Goal: Task Accomplishment & Management: Use online tool/utility

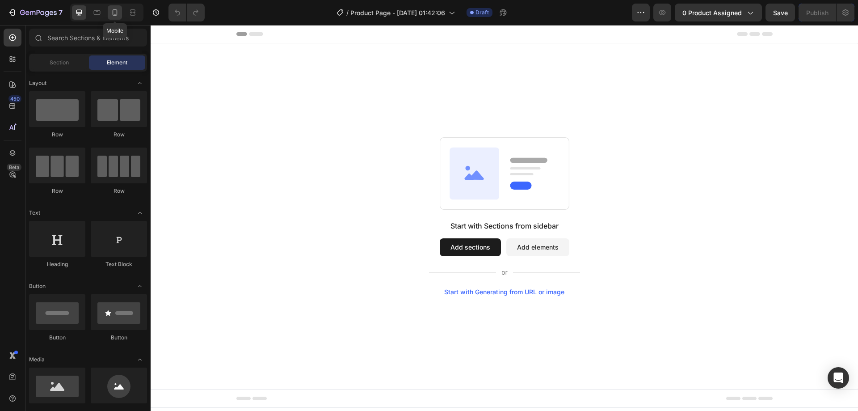
click at [115, 9] on icon at bounding box center [114, 12] width 9 height 9
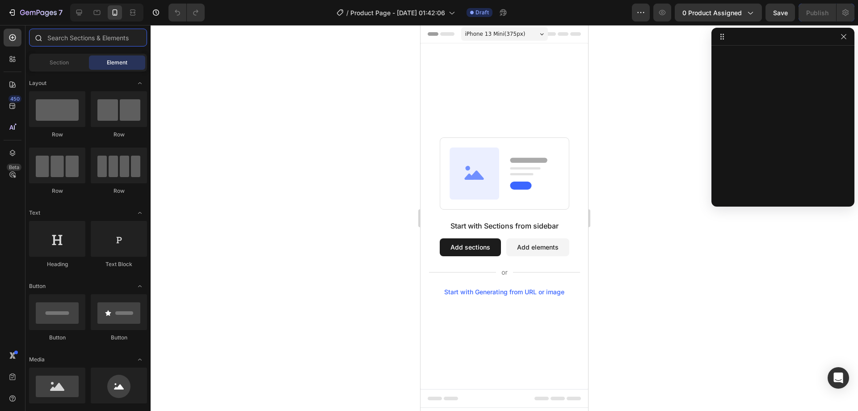
click at [60, 33] on input "text" at bounding box center [88, 38] width 118 height 18
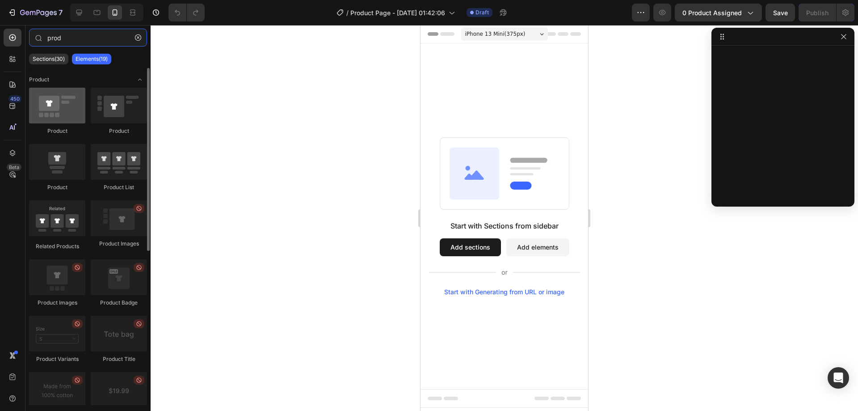
type input "prod"
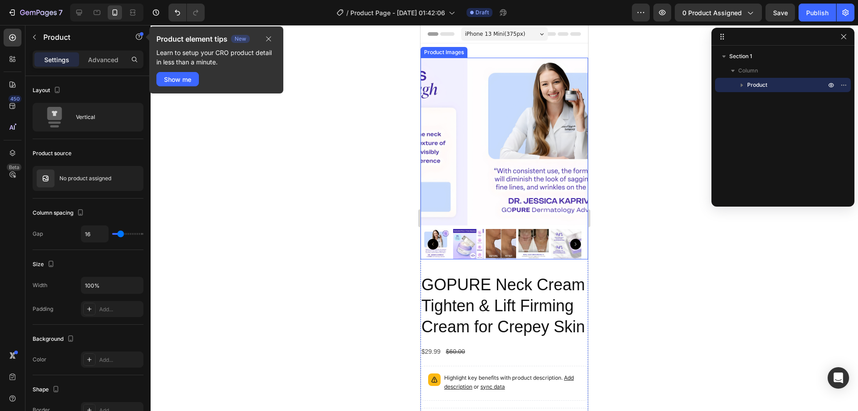
click at [467, 193] on img at bounding box center [551, 142] width 168 height 168
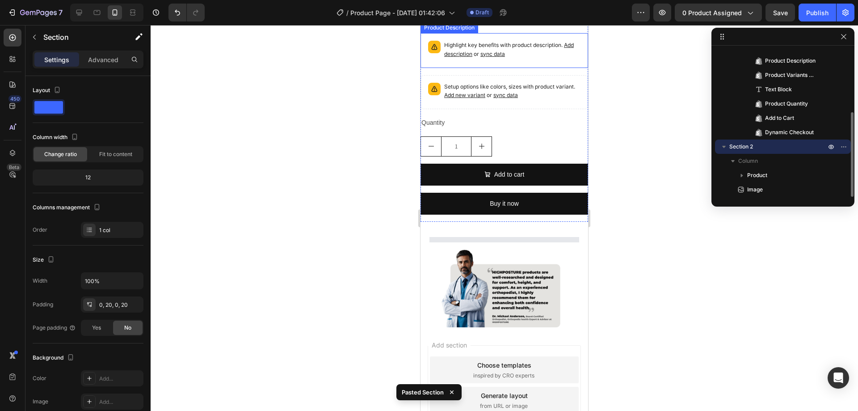
scroll to position [452, 0]
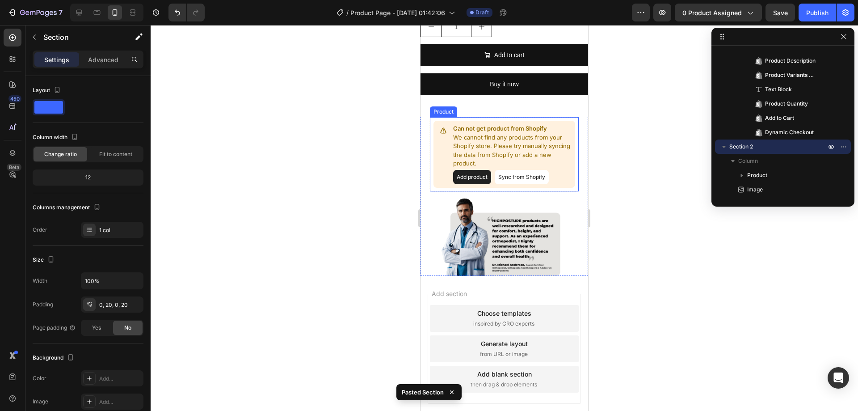
click at [504, 184] on button "Sync from Shopify" at bounding box center [522, 177] width 54 height 14
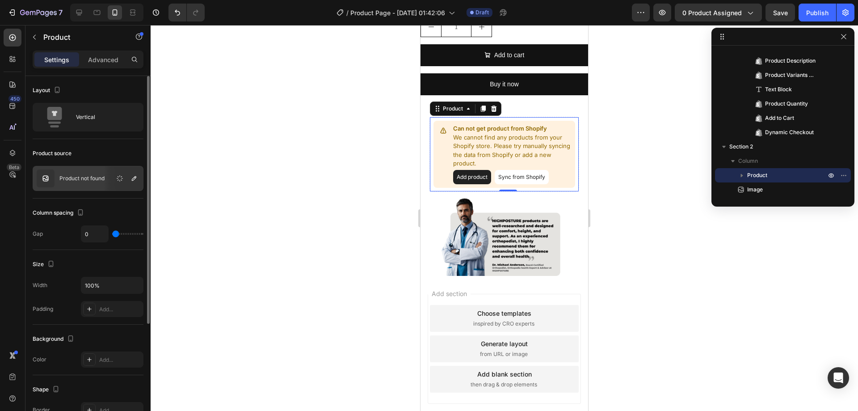
click at [91, 180] on p "Product not found" at bounding box center [81, 178] width 45 height 6
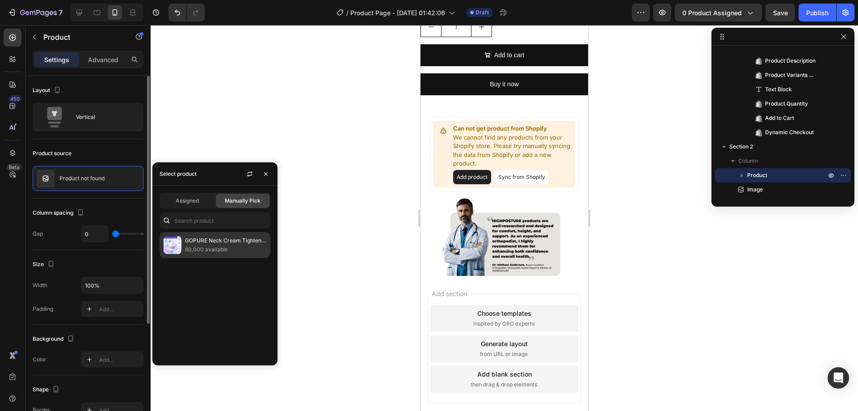
click at [222, 237] on p "GOPURE Neck Cream Tighten & Lift Firming Cream for Crepey Skin" at bounding box center [225, 240] width 81 height 9
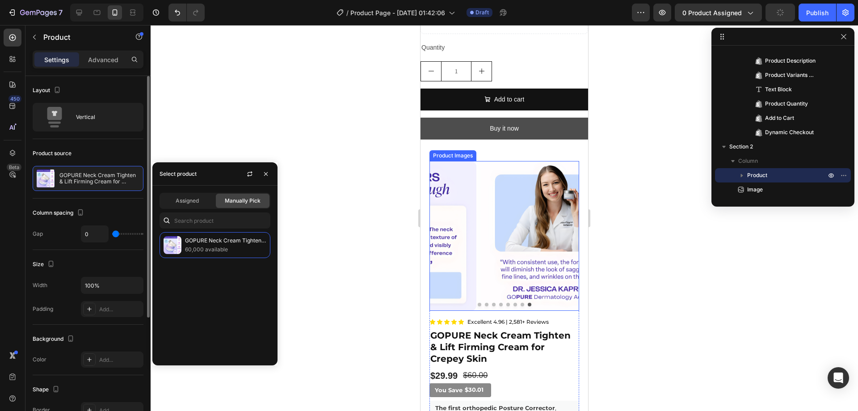
scroll to position [407, 0]
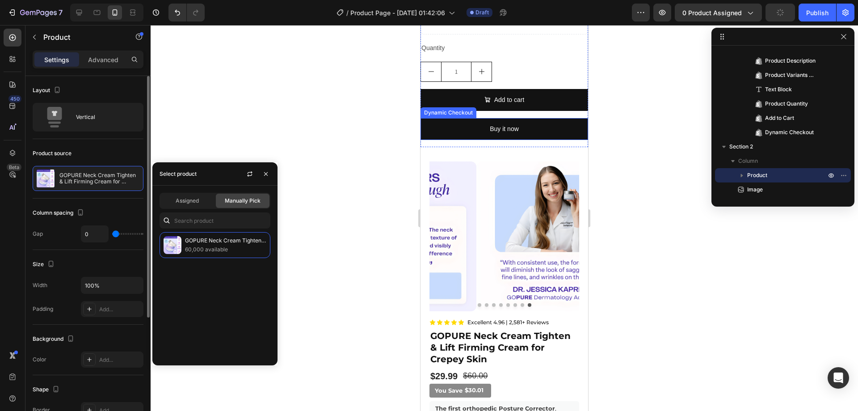
click at [507, 147] on div "GOPURE Neck Cream Tighten & Lift Firming Cream for Crepey Skin Product Title $2…" at bounding box center [505, 6] width 168 height 281
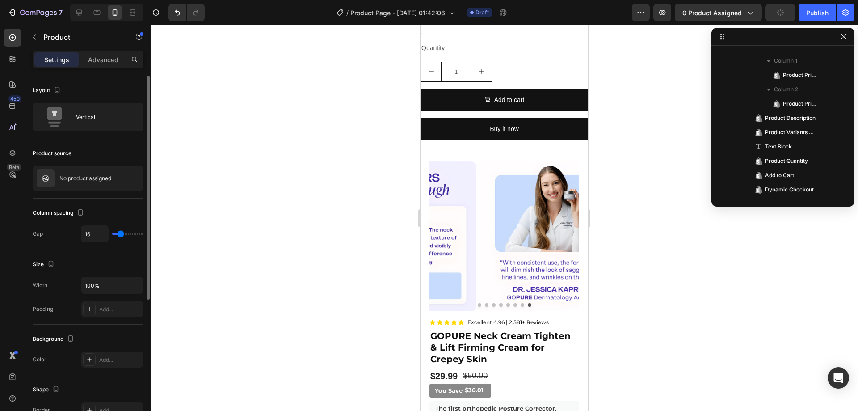
scroll to position [0, 0]
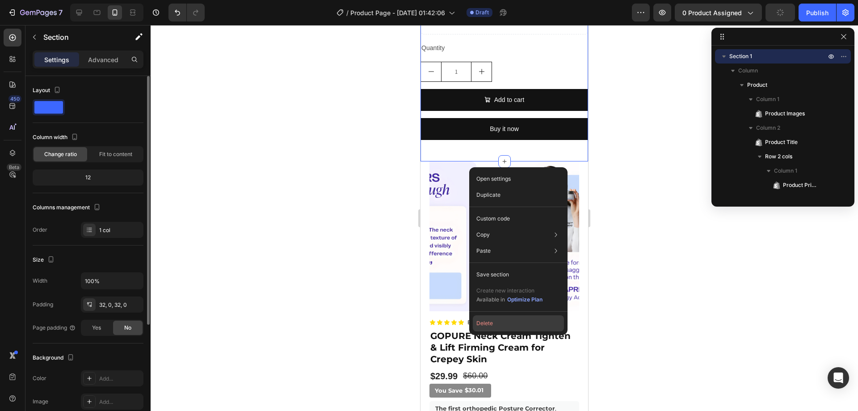
drag, startPoint x: 492, startPoint y: 320, endPoint x: 70, endPoint y: 282, distance: 423.6
click at [492, 320] on button "Delete" at bounding box center [518, 323] width 91 height 16
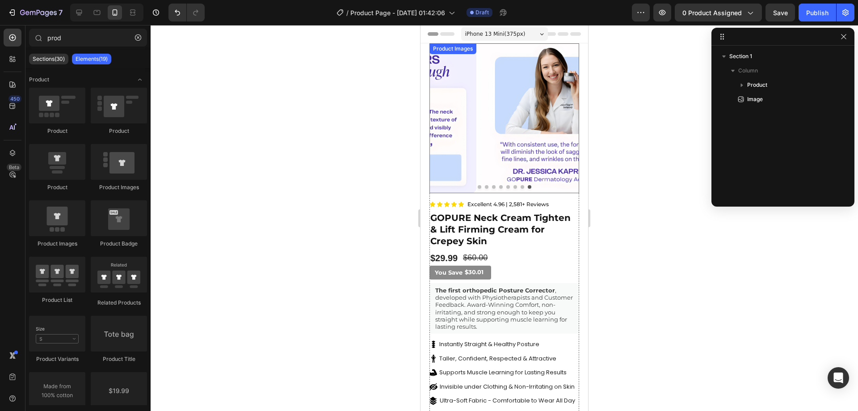
click at [478, 185] on button "Dot" at bounding box center [480, 187] width 4 height 4
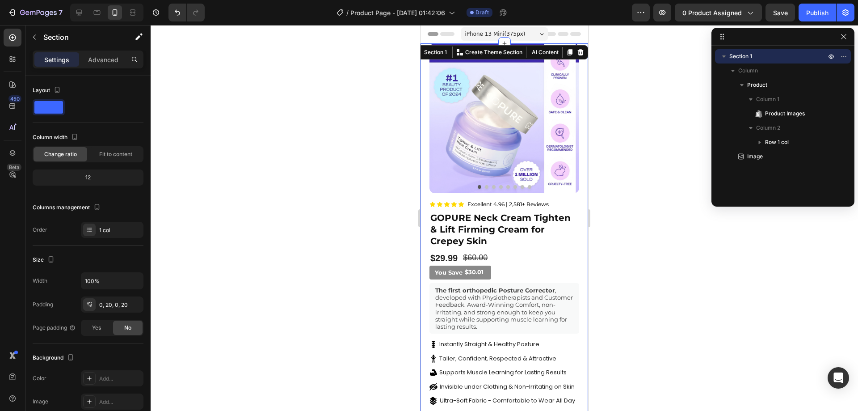
click at [427, 89] on div "Product Images Icon Icon Icon Icon Icon Icon List Excellent 4.96 | 2,581+ Revie…" at bounding box center [505, 405] width 168 height 724
click at [111, 63] on p "Advanced" at bounding box center [103, 59] width 30 height 9
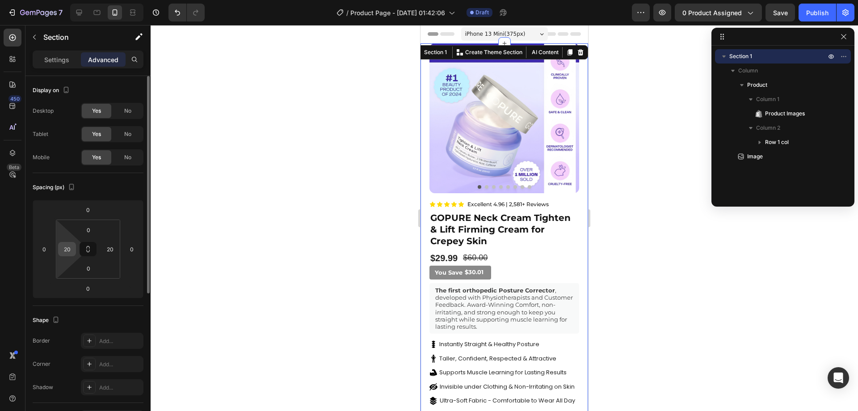
click at [69, 248] on input "20" at bounding box center [66, 248] width 13 height 13
type input "0"
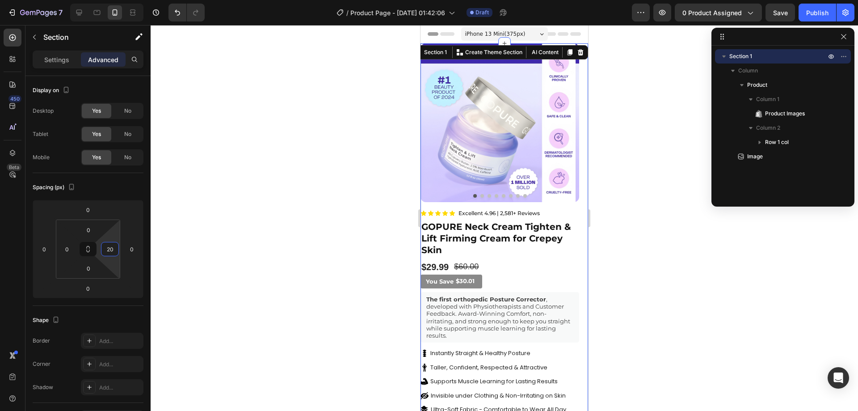
type input "0"
click at [248, 253] on div at bounding box center [504, 218] width 707 height 386
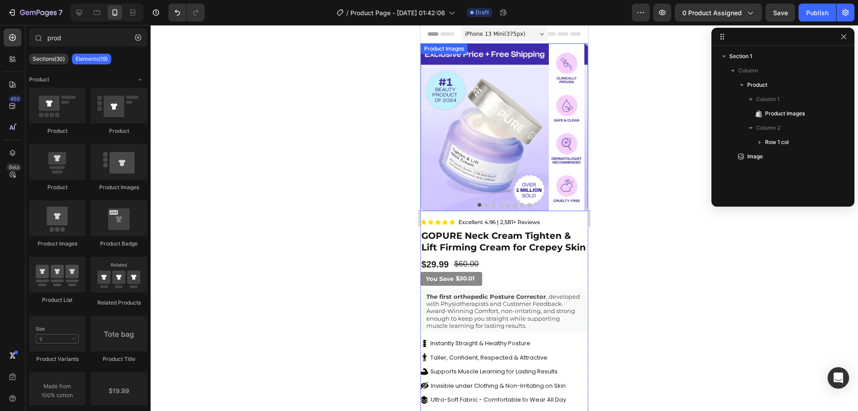
click at [482, 164] on img at bounding box center [505, 127] width 168 height 168
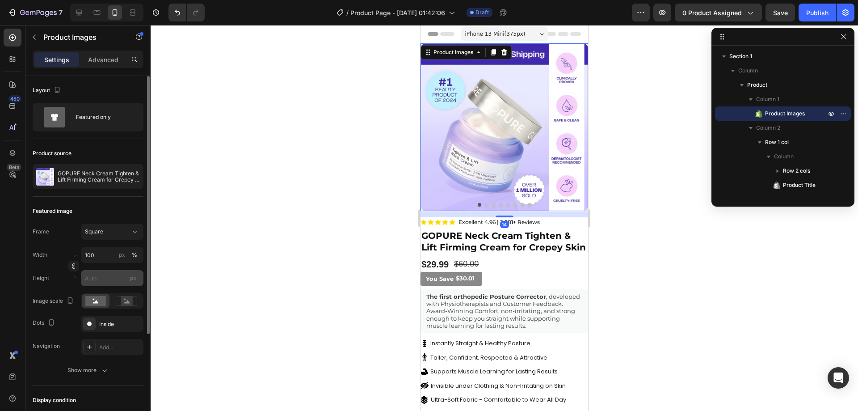
scroll to position [45, 0]
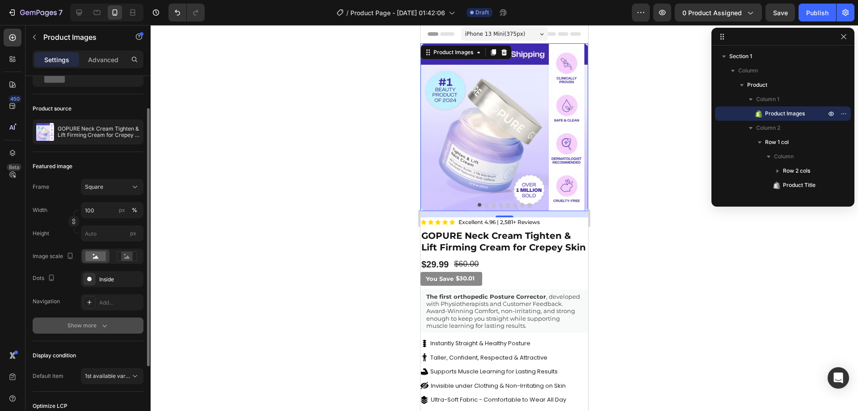
click at [102, 319] on button "Show more" at bounding box center [88, 325] width 111 height 16
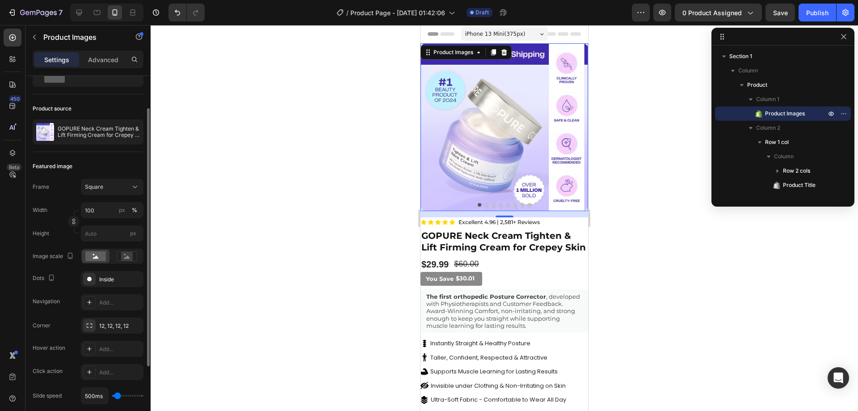
scroll to position [134, 0]
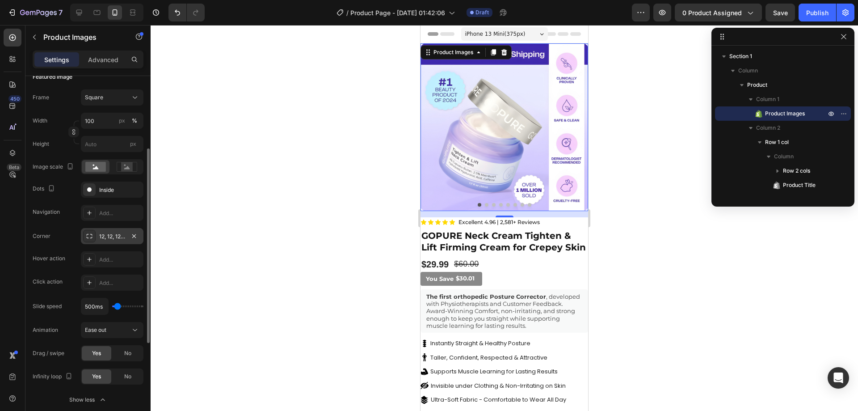
click at [113, 237] on div "12, 12, 12, 12" at bounding box center [112, 236] width 26 height 8
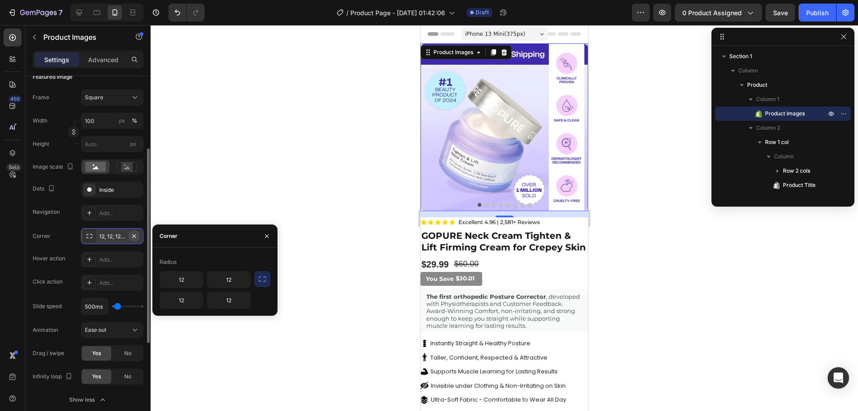
click at [136, 233] on icon "button" at bounding box center [134, 235] width 7 height 7
type input "0"
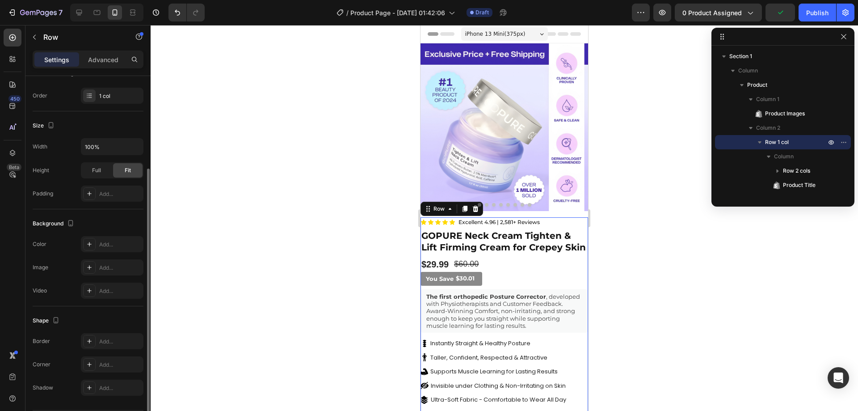
scroll to position [0, 0]
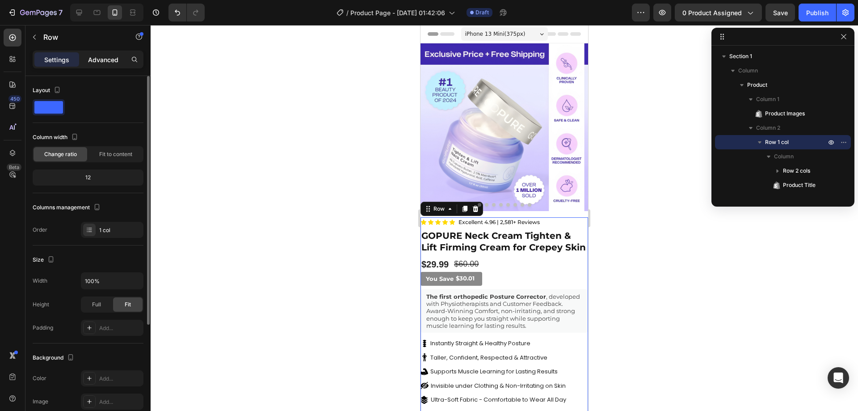
click at [117, 60] on p "Advanced" at bounding box center [103, 59] width 30 height 9
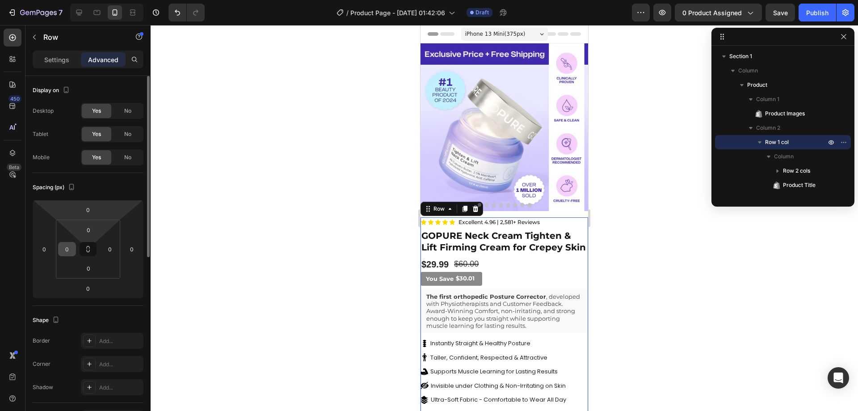
click at [73, 248] on input "0" at bounding box center [66, 248] width 13 height 13
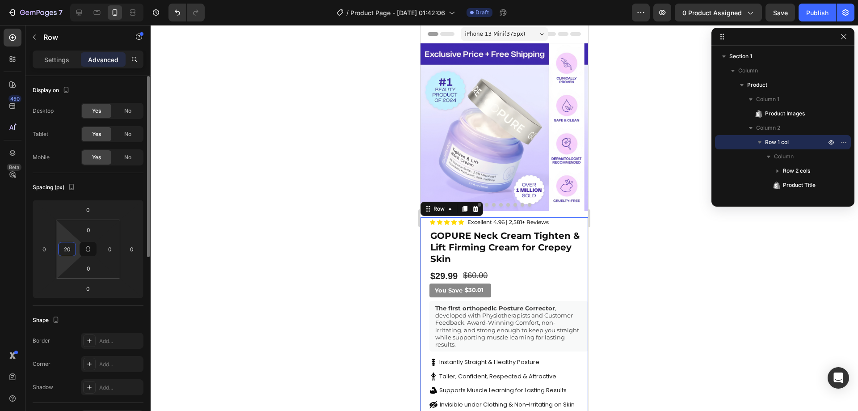
type input "20"
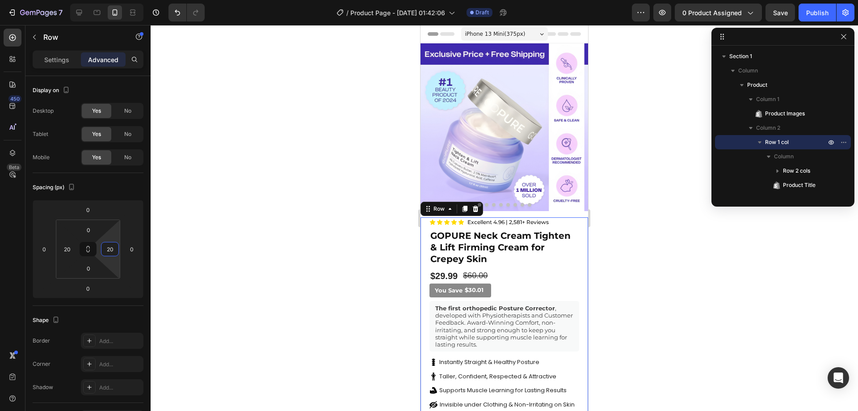
click at [275, 158] on div at bounding box center [504, 218] width 707 height 386
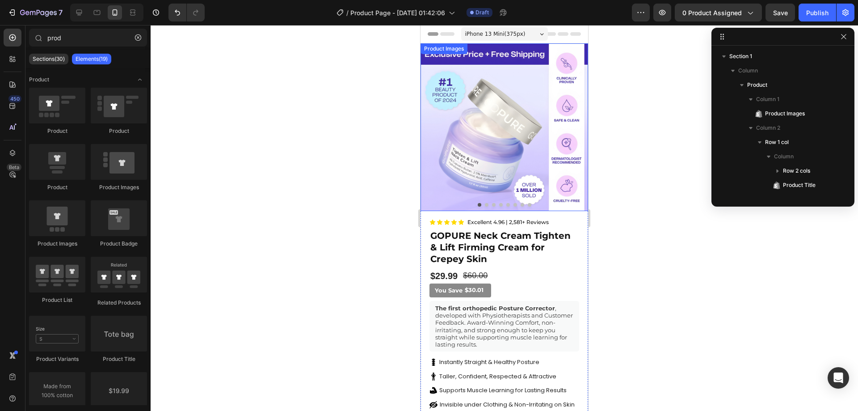
click at [490, 152] on img at bounding box center [505, 127] width 168 height 168
click at [484, 170] on img at bounding box center [505, 127] width 168 height 168
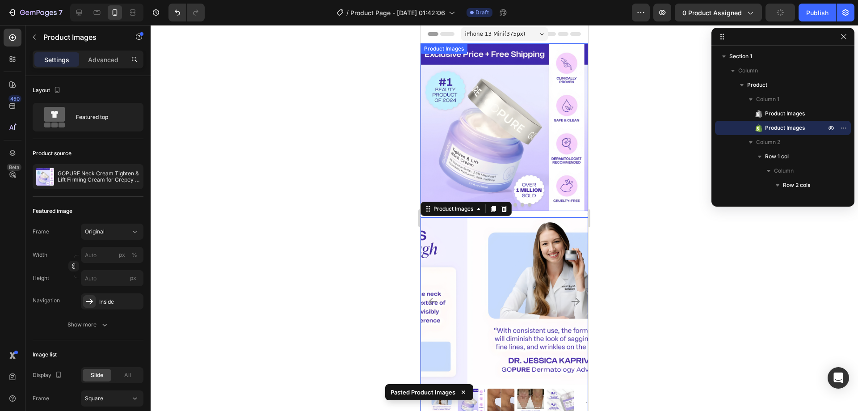
click at [526, 164] on img at bounding box center [505, 127] width 168 height 168
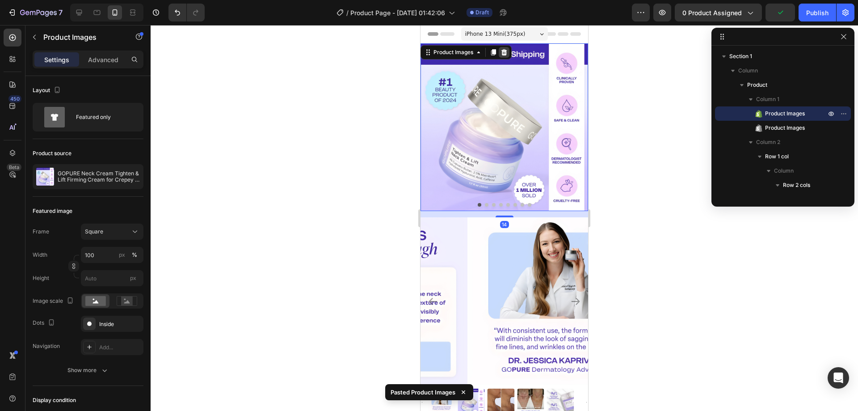
click at [507, 53] on icon at bounding box center [504, 52] width 6 height 6
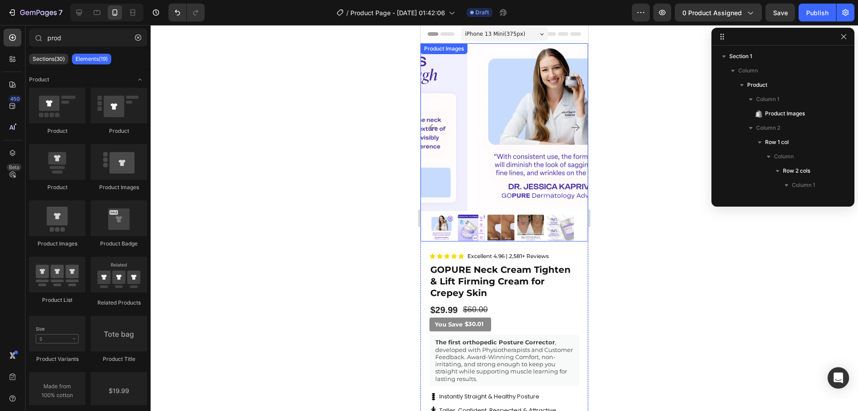
click at [428, 215] on img at bounding box center [441, 228] width 27 height 27
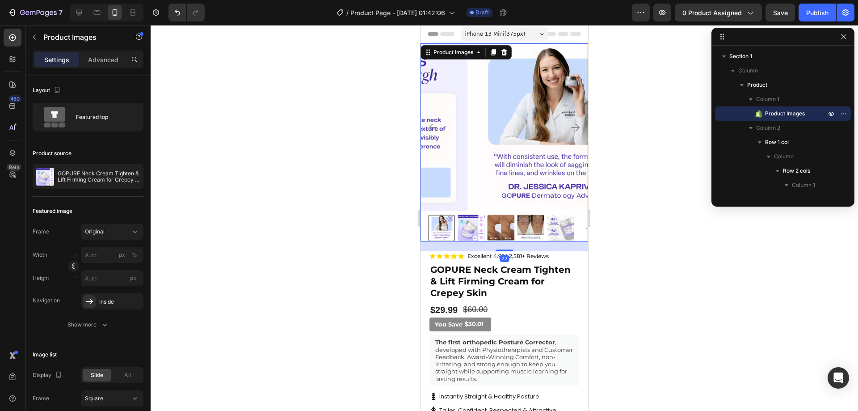
click at [573, 122] on icon "Carousel Next Arrow" at bounding box center [575, 127] width 11 height 11
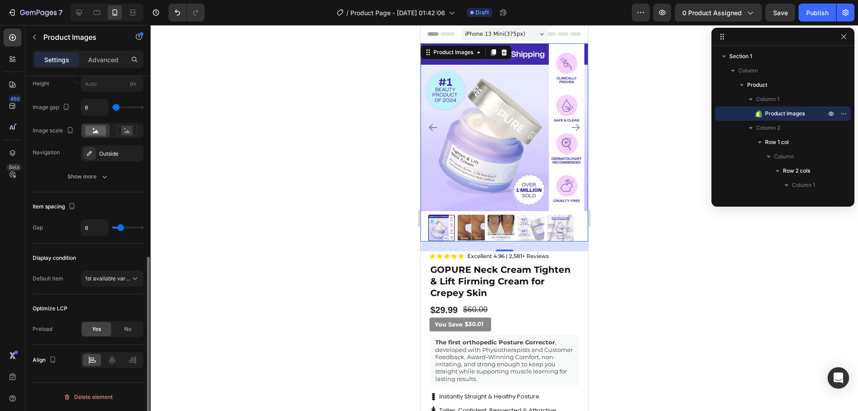
scroll to position [272, 0]
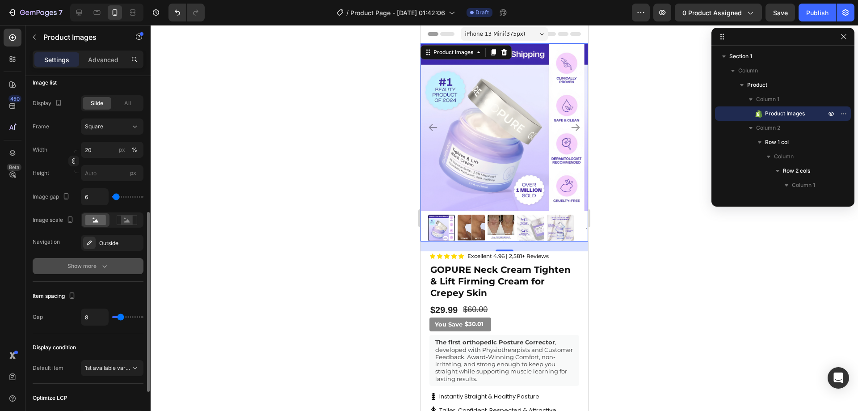
click at [97, 269] on div "Show more" at bounding box center [88, 265] width 42 height 9
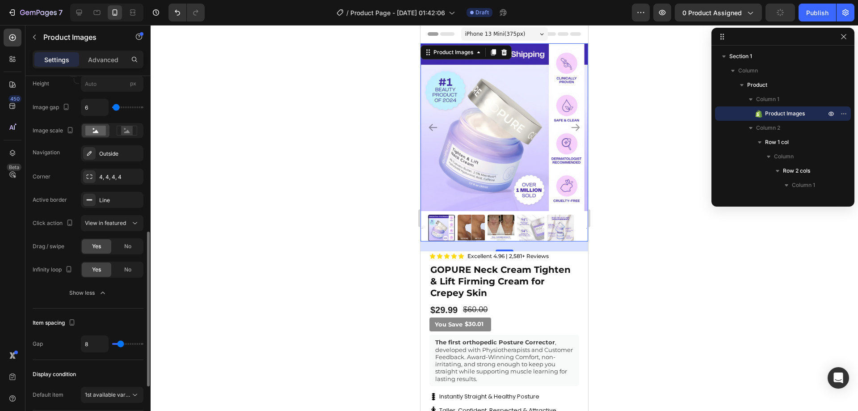
scroll to position [406, 0]
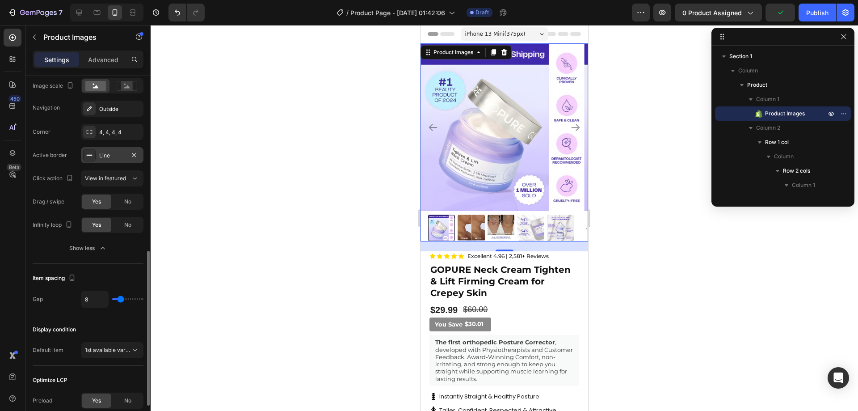
click at [94, 152] on div at bounding box center [89, 155] width 13 height 13
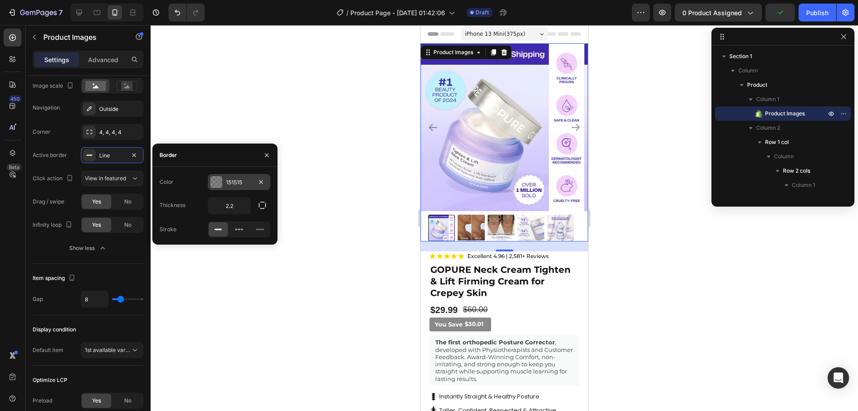
click at [214, 180] on div at bounding box center [217, 182] width 12 height 12
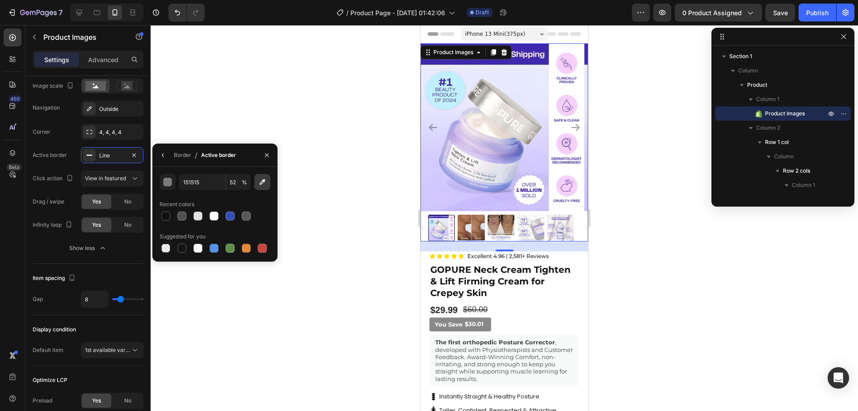
click at [262, 180] on icon "button" at bounding box center [263, 182] width 6 height 6
type input "DAD3FE"
type input "100"
click at [262, 187] on button "button" at bounding box center [262, 182] width 16 height 16
click at [265, 182] on icon "button" at bounding box center [262, 181] width 9 height 9
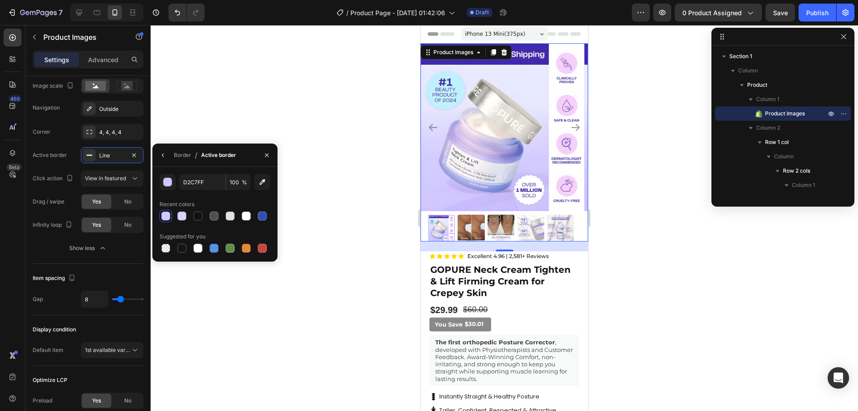
type input "CCC0FF"
click at [358, 165] on div at bounding box center [504, 218] width 707 height 386
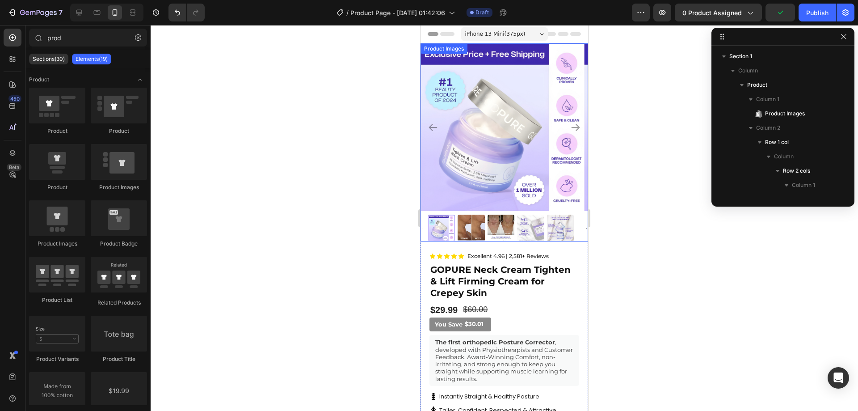
click at [572, 124] on icon "Carousel Next Arrow" at bounding box center [576, 127] width 8 height 7
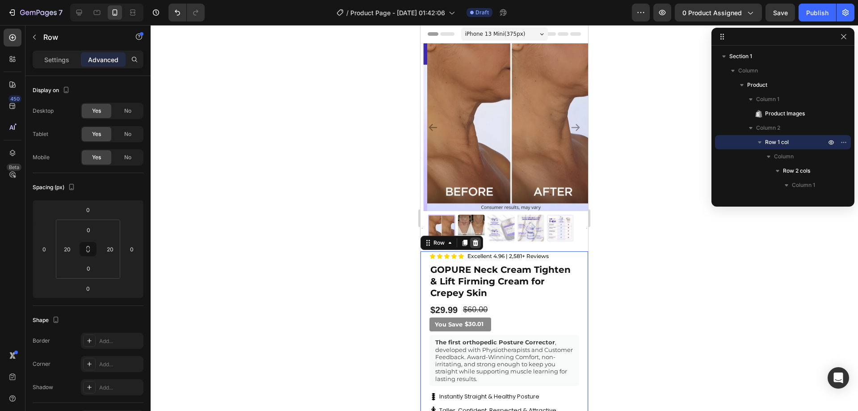
click at [479, 237] on div at bounding box center [475, 242] width 11 height 11
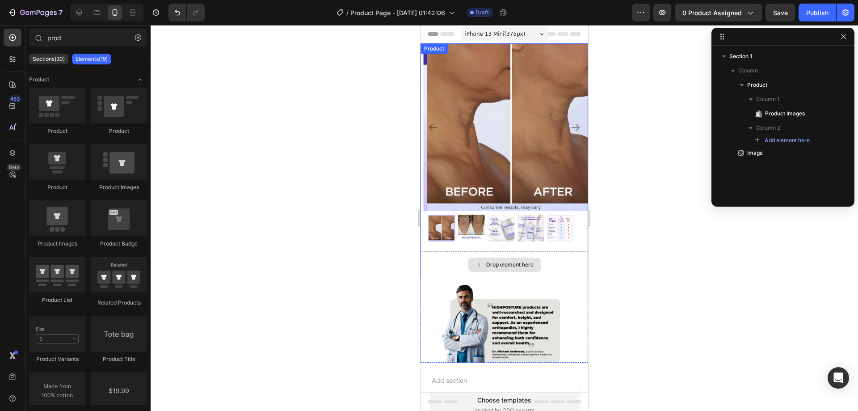
click at [431, 251] on div "Drop element here" at bounding box center [505, 264] width 168 height 27
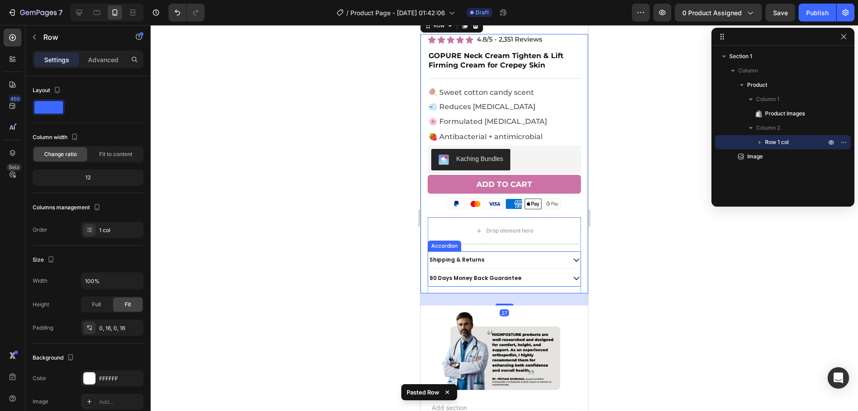
scroll to position [233, 0]
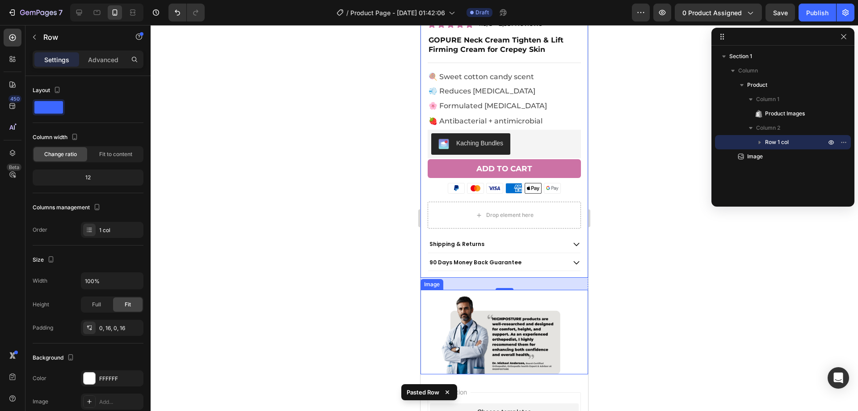
click at [432, 300] on div at bounding box center [505, 332] width 168 height 84
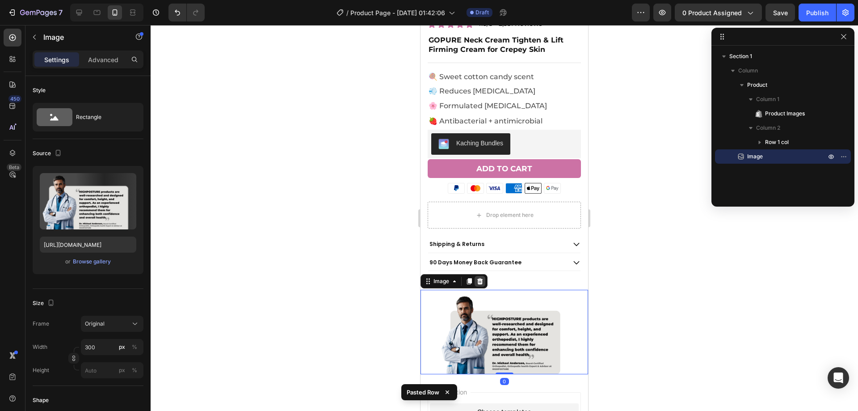
click at [484, 276] on div at bounding box center [480, 281] width 11 height 11
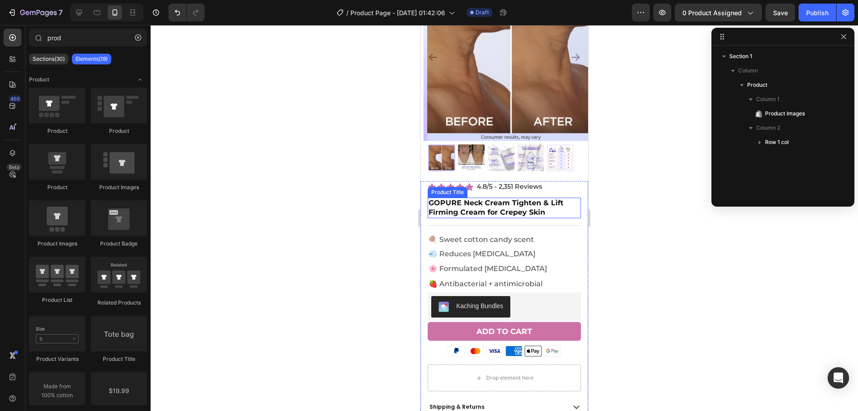
scroll to position [54, 0]
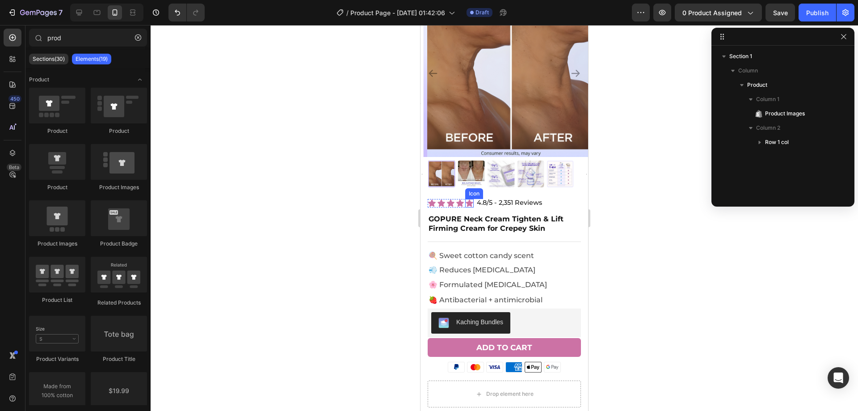
click at [472, 199] on icon at bounding box center [470, 202] width 8 height 7
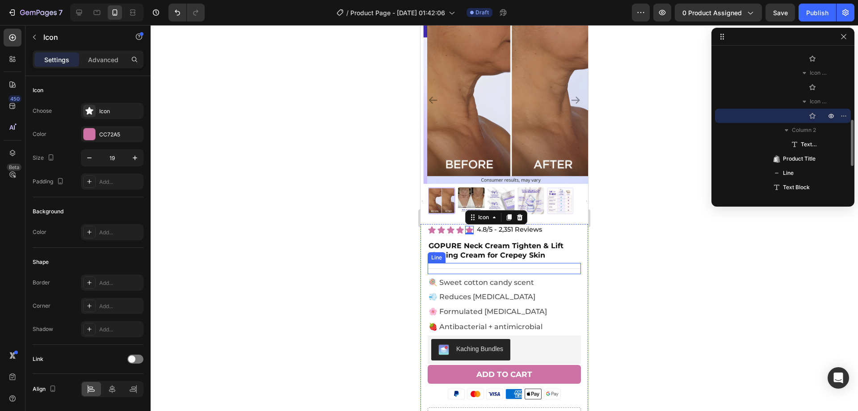
scroll to position [0, 0]
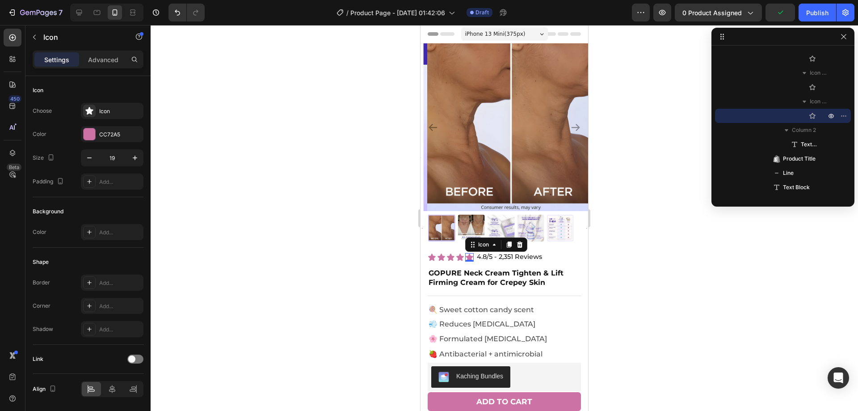
drag, startPoint x: 826, startPoint y: 250, endPoint x: 752, endPoint y: 249, distance: 74.2
click at [826, 250] on div at bounding box center [504, 218] width 707 height 386
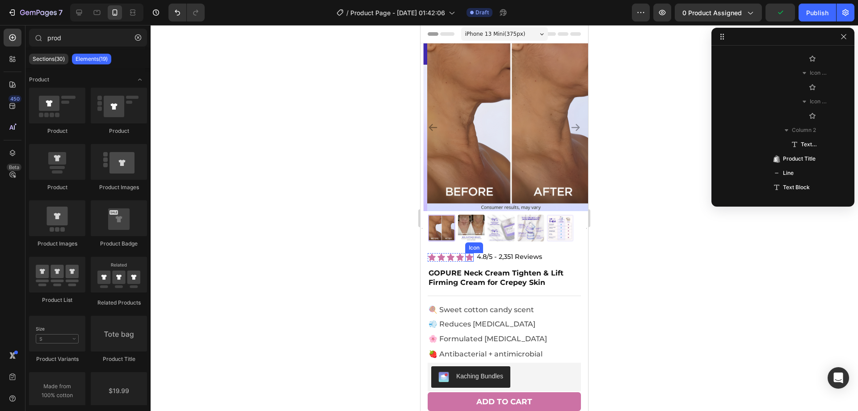
click at [468, 253] on icon at bounding box center [470, 256] width 8 height 7
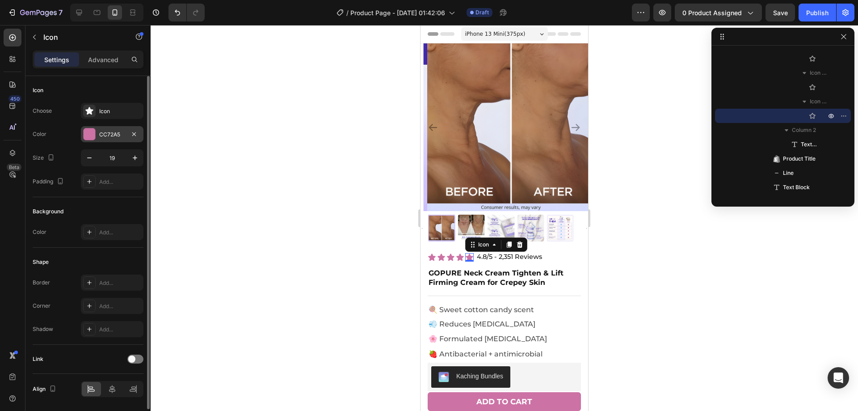
click at [109, 134] on div "CC72A5" at bounding box center [112, 135] width 26 height 8
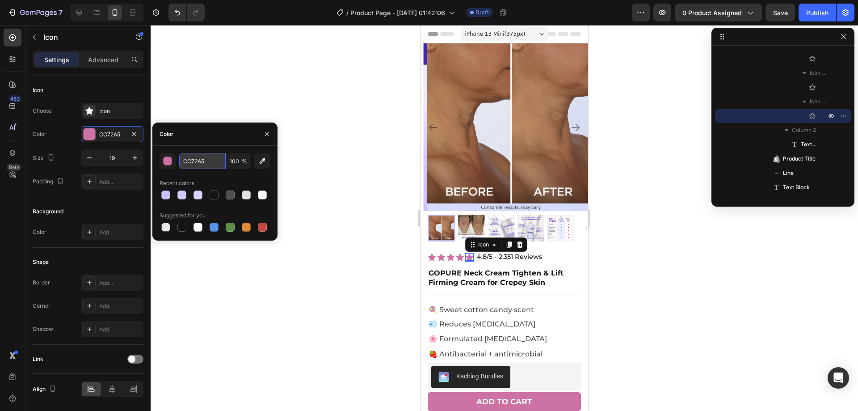
click at [195, 164] on input "CC72A5" at bounding box center [202, 161] width 46 height 16
paste input "402BAD"
type input "402BAD"
click at [202, 172] on div "402BAD 100 % Recent colors Suggested for you" at bounding box center [215, 193] width 111 height 80
click at [458, 253] on icon at bounding box center [460, 257] width 8 height 8
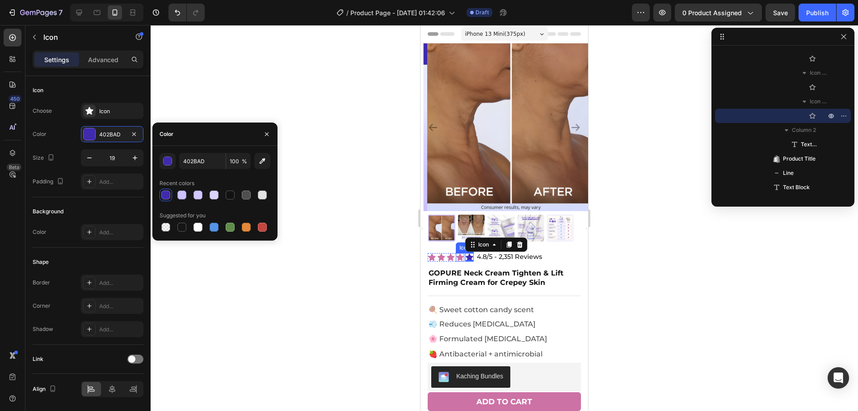
scroll to position [29, 0]
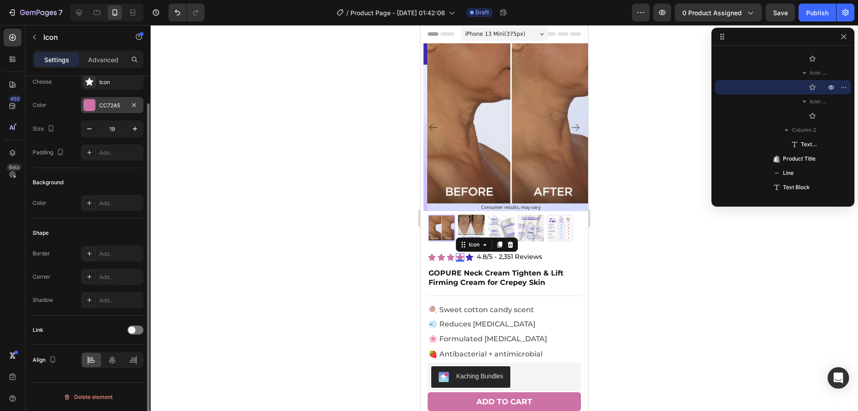
click at [87, 105] on div at bounding box center [90, 105] width 12 height 12
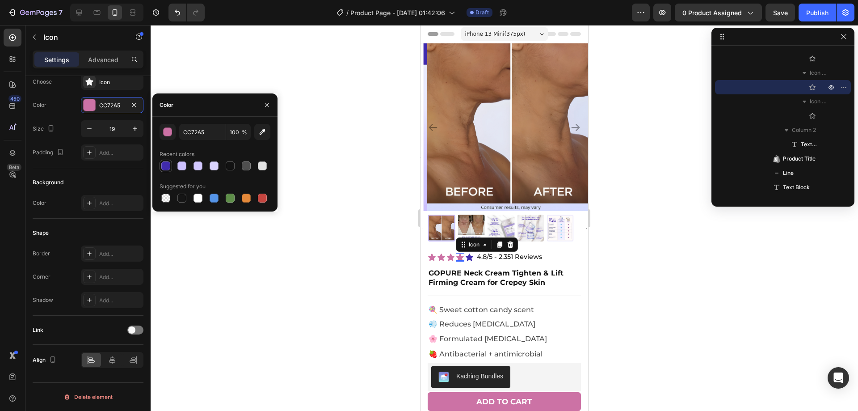
click at [164, 165] on div at bounding box center [165, 165] width 9 height 9
type input "402BAD"
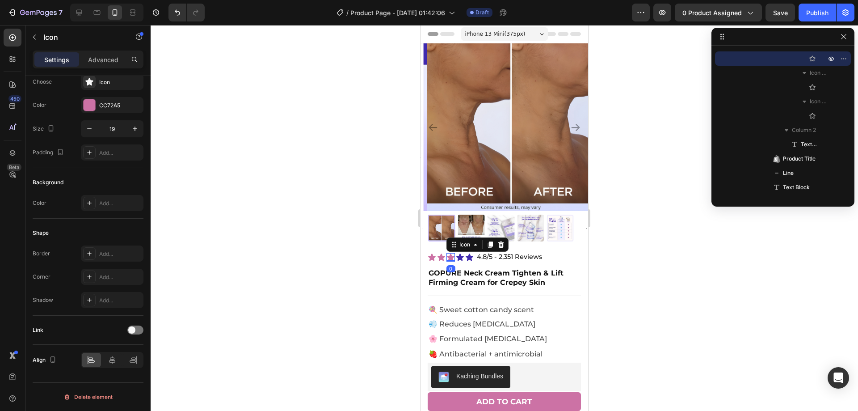
click at [452, 253] on icon at bounding box center [450, 257] width 8 height 8
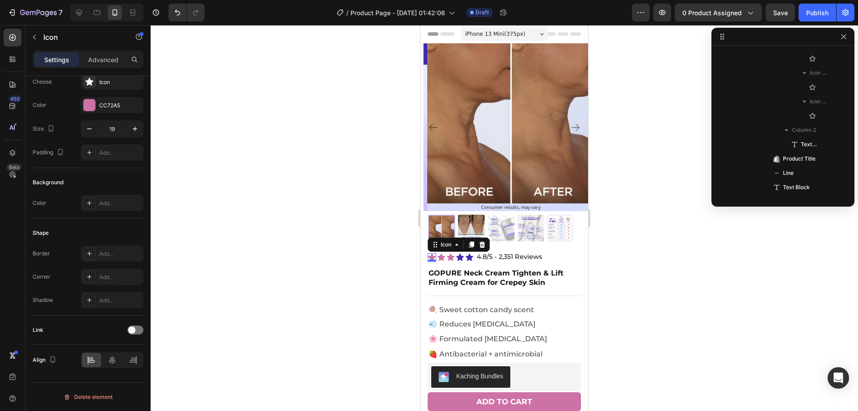
click at [432, 253] on icon at bounding box center [432, 256] width 8 height 7
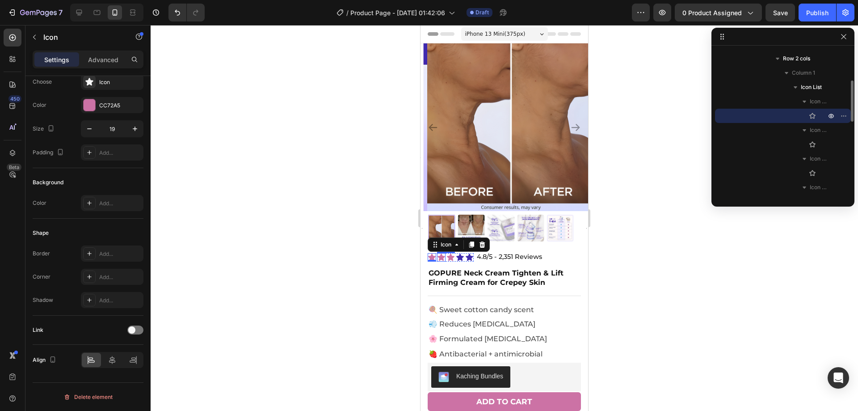
click at [439, 253] on icon at bounding box center [442, 256] width 8 height 7
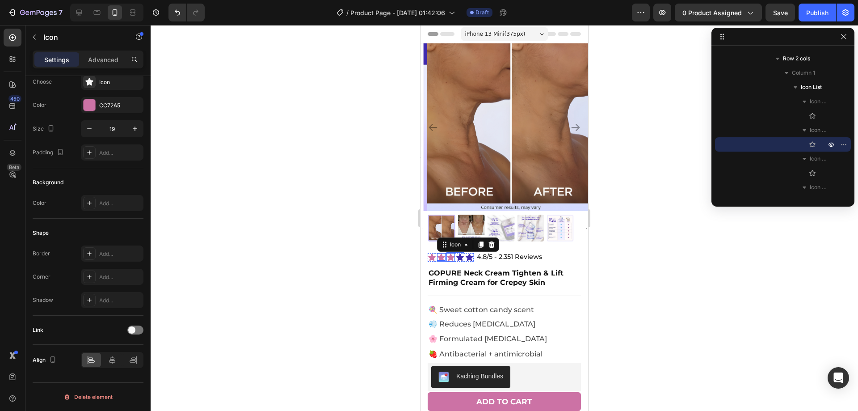
click at [450, 253] on icon at bounding box center [451, 256] width 8 height 7
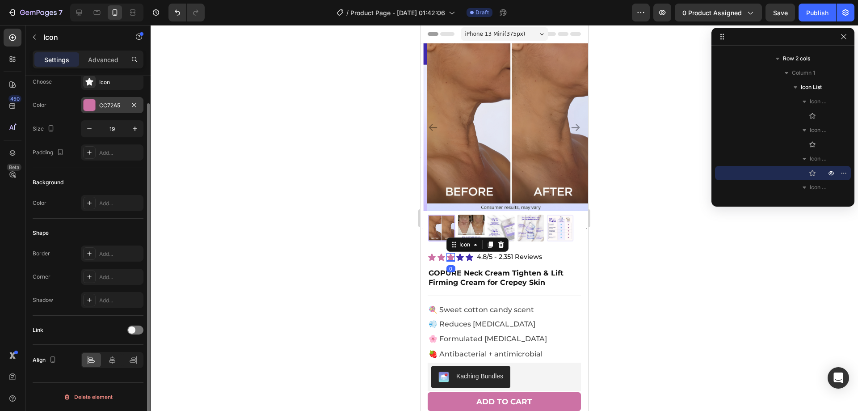
click at [91, 110] on div at bounding box center [90, 105] width 12 height 12
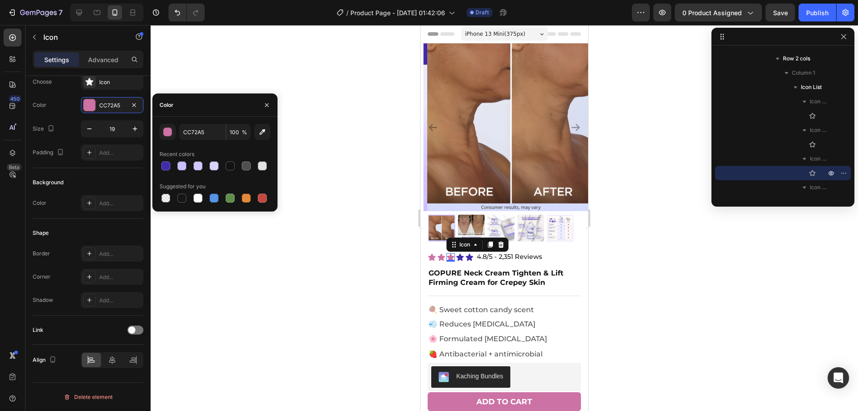
click at [157, 160] on div "CC72A5 100 % Recent colors Suggested for you" at bounding box center [214, 164] width 125 height 80
click at [164, 162] on div at bounding box center [165, 165] width 9 height 9
type input "402BAD"
click at [441, 254] on div "Icon" at bounding box center [441, 257] width 8 height 8
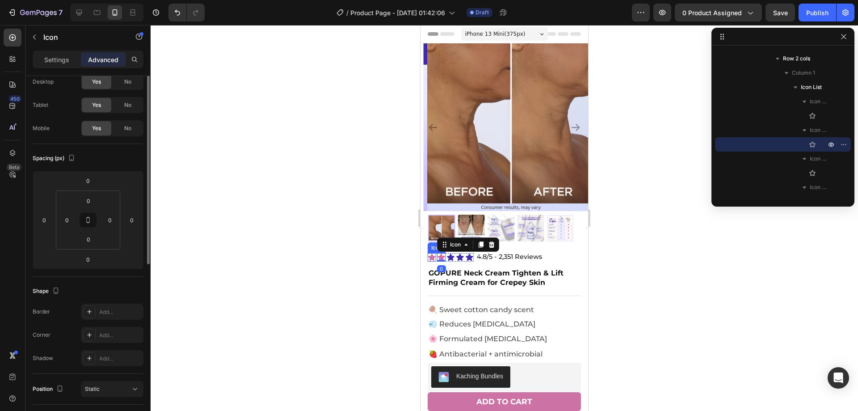
scroll to position [0, 0]
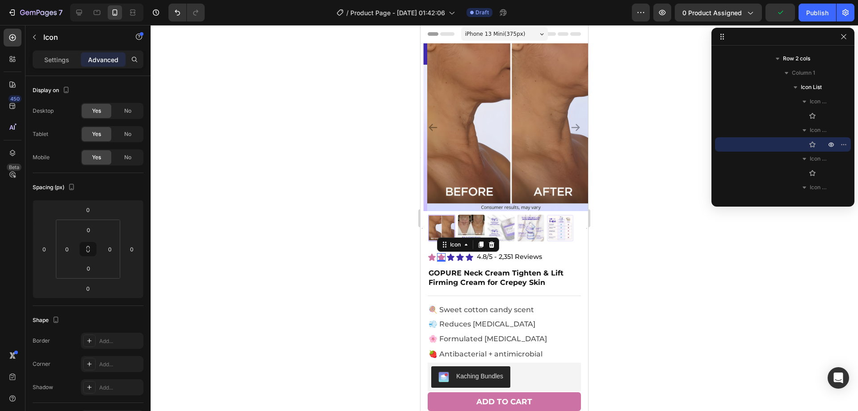
click at [443, 253] on icon at bounding box center [442, 256] width 8 height 7
click at [61, 62] on p "Settings" at bounding box center [56, 59] width 25 height 9
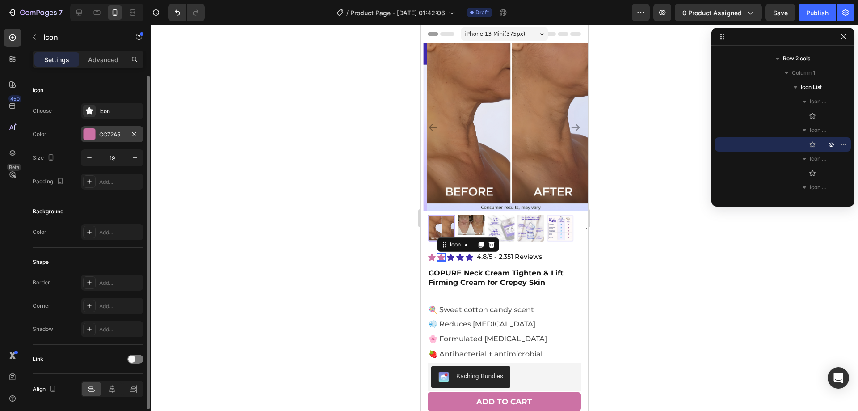
click at [90, 133] on div at bounding box center [90, 134] width 12 height 12
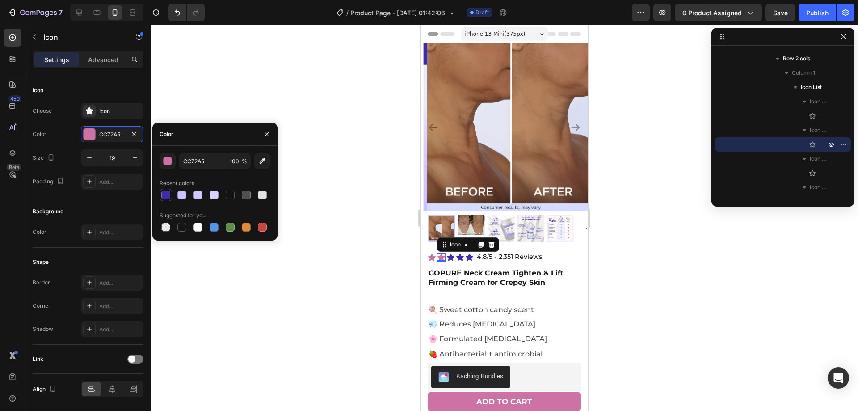
click at [160, 197] on div at bounding box center [166, 195] width 13 height 13
type input "402BAD"
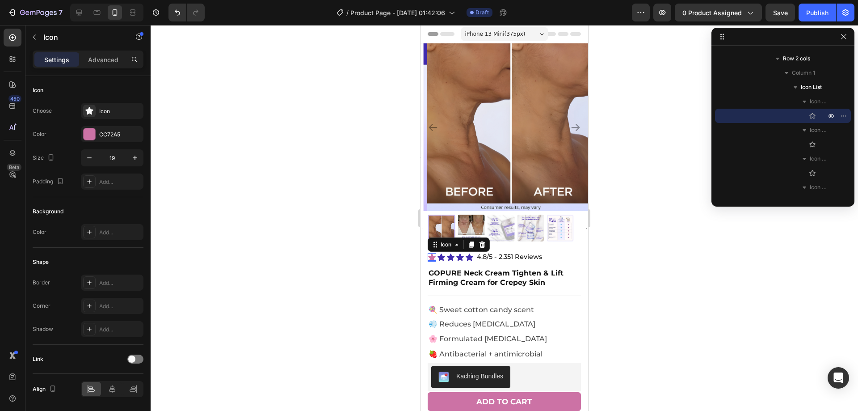
click at [434, 253] on icon at bounding box center [432, 257] width 8 height 8
click at [91, 132] on div at bounding box center [90, 134] width 12 height 12
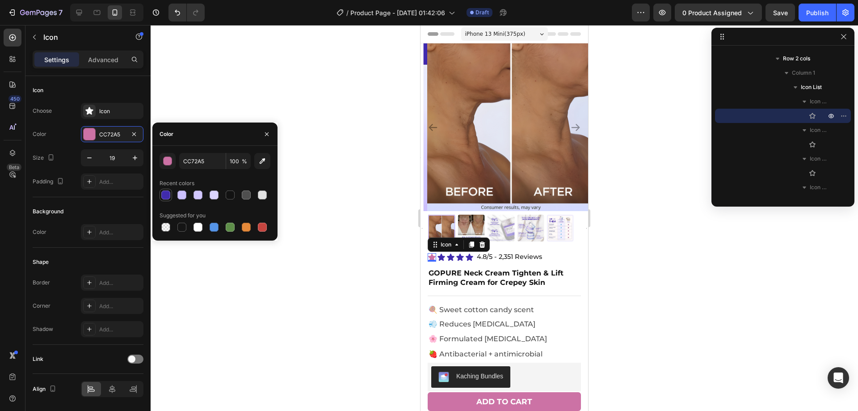
click at [167, 195] on div at bounding box center [165, 194] width 9 height 9
type input "402BAD"
click at [604, 262] on div at bounding box center [504, 218] width 707 height 386
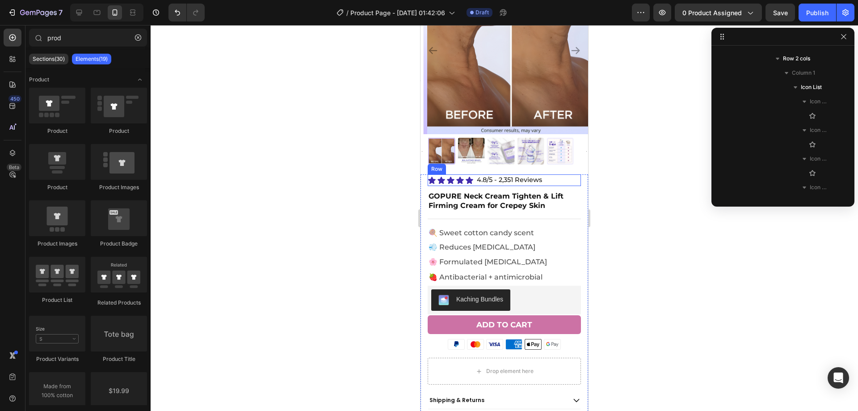
scroll to position [89, 0]
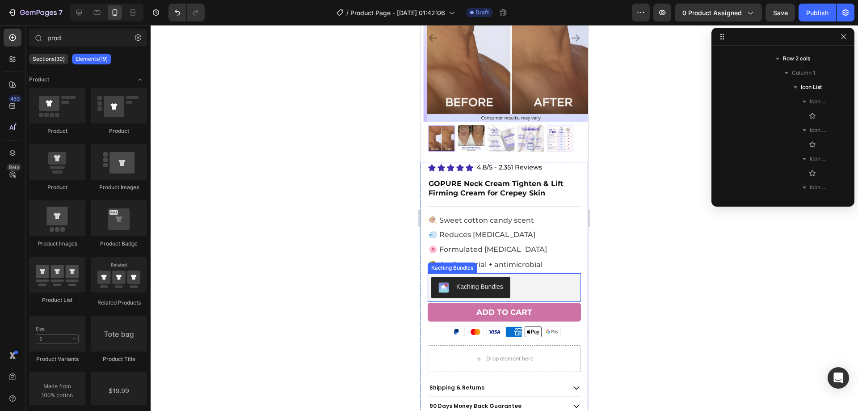
click at [562, 303] on button "ADD TO CART" at bounding box center [504, 312] width 153 height 19
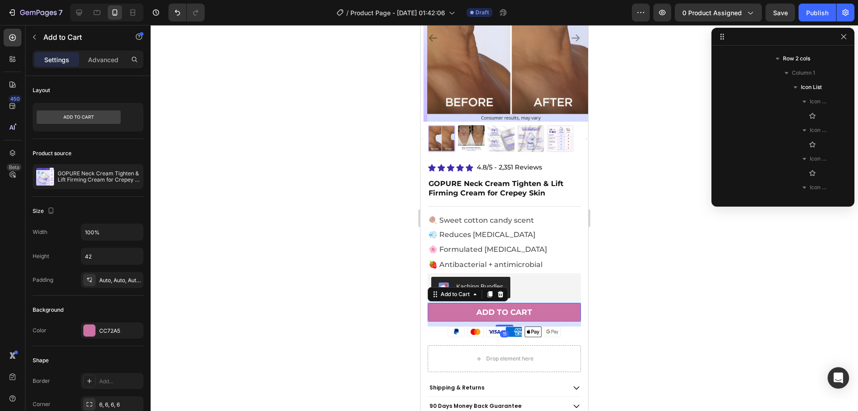
scroll to position [370, 0]
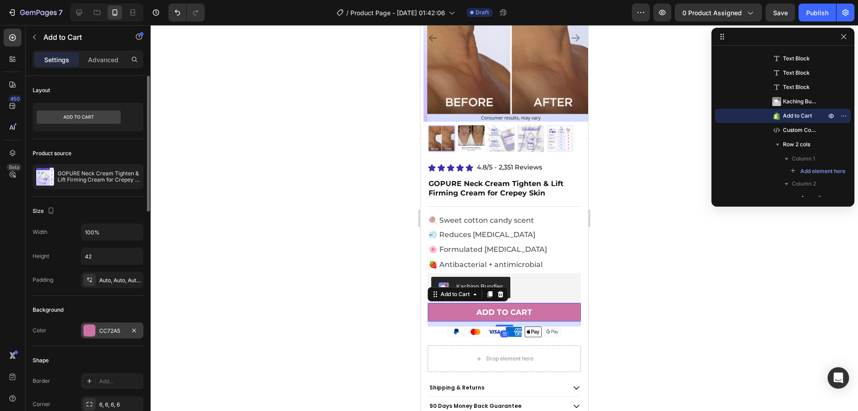
click at [84, 330] on div at bounding box center [90, 330] width 12 height 12
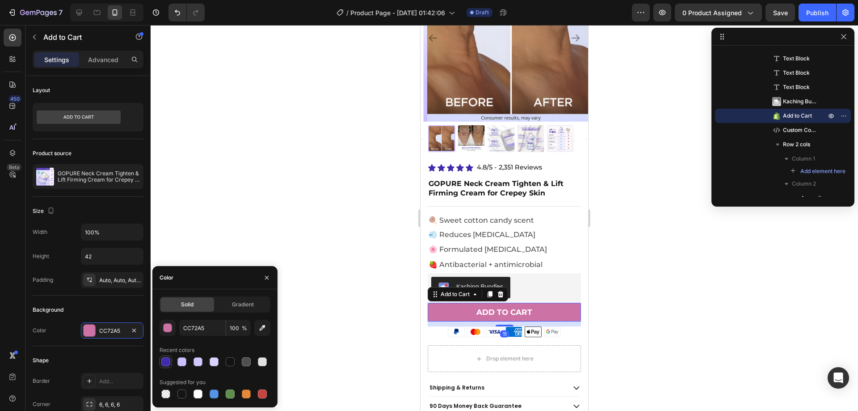
click at [162, 362] on div at bounding box center [165, 361] width 9 height 9
type input "402BAD"
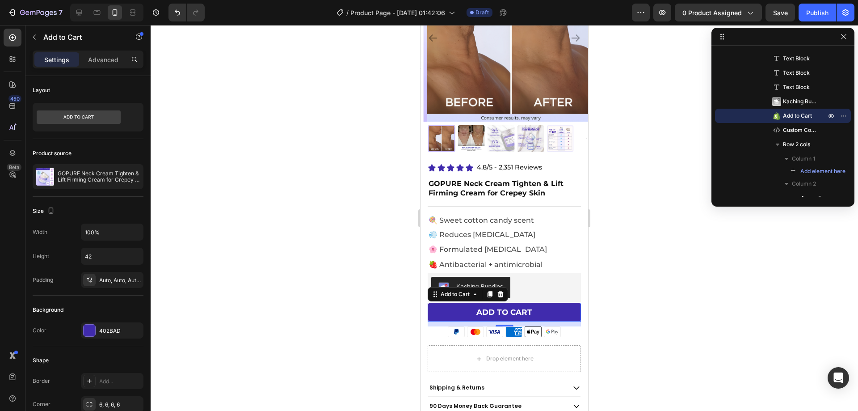
click at [232, 215] on div at bounding box center [504, 218] width 707 height 386
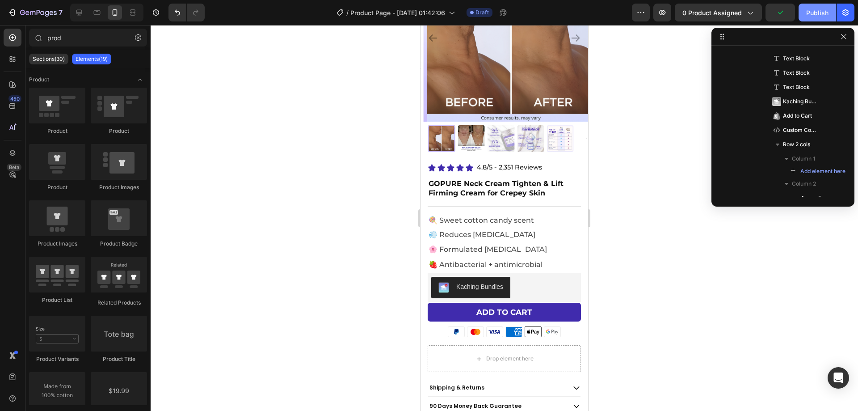
click at [811, 6] on button "Publish" at bounding box center [818, 13] width 38 height 18
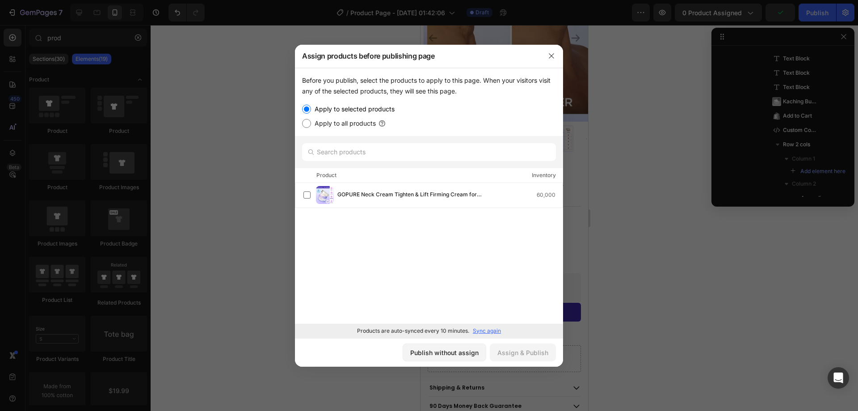
click at [324, 126] on label "Apply to all products" at bounding box center [343, 123] width 65 height 11
click at [311, 126] on input "Apply to all products" at bounding box center [306, 123] width 9 height 9
radio input "true"
click at [335, 105] on label "Apply to selected products" at bounding box center [353, 109] width 84 height 11
click at [311, 105] on input "Apply to selected products" at bounding box center [306, 109] width 9 height 9
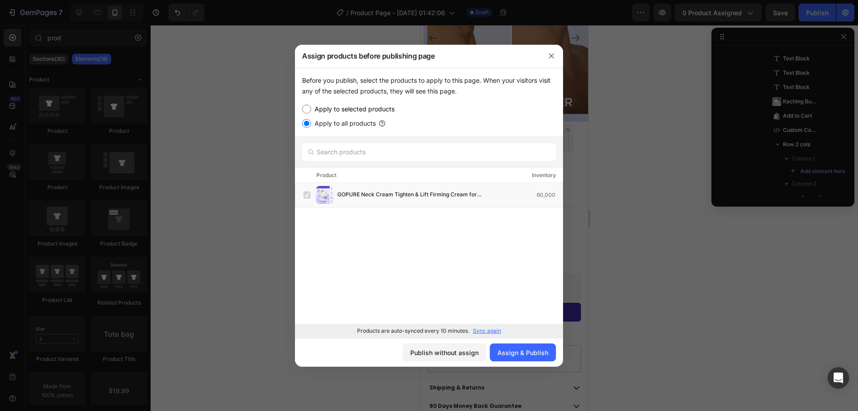
radio input "true"
click at [365, 195] on span "GOPURE Neck Cream Tighten & Lift Firming Cream for Crepey Skin" at bounding box center [415, 195] width 156 height 10
click at [526, 352] on div "Assign & Publish" at bounding box center [522, 352] width 51 height 9
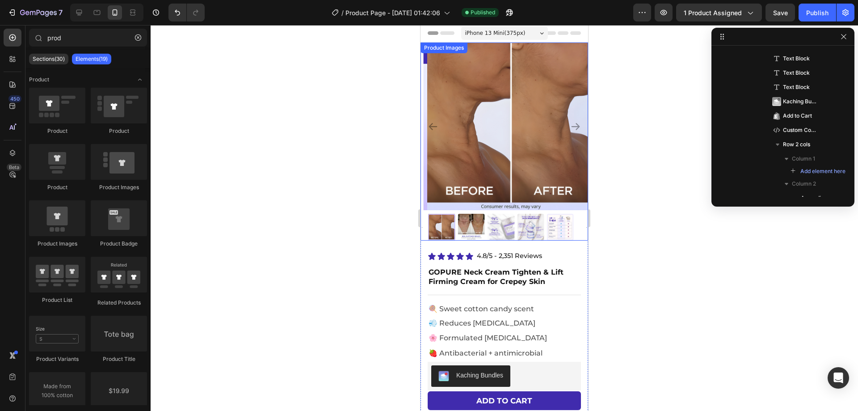
scroll to position [0, 0]
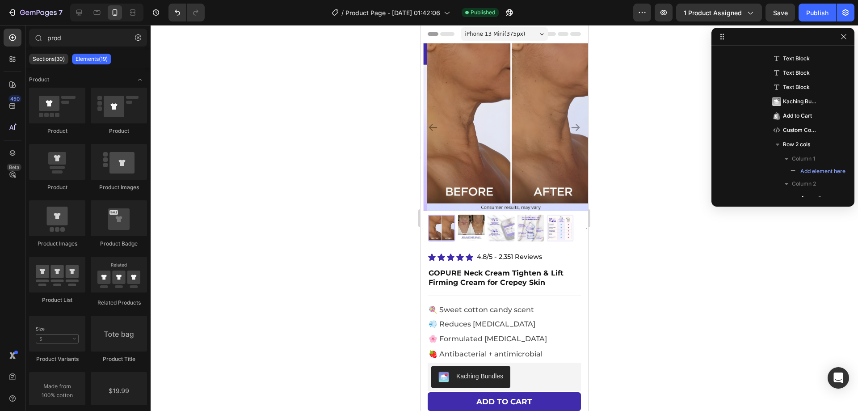
click at [646, 126] on div at bounding box center [504, 218] width 707 height 386
click at [431, 118] on img at bounding box center [511, 127] width 168 height 168
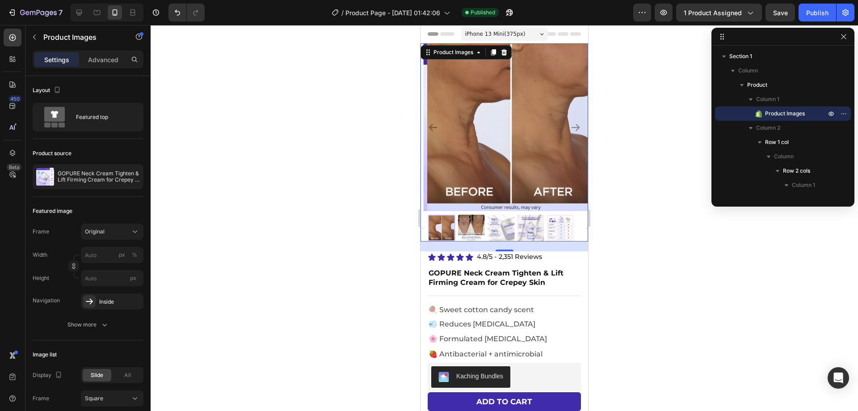
scroll to position [295, 0]
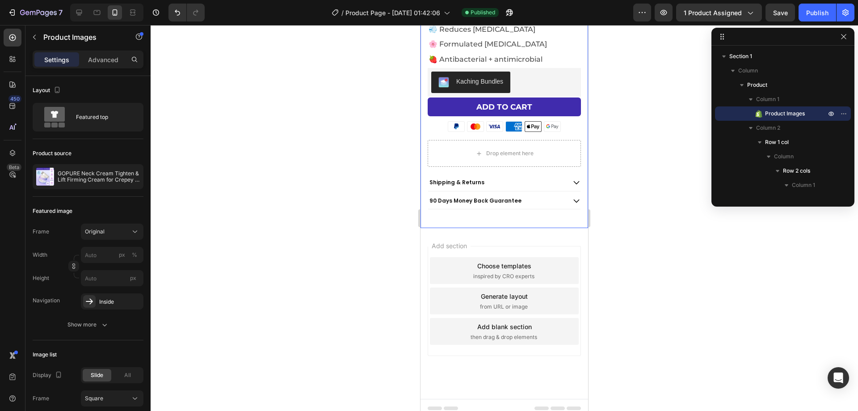
click at [460, 210] on div "Icon Icon Icon Icon Icon Icon List 4.8/5 - 2,351 Reviews Text Block Row GOPURE …" at bounding box center [505, 92] width 168 height 271
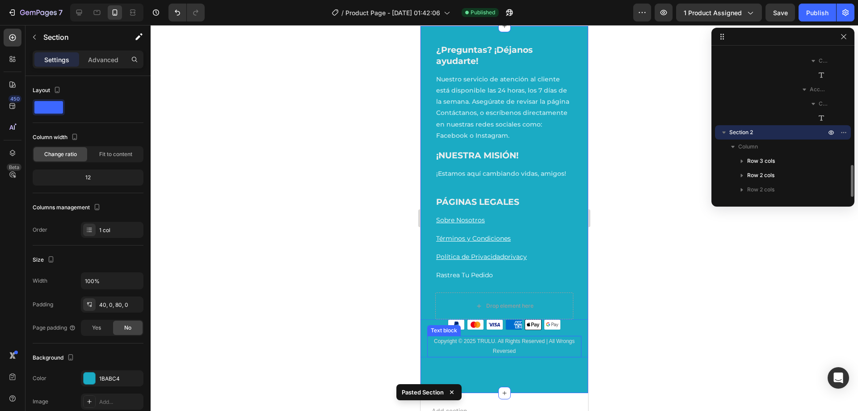
scroll to position [549, 0]
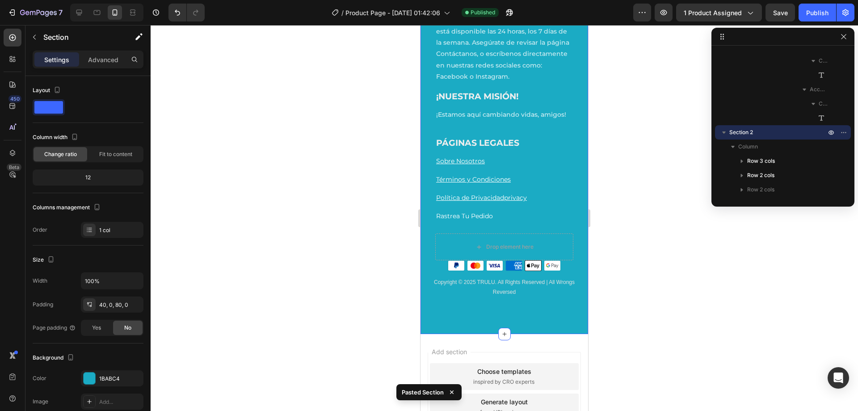
click at [472, 326] on div "¿Preguntas? ¡Déjanos ayudarte! Heading Nuestro servicio de atención al cliente …" at bounding box center [505, 150] width 168 height 366
click at [93, 375] on div at bounding box center [90, 378] width 12 height 12
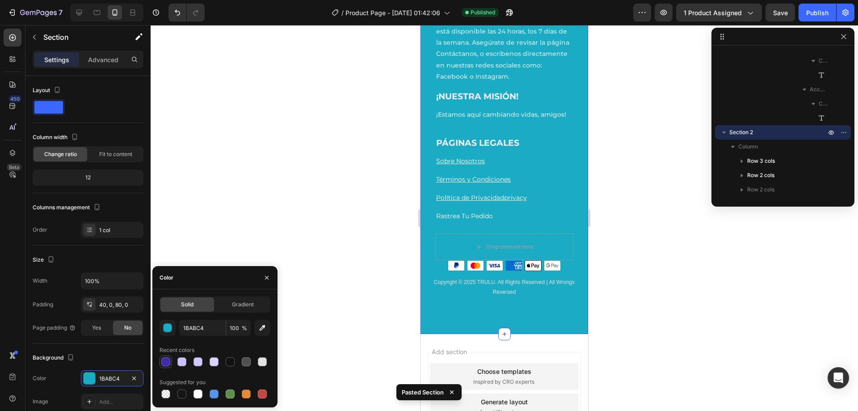
click at [168, 360] on div at bounding box center [165, 361] width 9 height 9
type input "402BAD"
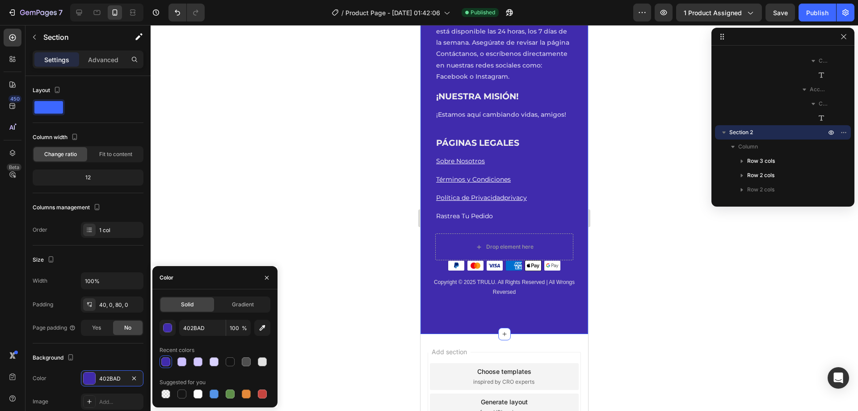
click at [301, 182] on div at bounding box center [504, 218] width 707 height 386
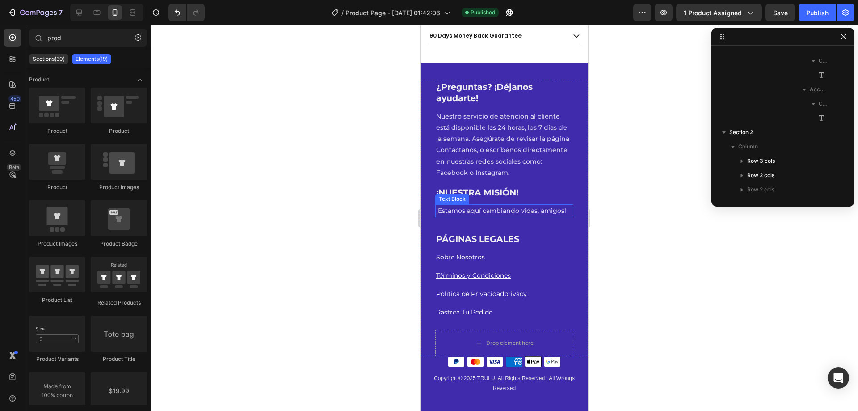
scroll to position [638, 0]
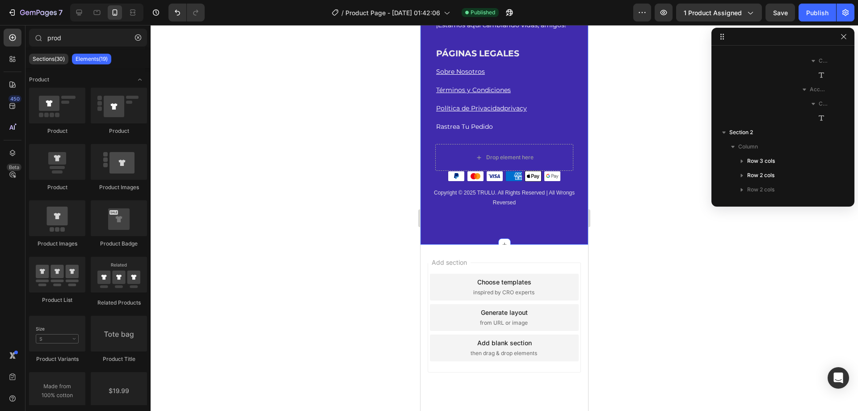
click at [435, 227] on div "¿Preguntas? ¡Déjanos ayudarte! Heading Nuestro servicio de atención al cliente …" at bounding box center [505, 61] width 168 height 366
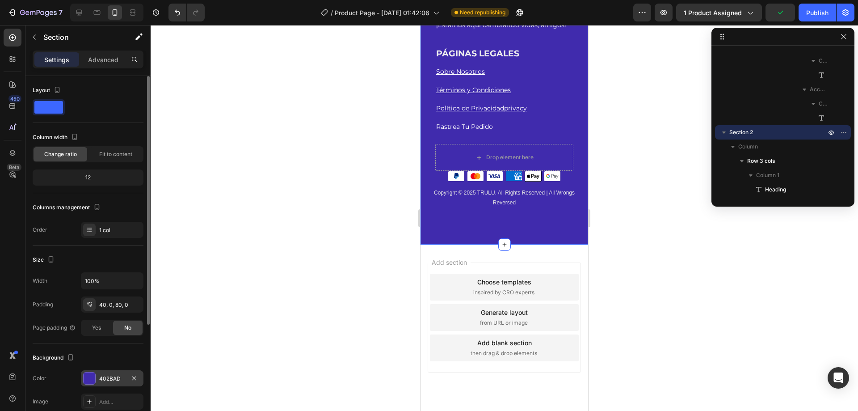
click at [85, 381] on div at bounding box center [90, 378] width 12 height 12
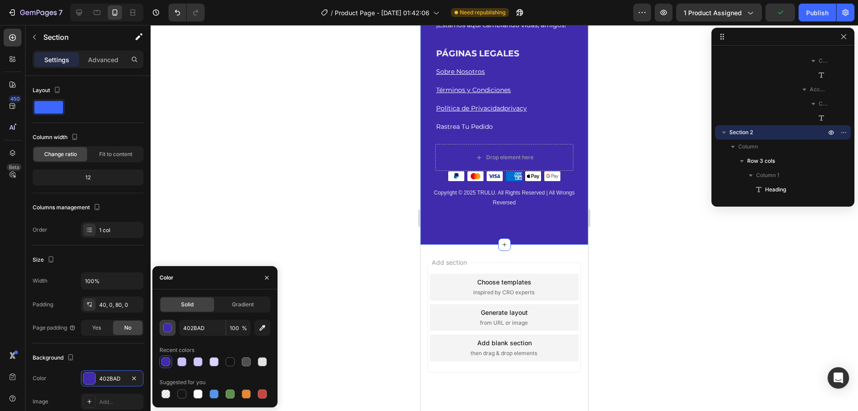
click at [167, 327] on div "button" at bounding box center [168, 328] width 9 height 9
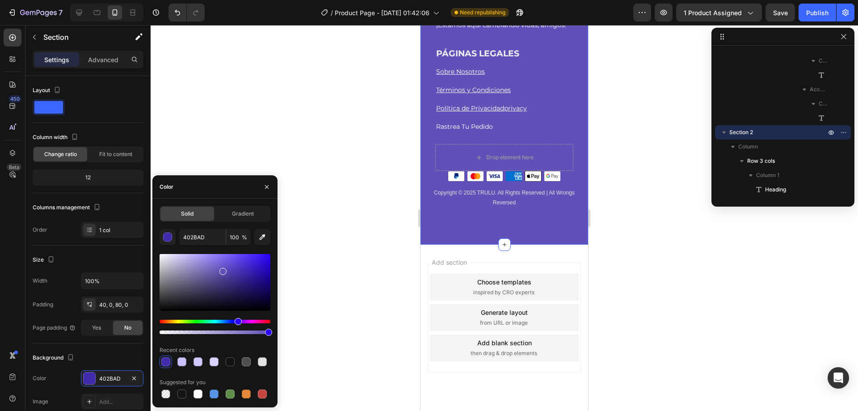
type input "6150B7"
drag, startPoint x: 241, startPoint y: 274, endPoint x: 237, endPoint y: 231, distance: 43.1
click at [222, 269] on div at bounding box center [222, 271] width 7 height 7
click at [267, 122] on div at bounding box center [504, 218] width 707 height 386
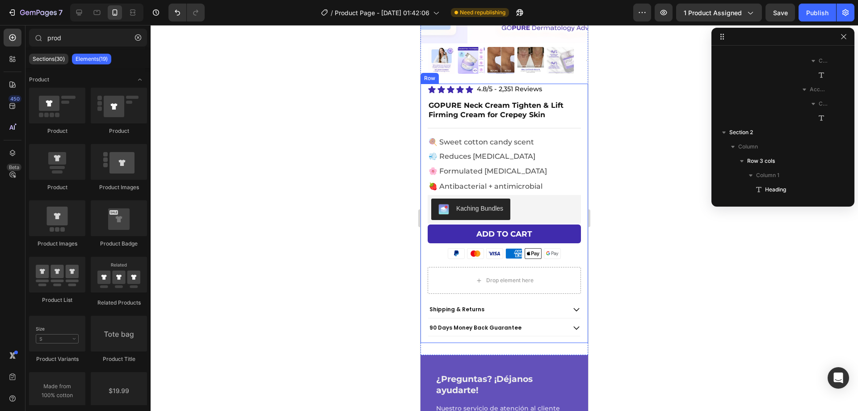
scroll to position [147, 0]
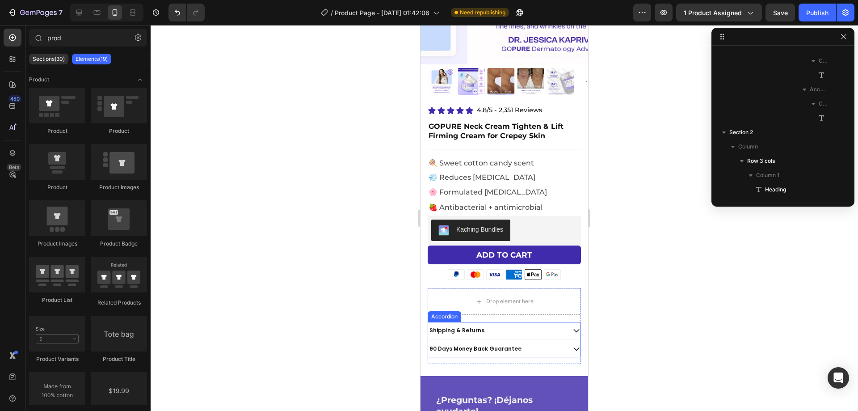
click at [531, 325] on div "Shipping & Returns" at bounding box center [496, 330] width 137 height 10
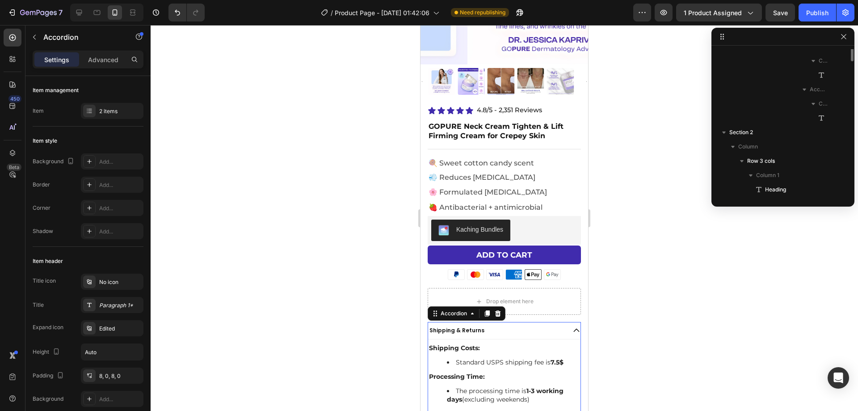
scroll to position [452, 0]
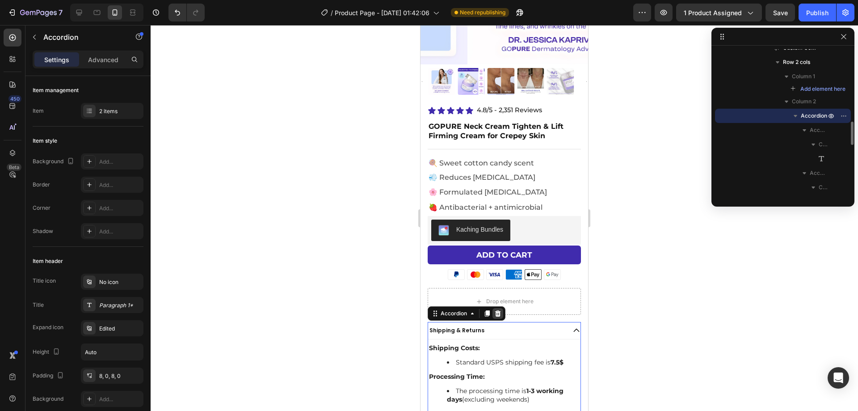
click at [500, 310] on icon at bounding box center [497, 313] width 7 height 7
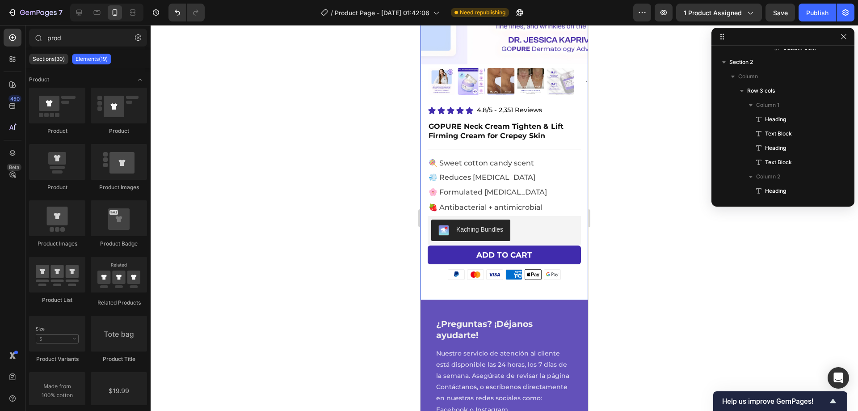
click at [507, 285] on div "Icon Icon Icon Icon Icon Icon List 4.8/5 - 2,351 Reviews Text Block Row GOPURE …" at bounding box center [505, 202] width 168 height 195
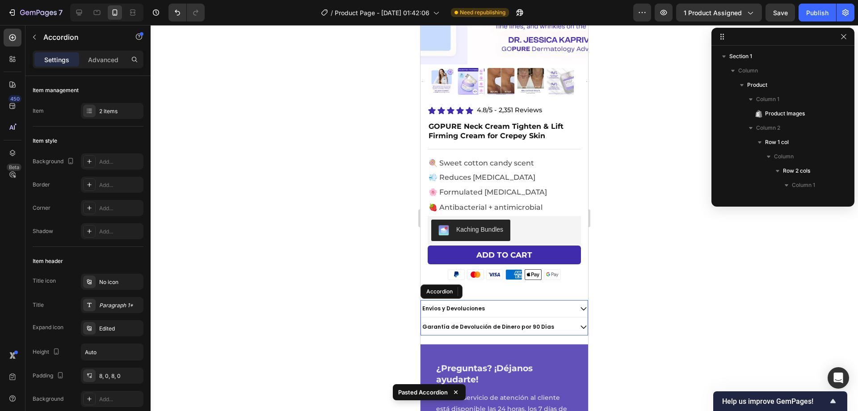
scroll to position [398, 0]
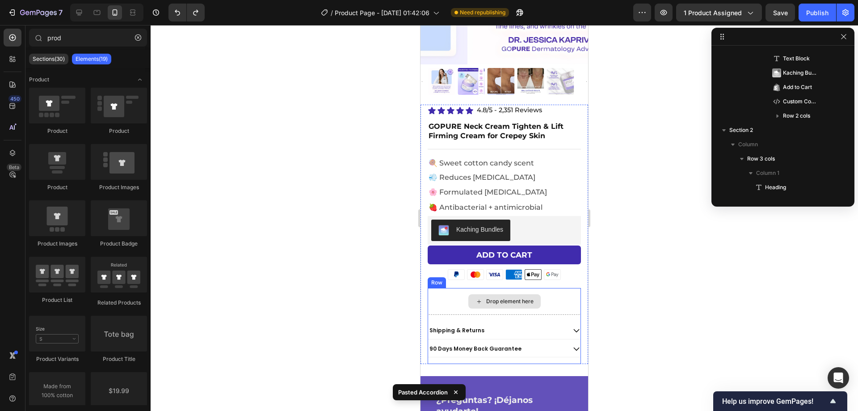
click at [487, 306] on div "Drop element here" at bounding box center [504, 301] width 153 height 27
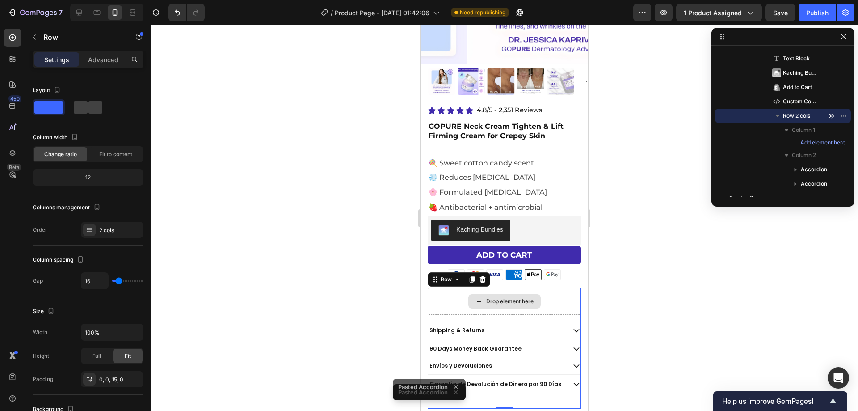
click at [492, 304] on div "Drop element here" at bounding box center [504, 301] width 153 height 27
click at [488, 325] on div "Shipping & Returns" at bounding box center [496, 330] width 137 height 10
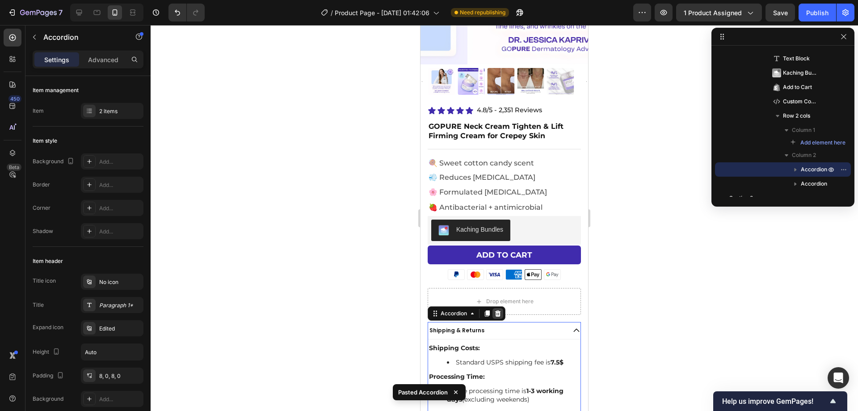
click at [497, 310] on icon at bounding box center [497, 313] width 7 height 7
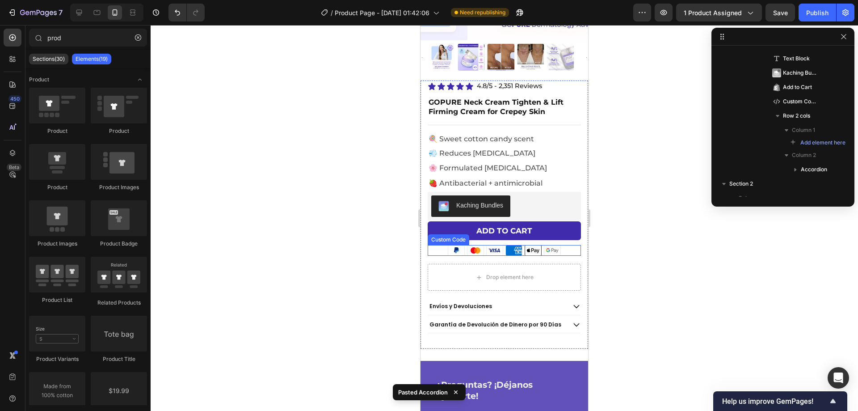
scroll to position [191, 0]
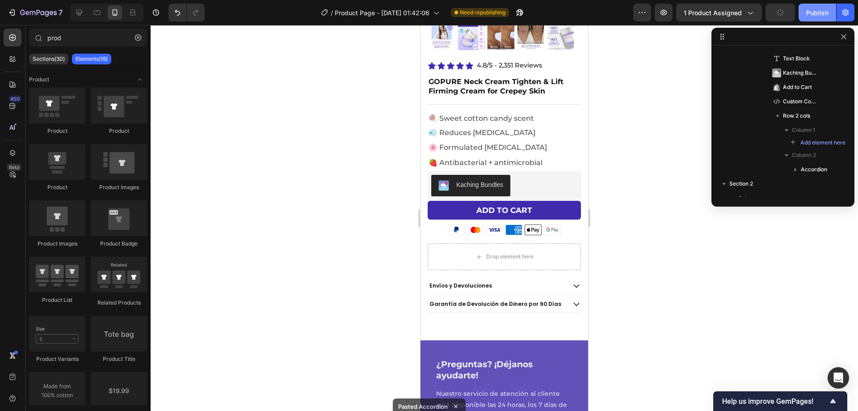
click at [817, 8] on div "Publish" at bounding box center [817, 12] width 22 height 9
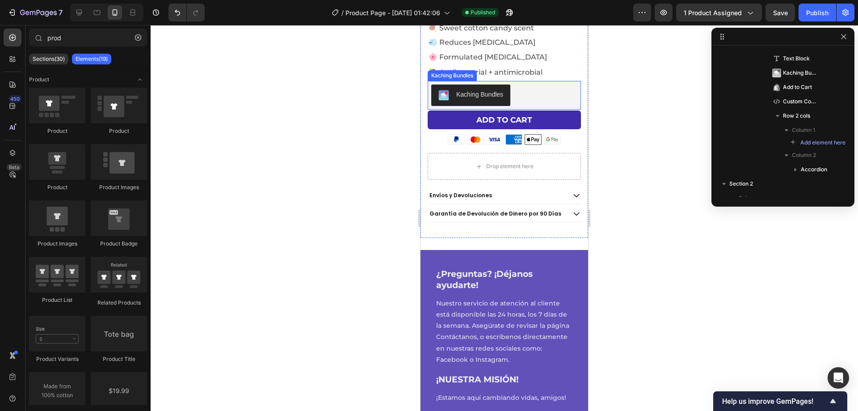
scroll to position [459, 0]
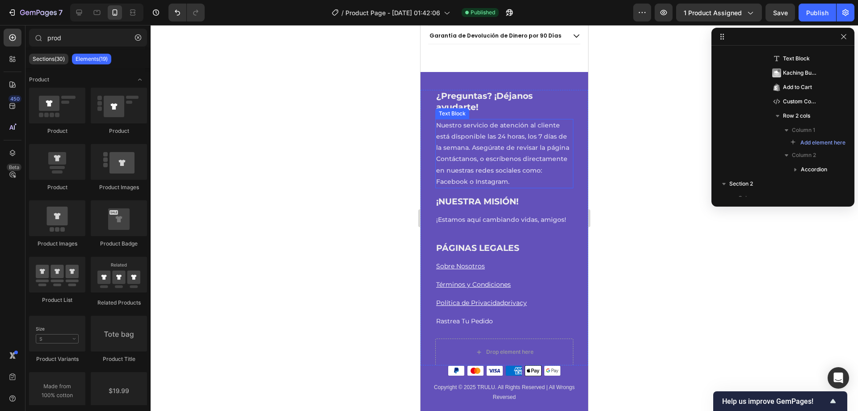
click at [552, 162] on p "Nuestro servicio de atención al cliente está disponible las 24 horas, los 7 día…" at bounding box center [504, 153] width 136 height 67
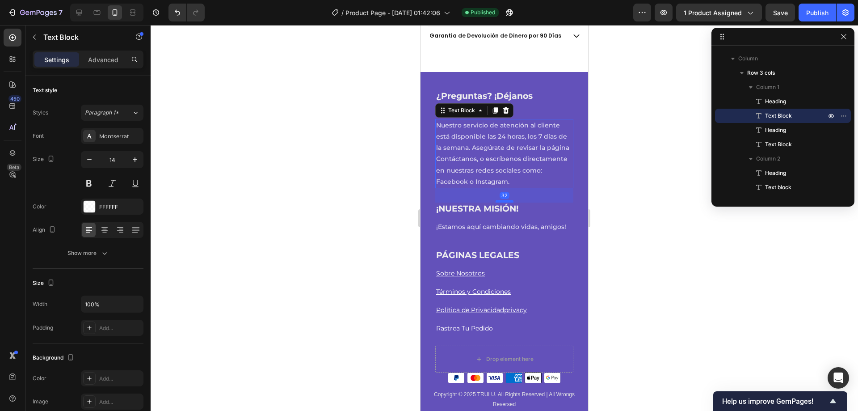
drag, startPoint x: 502, startPoint y: 187, endPoint x: 505, endPoint y: 194, distance: 7.8
click at [505, 200] on div at bounding box center [505, 201] width 18 height 3
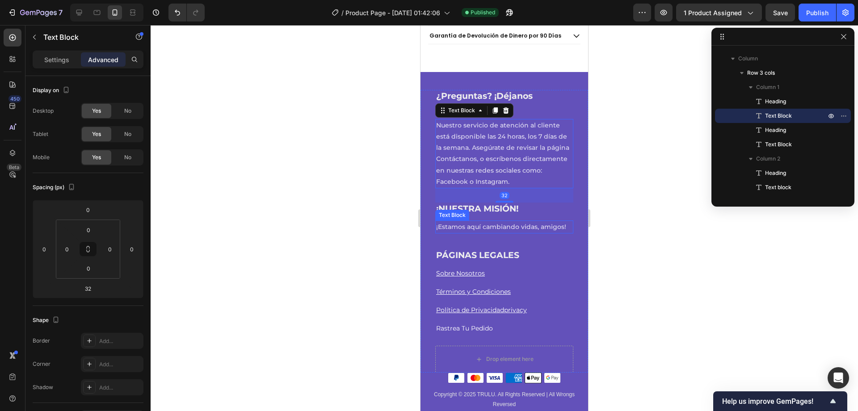
click at [501, 221] on p "¡Estamos aquí cambiando vidas, amigos!" at bounding box center [504, 226] width 136 height 11
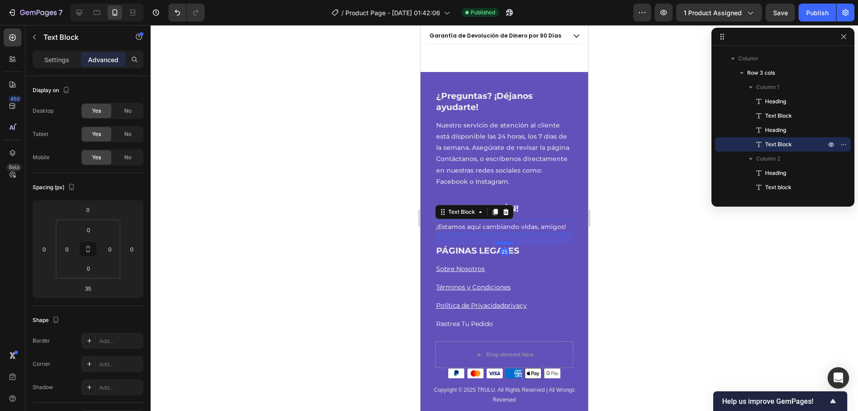
drag, startPoint x: 503, startPoint y: 240, endPoint x: 502, endPoint y: 236, distance: 4.6
click at [502, 242] on div at bounding box center [505, 243] width 18 height 3
click at [505, 244] on div at bounding box center [505, 245] width 18 height 3
type input "33"
click at [615, 173] on div at bounding box center [504, 218] width 707 height 386
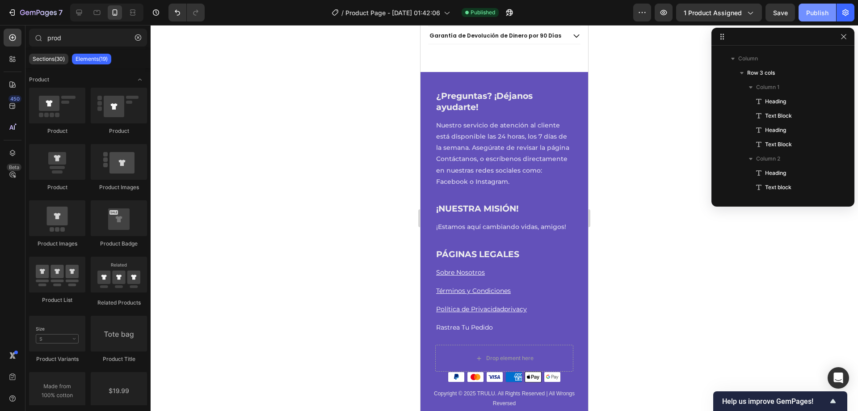
click at [835, 10] on button "Publish" at bounding box center [818, 13] width 38 height 18
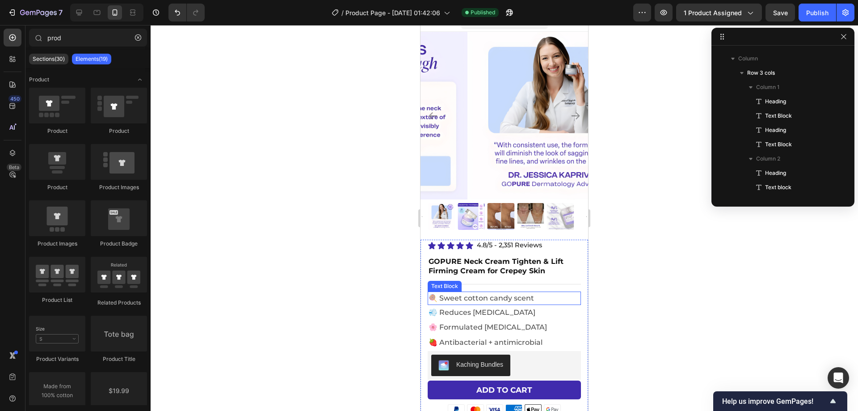
scroll to position [0, 0]
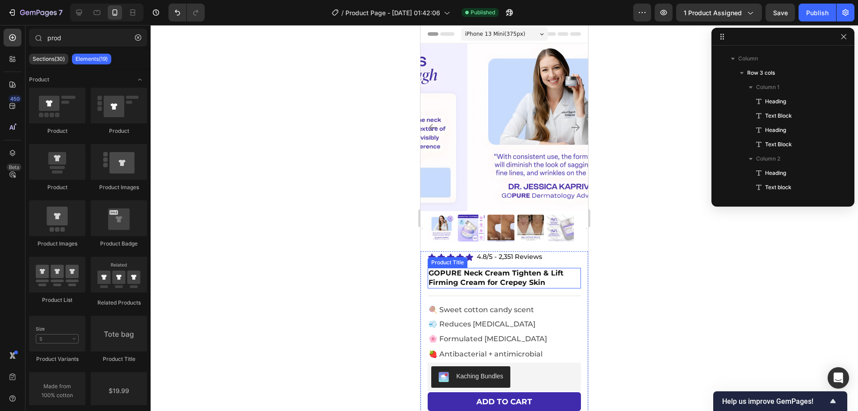
click at [509, 271] on h1 "GOPURE Neck Cream Tighten & Lift Firming Cream for Crepey Skin" at bounding box center [504, 278] width 153 height 21
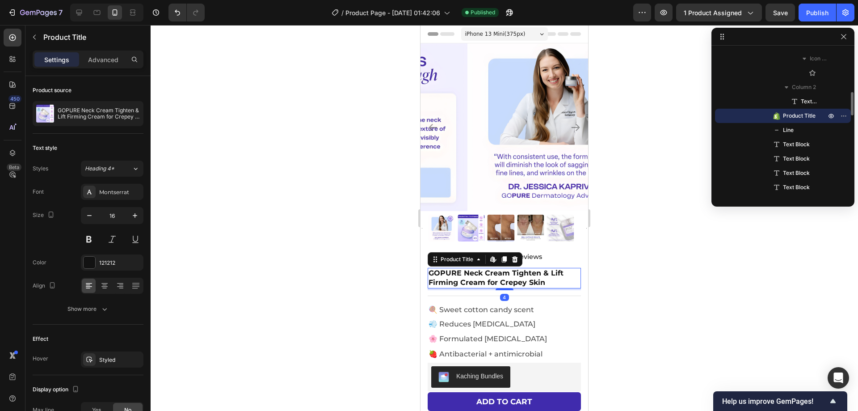
click at [509, 272] on h1 "GOPURE Neck Cream Tighten & Lift Firming Cream for Crepey Skin" at bounding box center [504, 278] width 153 height 21
click at [509, 271] on h1 "GOPURE Neck Cream Tighten & Lift Firming Cream for Crepey Skin" at bounding box center [504, 278] width 153 height 21
click at [517, 274] on h1 "GOPURE Neck Cream Tighten & Lift Firming Cream for Crepey Skin" at bounding box center [504, 278] width 153 height 21
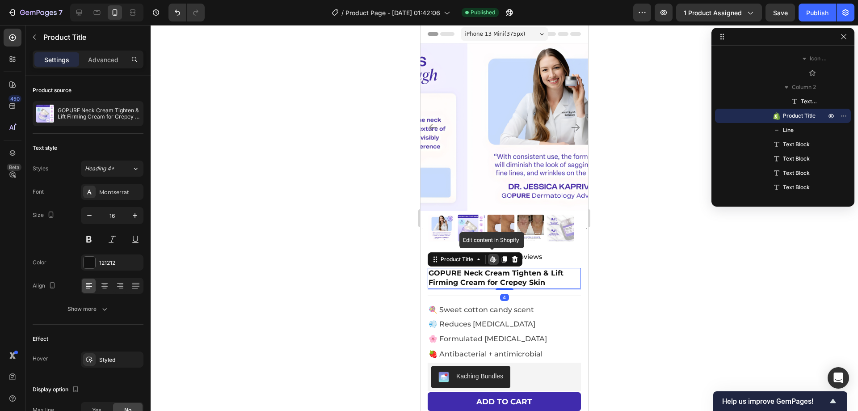
click at [512, 268] on h1 "GOPURE Neck Cream Tighten & Lift Firming Cream for Crepey Skin" at bounding box center [504, 278] width 153 height 21
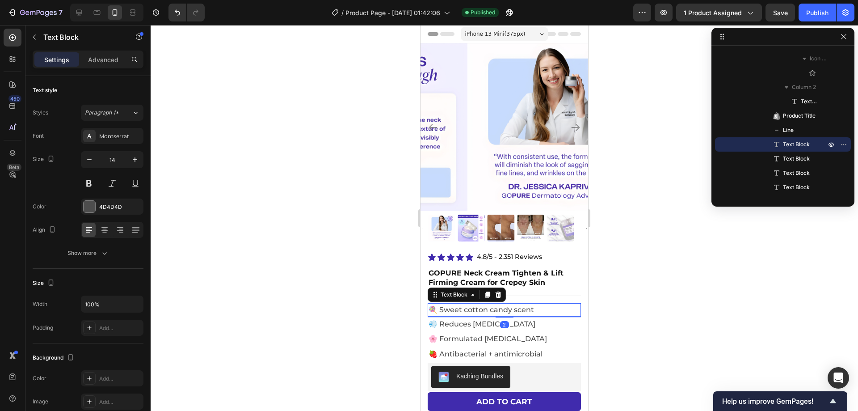
click at [460, 305] on span "🍭 Sweet cotton candy scent" at bounding box center [481, 309] width 105 height 8
click at [470, 305] on span "🍭 Sweet cotton candy scent" at bounding box center [481, 309] width 105 height 8
drag, startPoint x: 541, startPoint y: 300, endPoint x: 442, endPoint y: 303, distance: 99.3
click at [442, 304] on p "🍭 Sweet cotton candy scent" at bounding box center [505, 310] width 152 height 12
drag, startPoint x: 442, startPoint y: 315, endPoint x: 432, endPoint y: 315, distance: 10.3
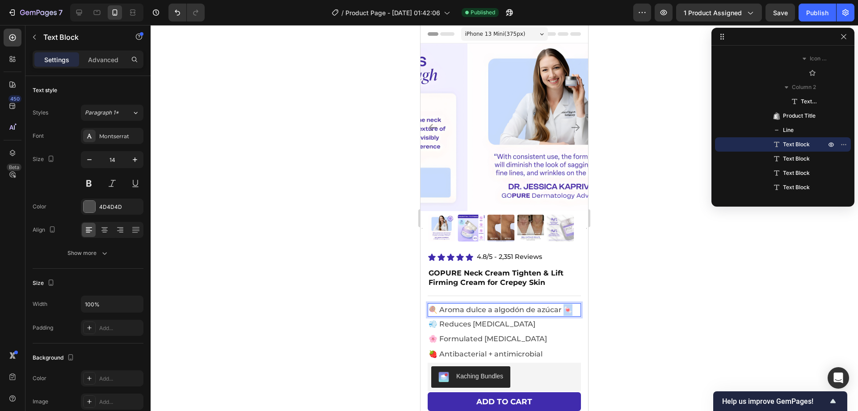
click at [432, 315] on p "🍭 Aroma dulce a algodón de azúcar 🍬" at bounding box center [505, 310] width 152 height 12
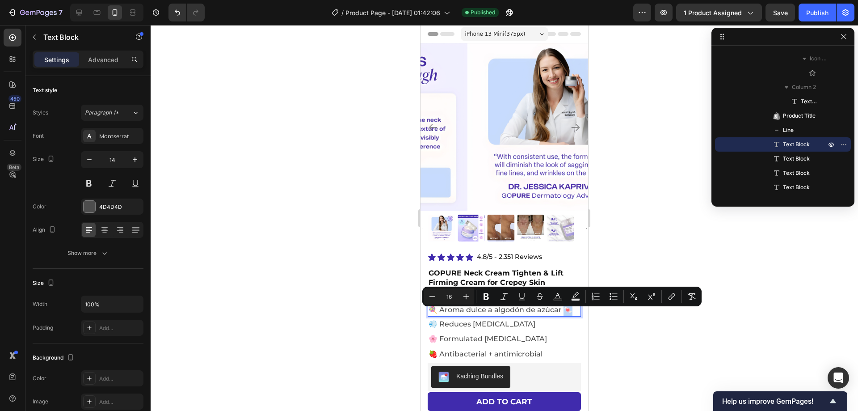
copy span "🍭 Aroma dulce a algodón de azúcar 🍬"
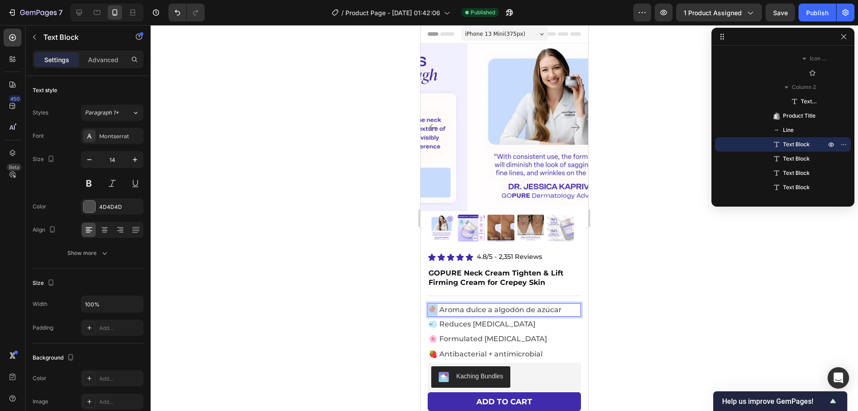
drag, startPoint x: 438, startPoint y: 300, endPoint x: 432, endPoint y: 300, distance: 5.8
click at [432, 305] on span "🍭 Aroma dulce a algodón de azúcar" at bounding box center [495, 309] width 133 height 8
drag, startPoint x: 622, startPoint y: 302, endPoint x: 137, endPoint y: 259, distance: 486.8
click at [622, 302] on div at bounding box center [504, 218] width 707 height 386
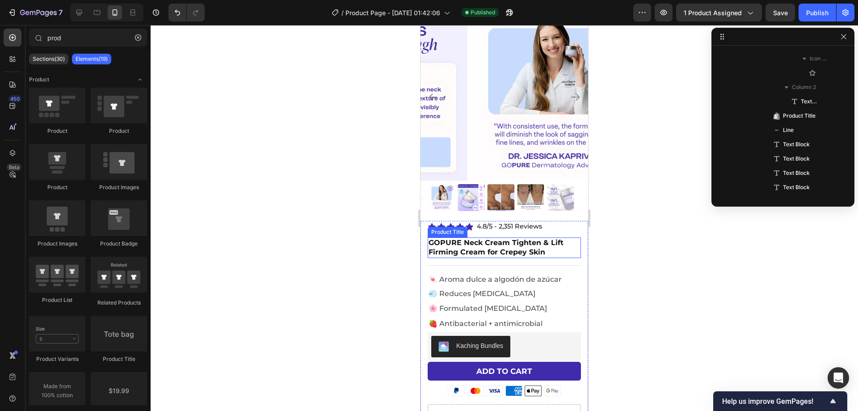
scroll to position [89, 0]
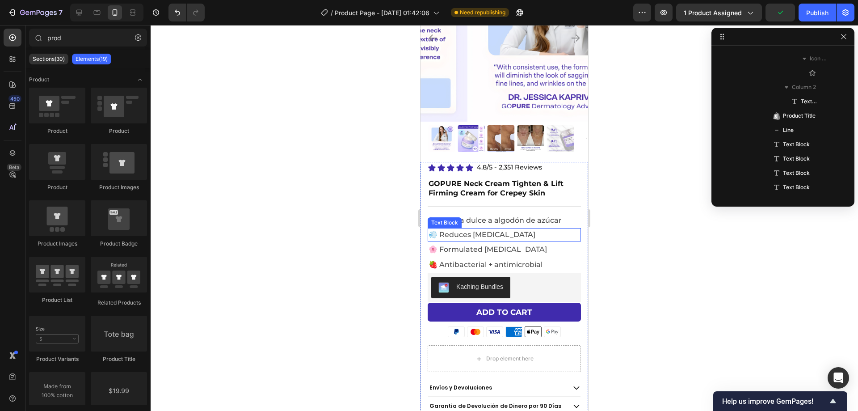
click at [465, 230] on span "💨 Reduces [MEDICAL_DATA]" at bounding box center [482, 234] width 107 height 8
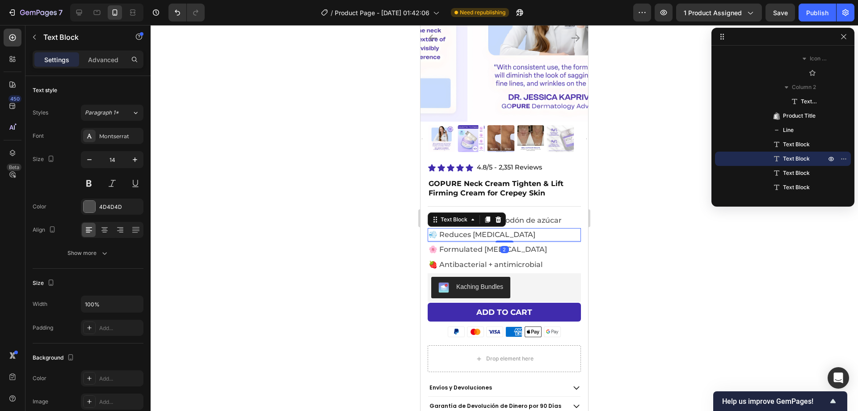
click at [465, 230] on span "💨 Reduces [MEDICAL_DATA]" at bounding box center [482, 234] width 107 height 8
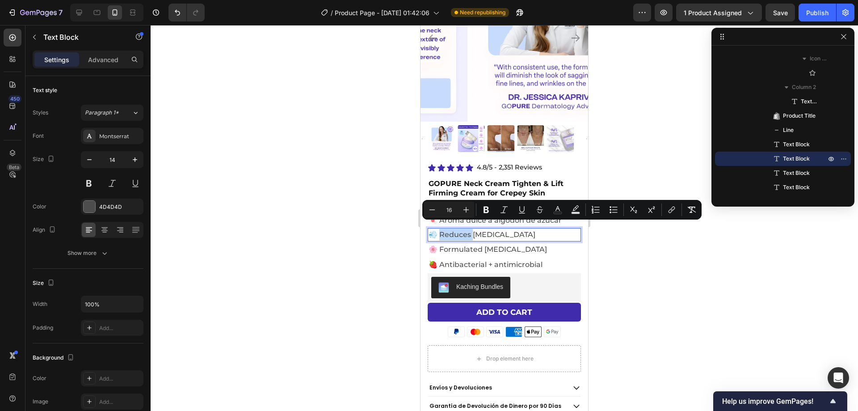
click at [471, 230] on span "💨 Reduces [MEDICAL_DATA]" at bounding box center [482, 234] width 107 height 8
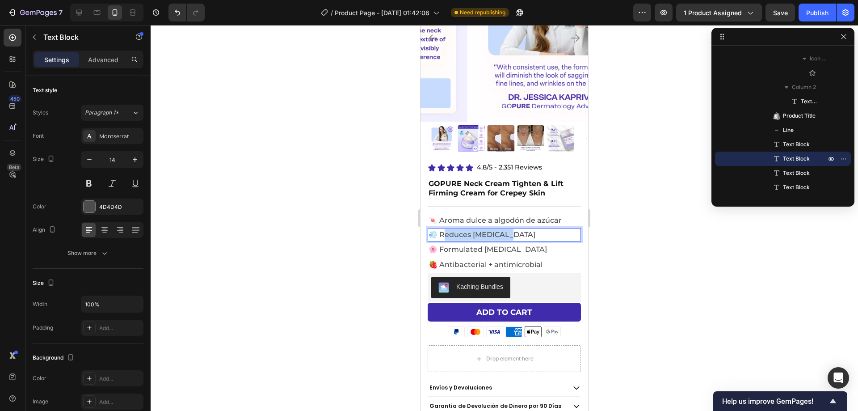
drag, startPoint x: 444, startPoint y: 227, endPoint x: 533, endPoint y: 231, distance: 89.1
click at [533, 231] on p "💨 Reduces [MEDICAL_DATA]" at bounding box center [505, 235] width 152 height 12
click at [446, 230] on span "💨 RReduce el mal olor corporal 🌸" at bounding box center [492, 234] width 126 height 8
drag, startPoint x: 544, startPoint y: 229, endPoint x: 531, endPoint y: 229, distance: 13.0
click at [531, 229] on p "Reduce el mal olor corporal 🌸" at bounding box center [505, 235] width 152 height 12
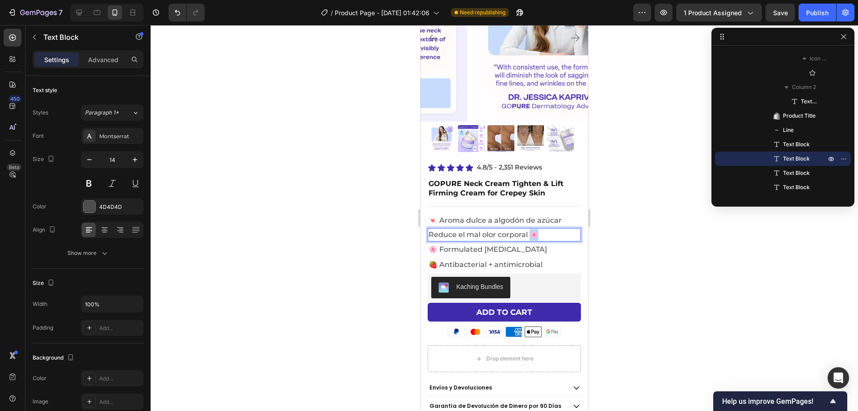
copy span "🌸"
click at [430, 231] on span "Reduce el mal olor corporal" at bounding box center [478, 234] width 99 height 8
drag, startPoint x: 544, startPoint y: 225, endPoint x: 442, endPoint y: 228, distance: 101.9
click at [442, 229] on p "🌸 Reduce el mal olor corporal" at bounding box center [505, 235] width 152 height 12
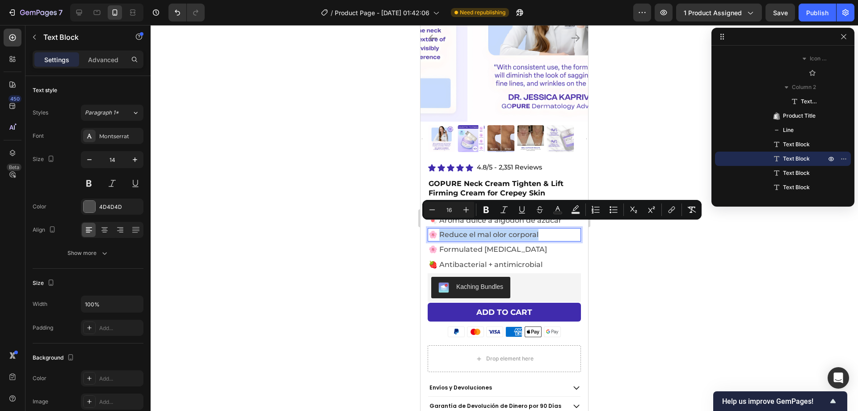
copy span "educe el mal olor corporal"
click at [493, 231] on span "🌸 Reduce el mal olor corporal" at bounding box center [484, 234] width 110 height 8
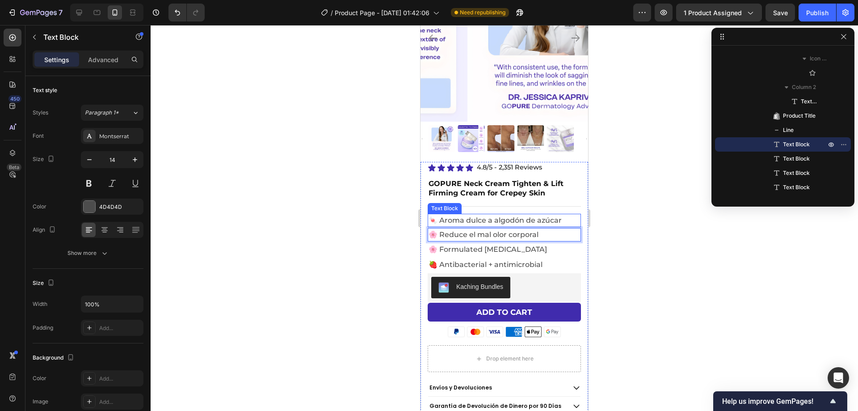
click at [443, 216] on span "🍬 Aroma dulce a algodón de azúcar" at bounding box center [495, 220] width 133 height 8
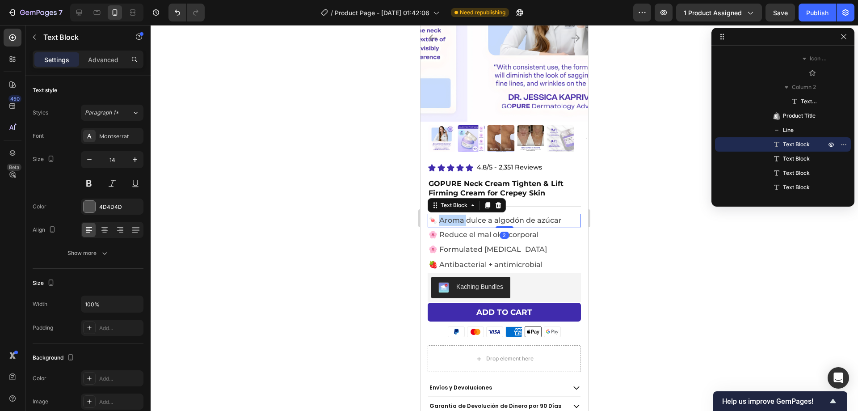
click at [451, 216] on span "🍬 Aroma dulce a algodón de azúcar" at bounding box center [495, 220] width 133 height 8
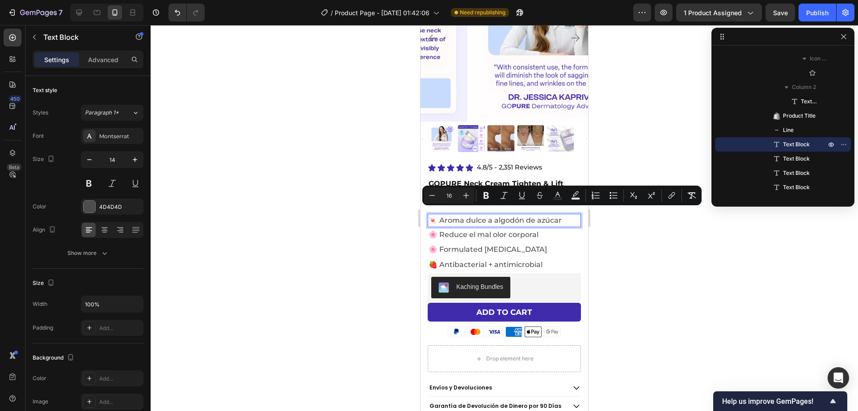
click at [469, 216] on span "🍬 Aroma dulce a algodón de azúcar" at bounding box center [495, 220] width 133 height 8
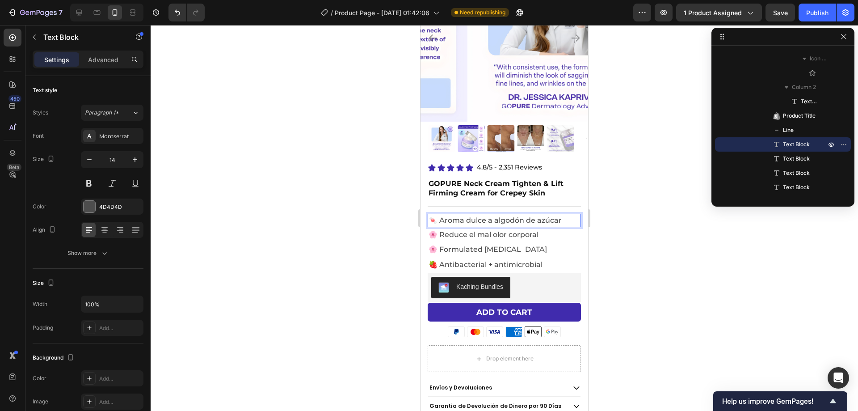
drag, startPoint x: 468, startPoint y: 213, endPoint x: 566, endPoint y: 211, distance: 97.4
click at [566, 215] on p "🍬 Aroma dulce a algodón de azúcar" at bounding box center [505, 221] width 152 height 12
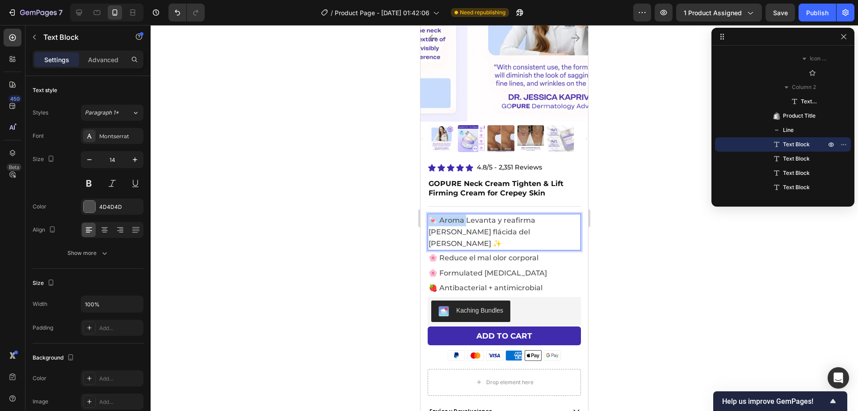
drag, startPoint x: 467, startPoint y: 216, endPoint x: 426, endPoint y: 214, distance: 40.7
click at [426, 214] on div "Icon Icon Icon Icon Icon Icon List 4.8/5 - 2,351 Reviews Text Block Row GOPURE …" at bounding box center [505, 307] width 168 height 291
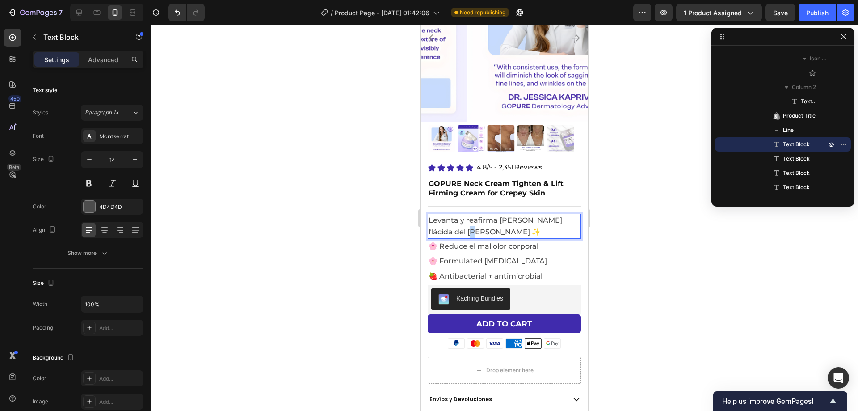
drag, startPoint x: 461, startPoint y: 225, endPoint x: 455, endPoint y: 226, distance: 5.8
click at [455, 226] on span "Levanta y reafirma [PERSON_NAME] flácida del [PERSON_NAME] ✨" at bounding box center [496, 226] width 134 height 20
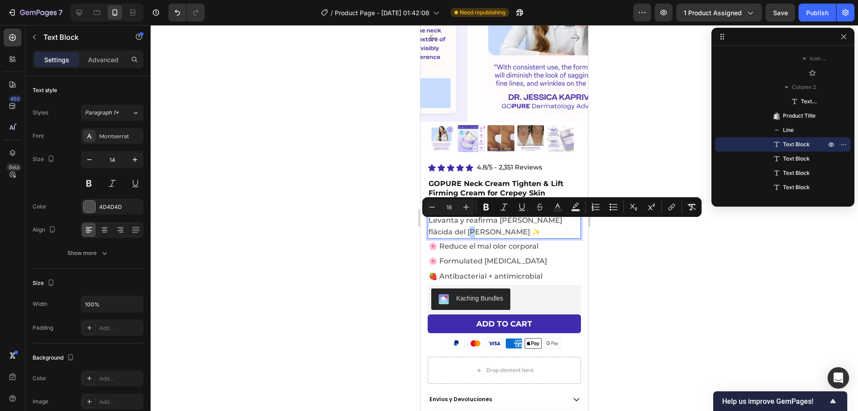
copy span "✨"
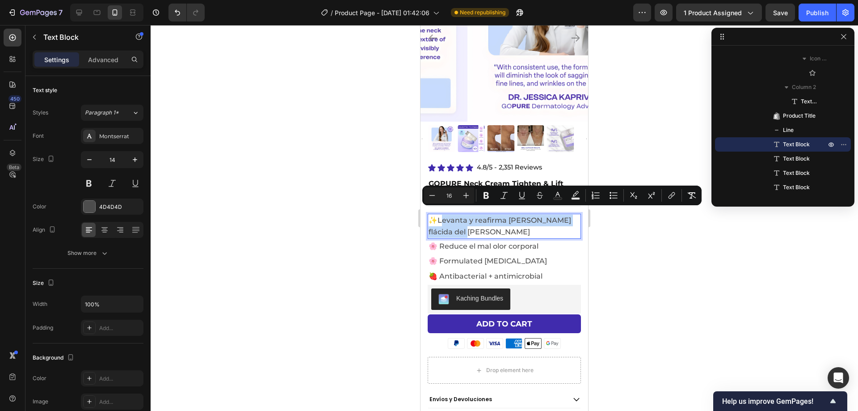
drag, startPoint x: 455, startPoint y: 223, endPoint x: 441, endPoint y: 213, distance: 17.6
click at [441, 215] on p "✨Levanta y reafirma [PERSON_NAME] flácida del [PERSON_NAME]" at bounding box center [505, 226] width 152 height 23
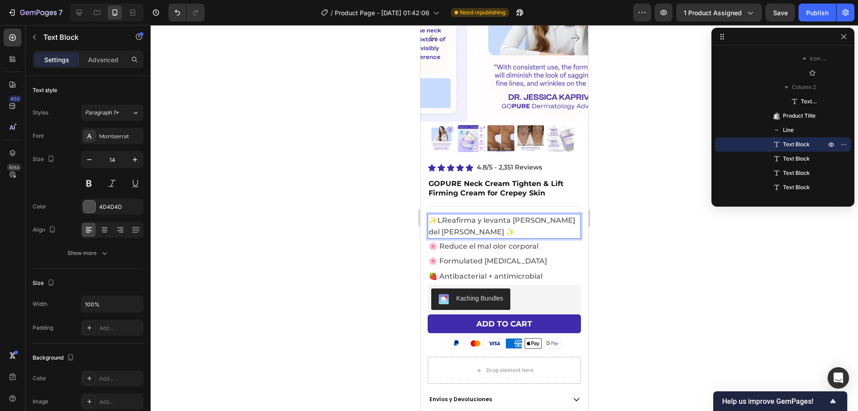
click at [442, 216] on span "✨LReafirma y levanta [PERSON_NAME] del [PERSON_NAME] ✨" at bounding box center [502, 226] width 147 height 20
drag, startPoint x: 567, startPoint y: 213, endPoint x: 558, endPoint y: 215, distance: 9.6
click at [558, 216] on span "Reafirma y levanta [PERSON_NAME] del [PERSON_NAME] ✨" at bounding box center [502, 226] width 146 height 20
copy span "✨"
click at [431, 216] on span "Reafirma y levanta [PERSON_NAME] del [PERSON_NAME]" at bounding box center [502, 226] width 146 height 20
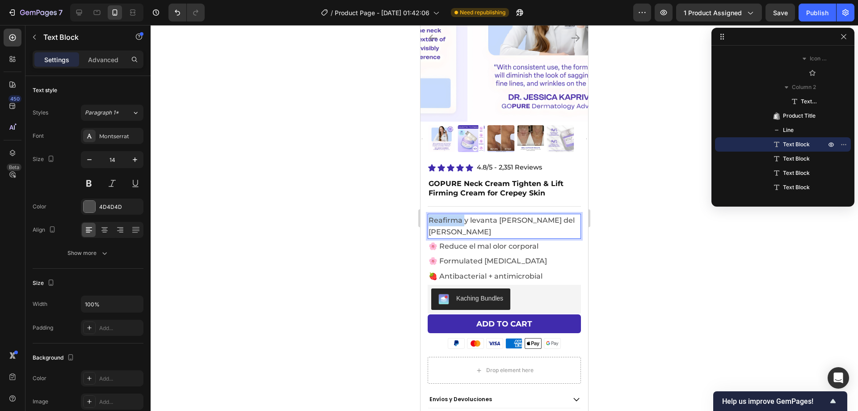
click at [431, 216] on span "Reafirma y levanta [PERSON_NAME] del [PERSON_NAME]" at bounding box center [502, 226] width 146 height 20
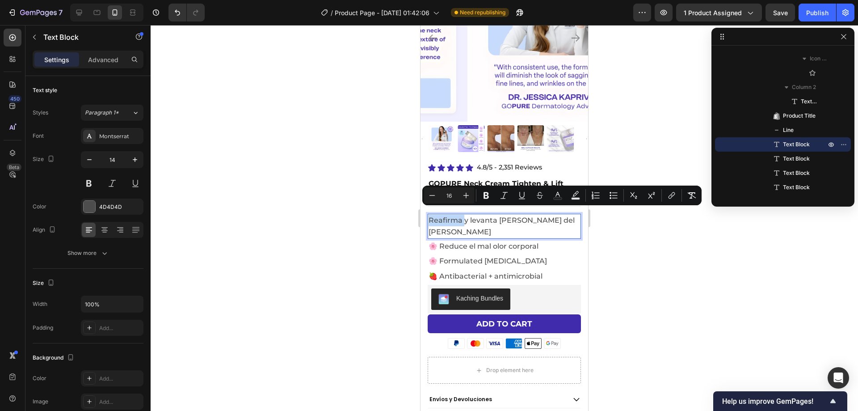
click at [429, 216] on span "Reafirma y levanta [PERSON_NAME] del [PERSON_NAME]" at bounding box center [502, 226] width 146 height 20
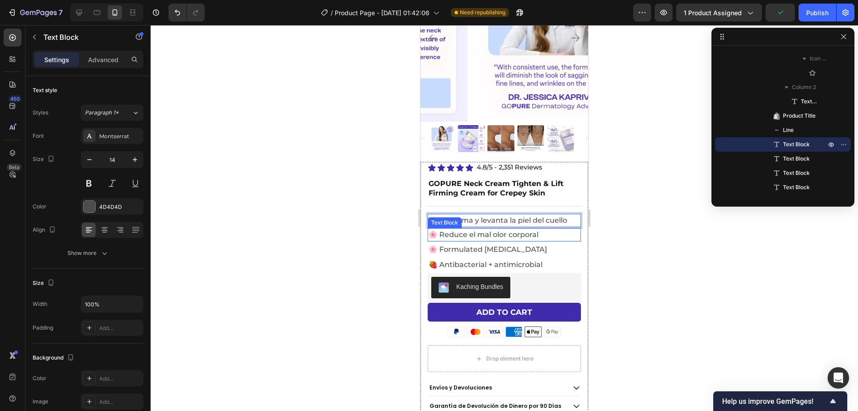
click at [448, 232] on span "🌸 Reduce el mal olor corporal" at bounding box center [484, 234] width 110 height 8
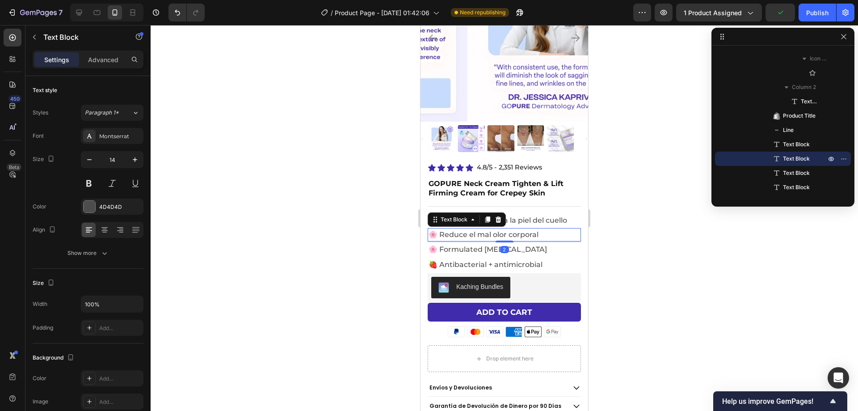
click at [443, 230] on span "🌸 Reduce el mal olor corporal" at bounding box center [484, 234] width 110 height 8
drag, startPoint x: 443, startPoint y: 226, endPoint x: 560, endPoint y: 225, distance: 117.1
click at [560, 229] on p "🌸 Reduce el mal olor corporal" at bounding box center [505, 235] width 152 height 12
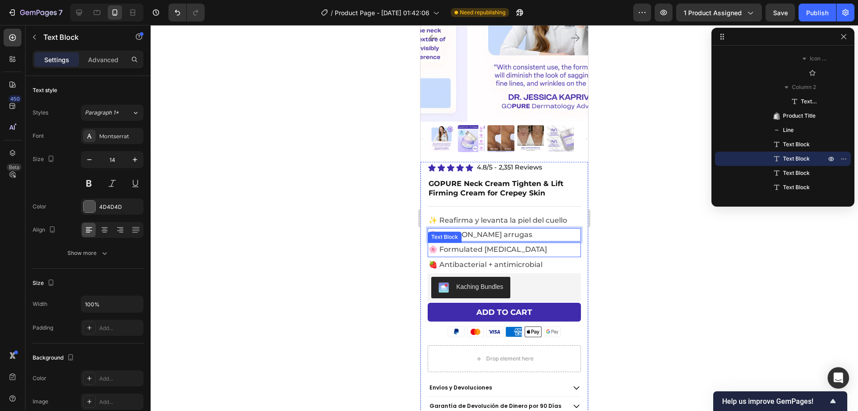
click at [459, 245] on span "🌸 Formulated [MEDICAL_DATA]" at bounding box center [488, 249] width 118 height 8
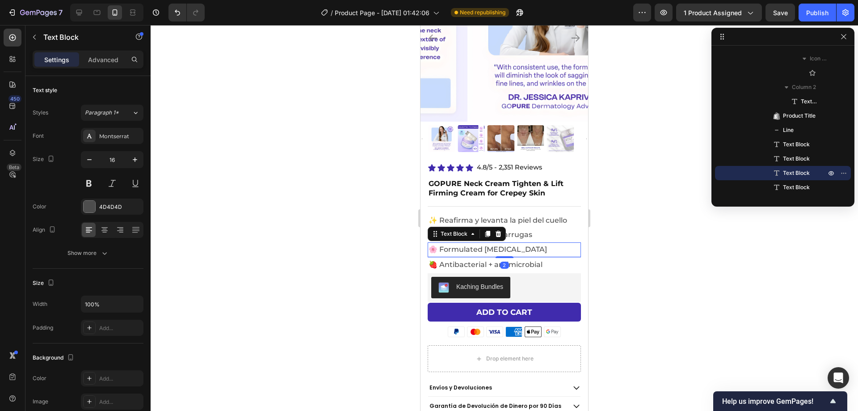
click at [459, 245] on span "🌸 Formulated [MEDICAL_DATA]" at bounding box center [488, 249] width 118 height 8
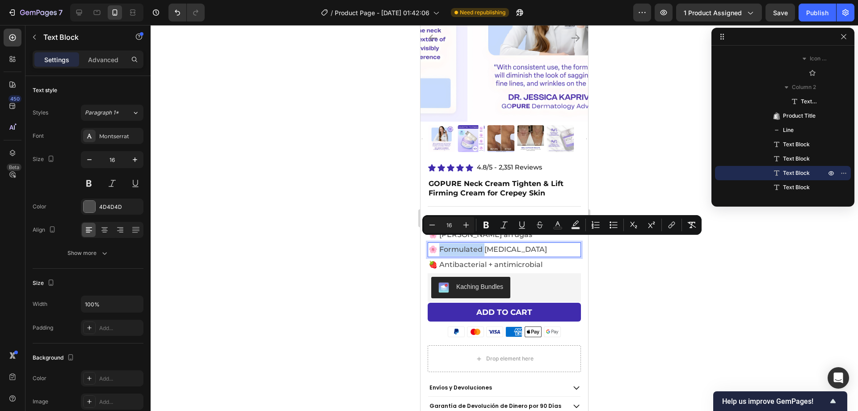
click at [449, 245] on span "🌸 Formulated [MEDICAL_DATA]" at bounding box center [488, 249] width 118 height 8
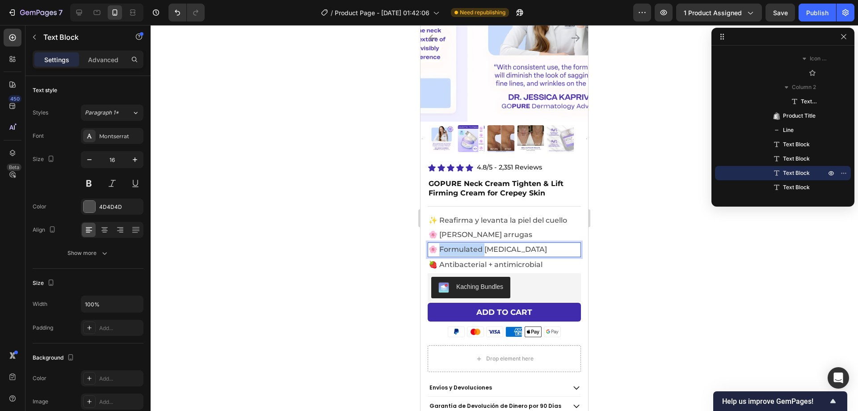
drag, startPoint x: 442, startPoint y: 242, endPoint x: 543, endPoint y: 244, distance: 101.9
click at [543, 245] on span "🌸 Formulated [MEDICAL_DATA]" at bounding box center [488, 249] width 118 height 8
drag, startPoint x: 533, startPoint y: 243, endPoint x: 524, endPoint y: 244, distance: 9.0
click at [524, 244] on p "🌸 Probada clínicamente 🧪" at bounding box center [505, 249] width 152 height 13
copy span "🌸 Probada clínicamente 🧪"
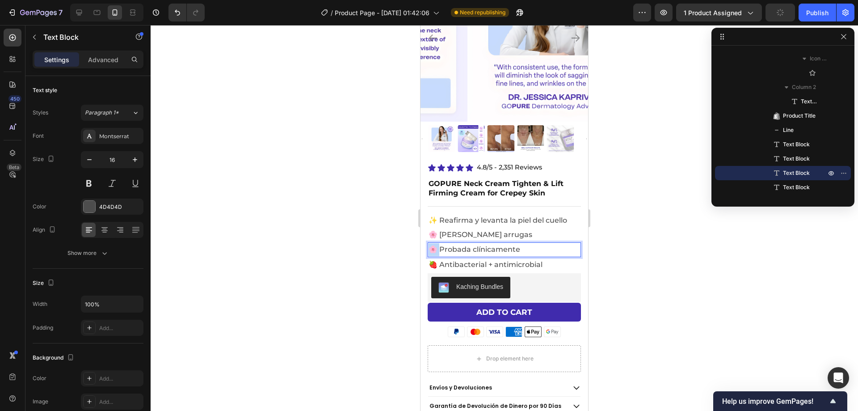
drag, startPoint x: 441, startPoint y: 244, endPoint x: 428, endPoint y: 243, distance: 13.1
click at [428, 243] on div "🌸 Probada clínicamente" at bounding box center [504, 249] width 153 height 15
click at [461, 260] on span "🍓 Antibacterial + antimicrobial" at bounding box center [486, 264] width 114 height 8
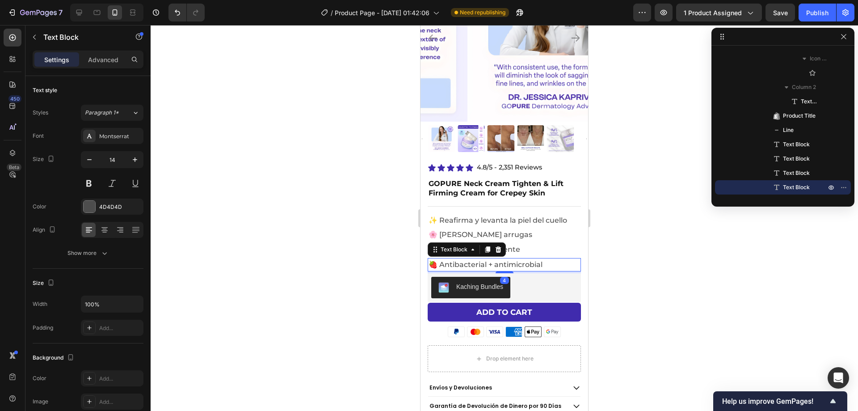
click at [461, 260] on span "🍓 Antibacterial + antimicrobial" at bounding box center [486, 264] width 114 height 8
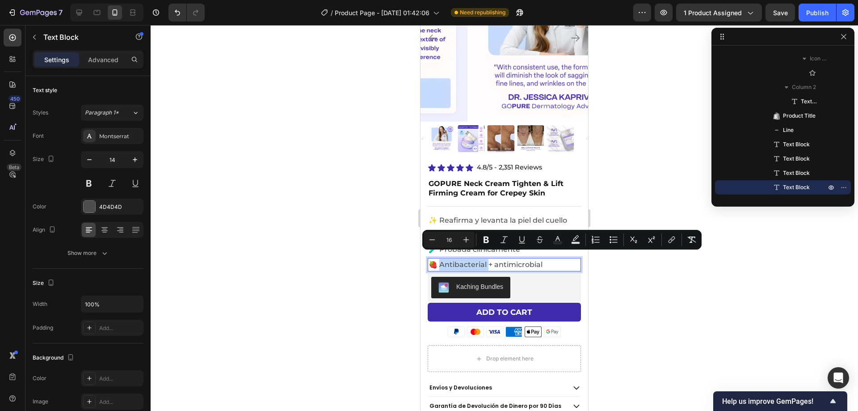
click at [449, 260] on span "🍓 Antibacterial + antimicrobial" at bounding box center [486, 264] width 114 height 8
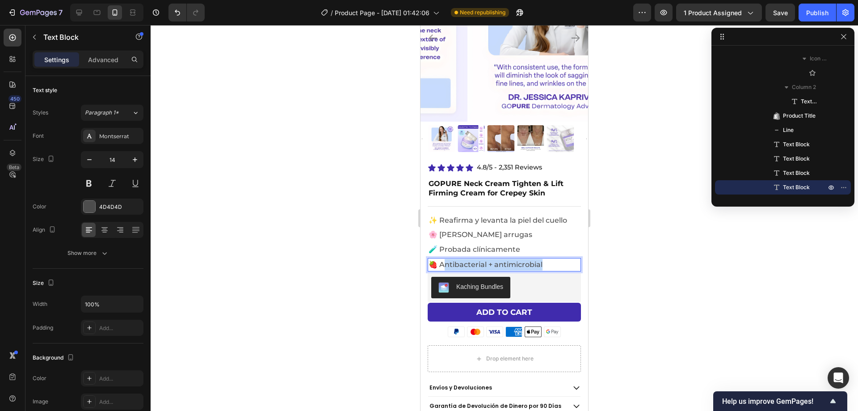
drag, startPoint x: 447, startPoint y: 257, endPoint x: 598, endPoint y: 261, distance: 150.7
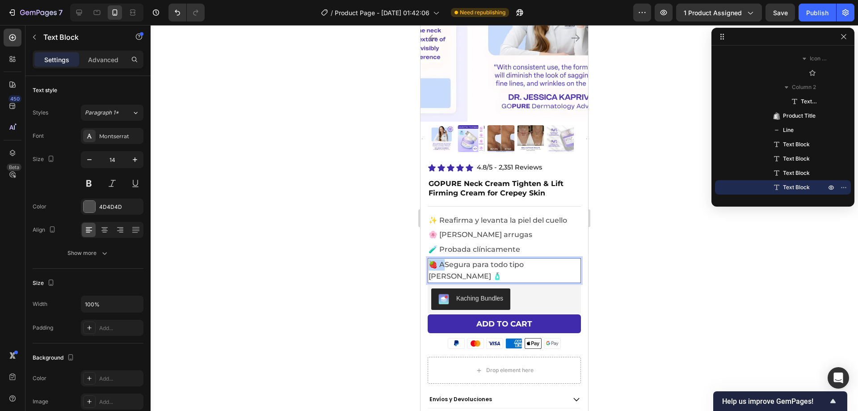
drag, startPoint x: 447, startPoint y: 257, endPoint x: 412, endPoint y: 255, distance: 35.4
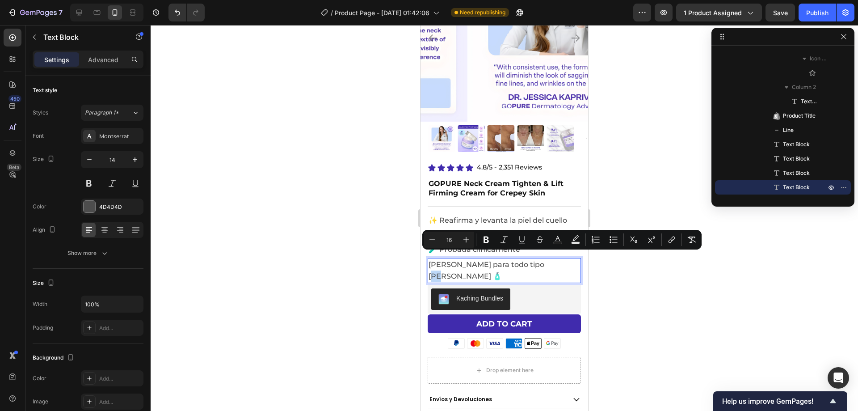
drag, startPoint x: 544, startPoint y: 257, endPoint x: 537, endPoint y: 257, distance: 6.7
click at [537, 259] on p "[PERSON_NAME] para todo tipo [PERSON_NAME] 🧴" at bounding box center [505, 270] width 152 height 23
copy span "🧴"
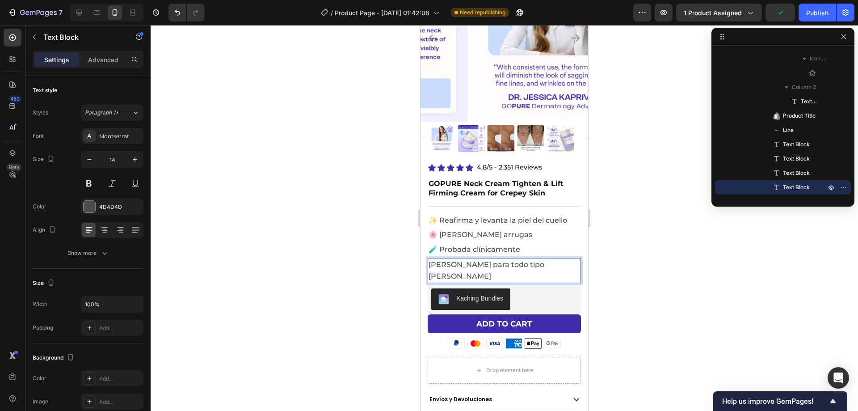
click at [429, 260] on span "[PERSON_NAME] para todo tipo [PERSON_NAME]" at bounding box center [487, 270] width 116 height 20
click at [504, 314] on button "ADD TO CART" at bounding box center [504, 323] width 153 height 19
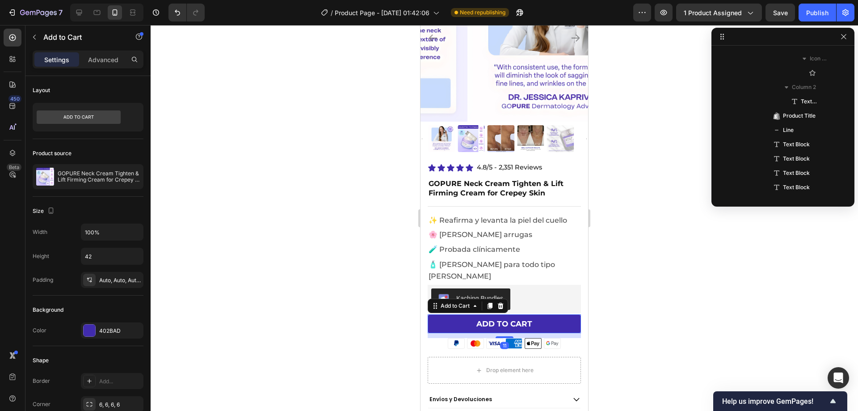
scroll to position [370, 0]
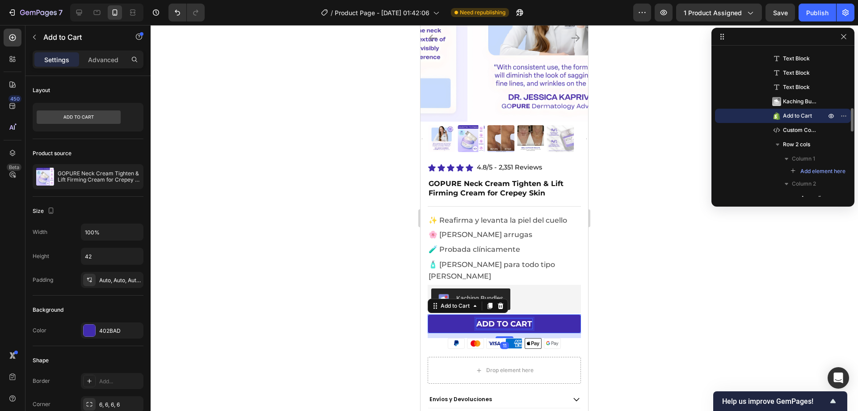
click at [507, 319] on div "ADD TO CART" at bounding box center [504, 324] width 56 height 10
click at [507, 319] on p "ADD TO CART" at bounding box center [504, 324] width 56 height 10
click at [496, 319] on p "ADD TO CART" at bounding box center [504, 324] width 56 height 10
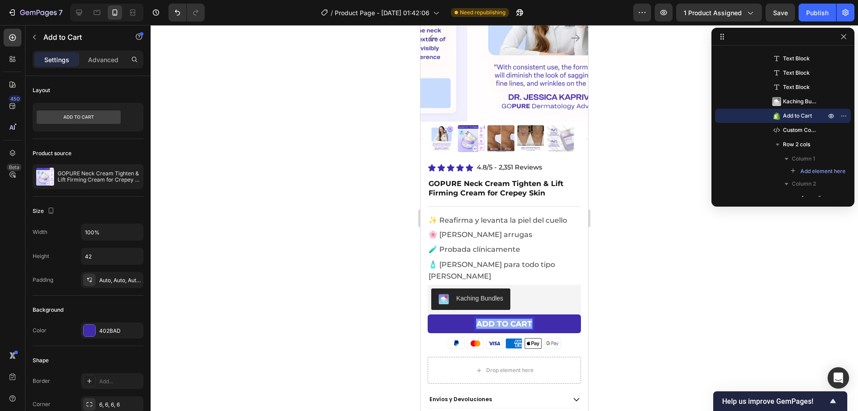
click at [496, 319] on p "ADD TO CART" at bounding box center [504, 324] width 56 height 10
click at [615, 285] on div at bounding box center [504, 218] width 707 height 386
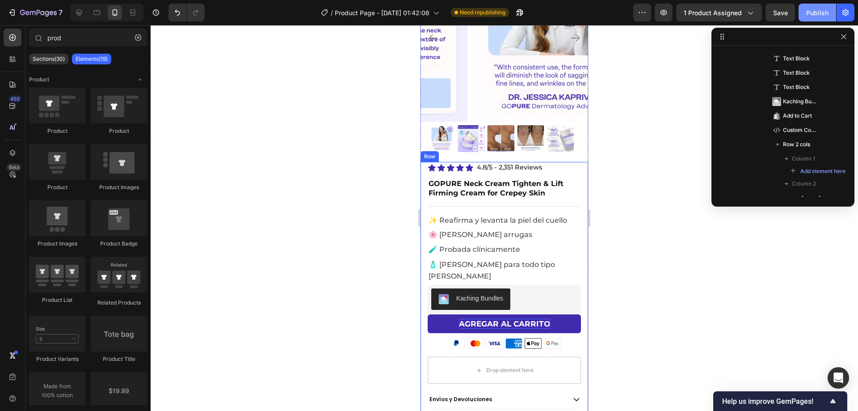
click at [811, 9] on div "Publish" at bounding box center [817, 12] width 22 height 9
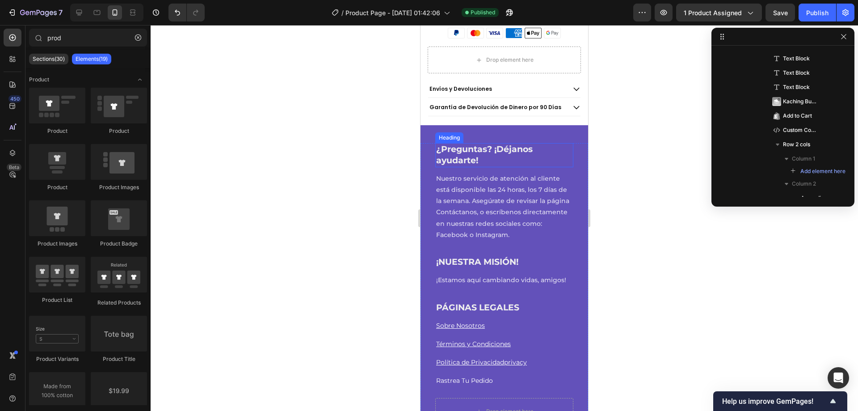
scroll to position [313, 0]
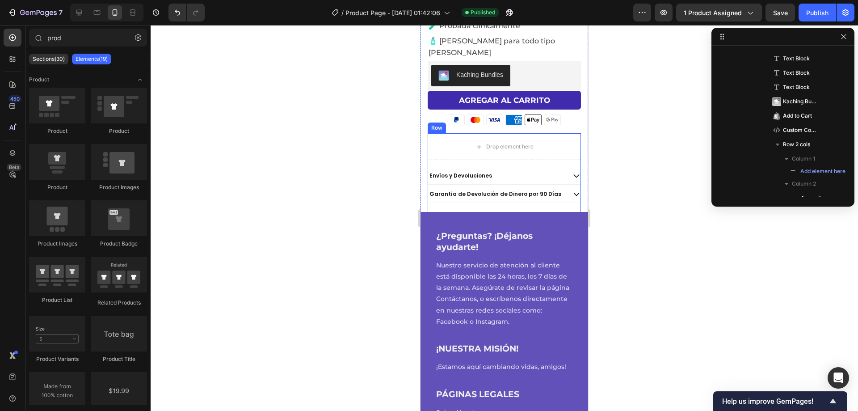
click at [443, 195] on div "Drop element here Envíos y Devoluciones Garantía de Devolución de Dinero por 90…" at bounding box center [504, 175] width 153 height 85
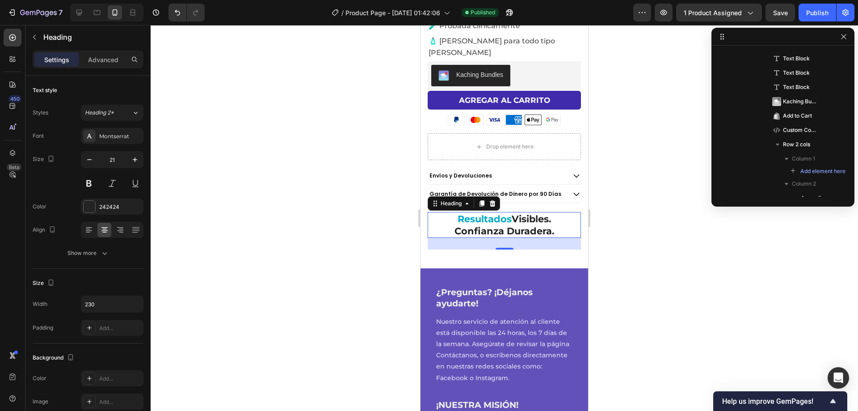
scroll to position [552, 0]
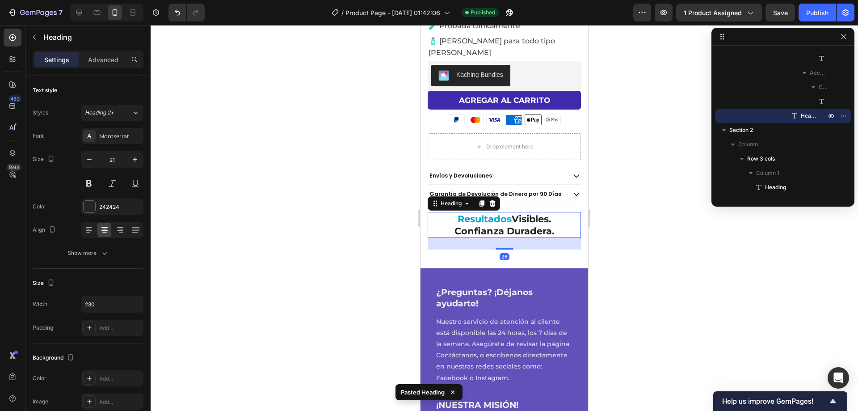
click at [466, 213] on span "Resultados" at bounding box center [485, 218] width 54 height 11
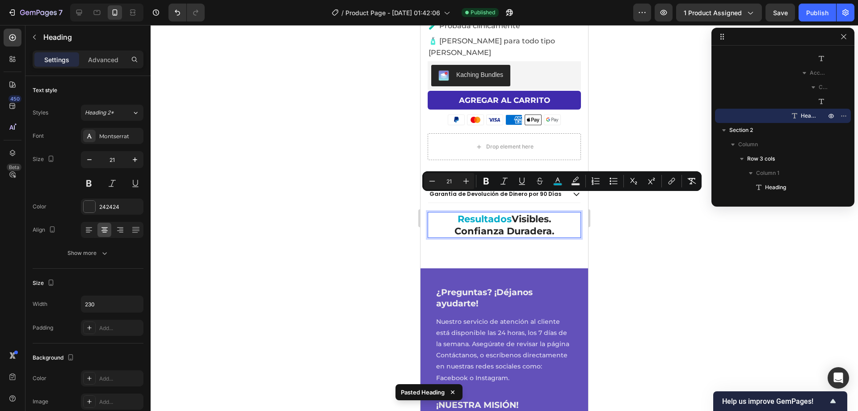
click at [476, 213] on span "Resultados" at bounding box center [485, 218] width 54 height 11
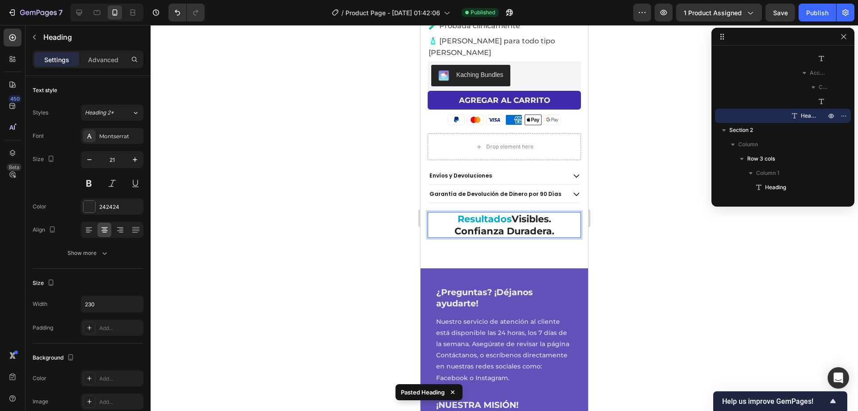
click at [476, 213] on span "Resultados" at bounding box center [485, 218] width 54 height 11
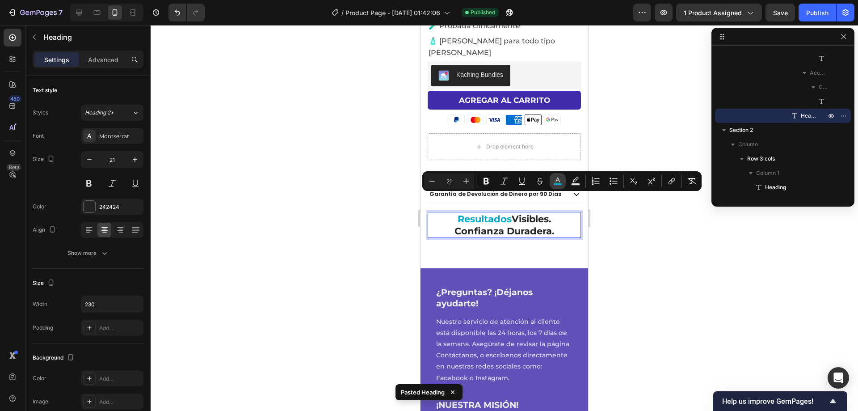
click at [554, 181] on icon "Editor contextual toolbar" at bounding box center [557, 181] width 9 height 9
type input "00ABC9"
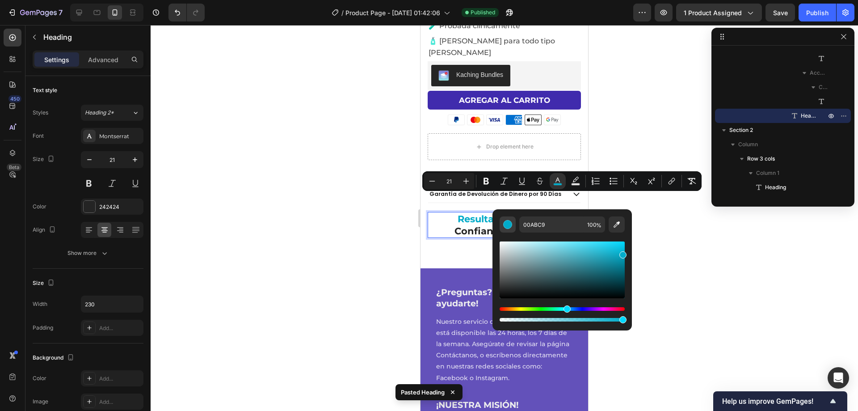
click at [505, 226] on div "Editor contextual toolbar" at bounding box center [507, 224] width 9 height 9
click at [618, 223] on icon "Editor contextual toolbar" at bounding box center [617, 224] width 6 height 6
type input "6351BA"
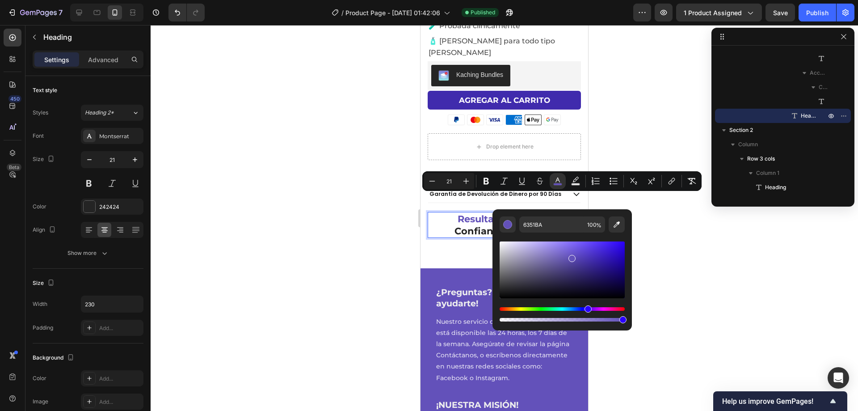
drag, startPoint x: 713, startPoint y: 236, endPoint x: 130, endPoint y: 201, distance: 583.9
click at [713, 236] on div at bounding box center [504, 218] width 707 height 386
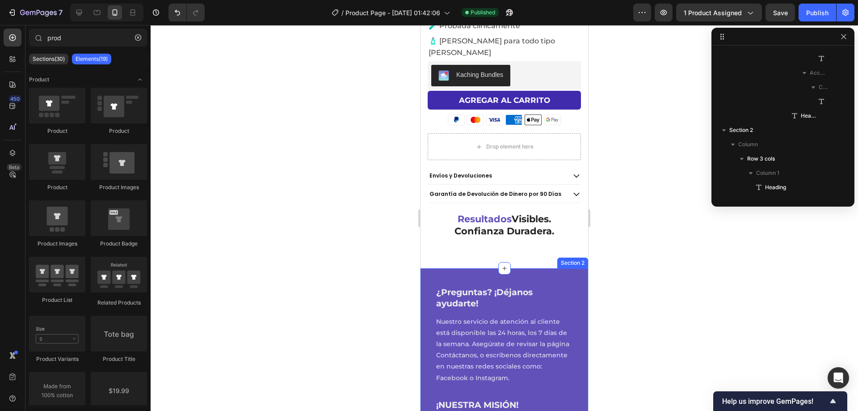
click at [506, 215] on p "⁠⁠⁠⁠⁠⁠⁠ Resultados Visibles. Confianza Duradera." at bounding box center [504, 225] width 103 height 25
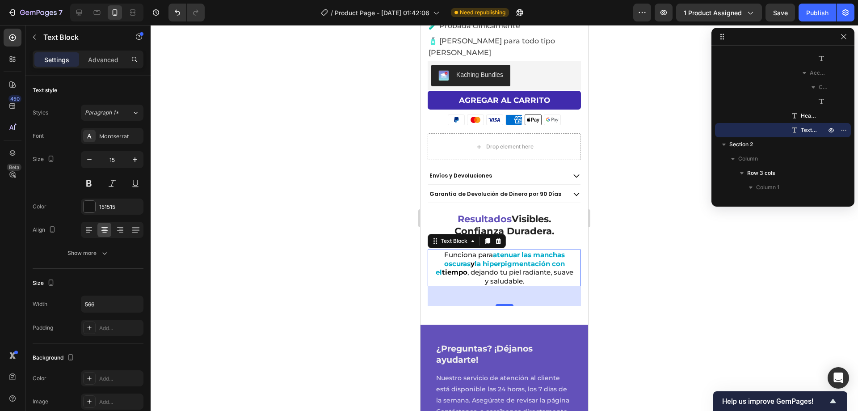
click at [493, 250] on p "Funciona para atenuar las manchas oscuras y la hiperpigmentación con el tiempo …" at bounding box center [504, 267] width 141 height 35
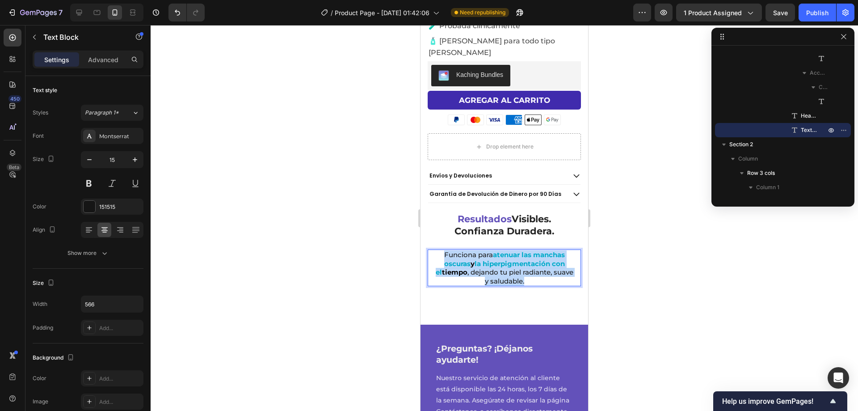
click at [493, 250] on p "Funciona para atenuar las manchas oscuras y la hiperpigmentación con el tiempo …" at bounding box center [504, 267] width 141 height 35
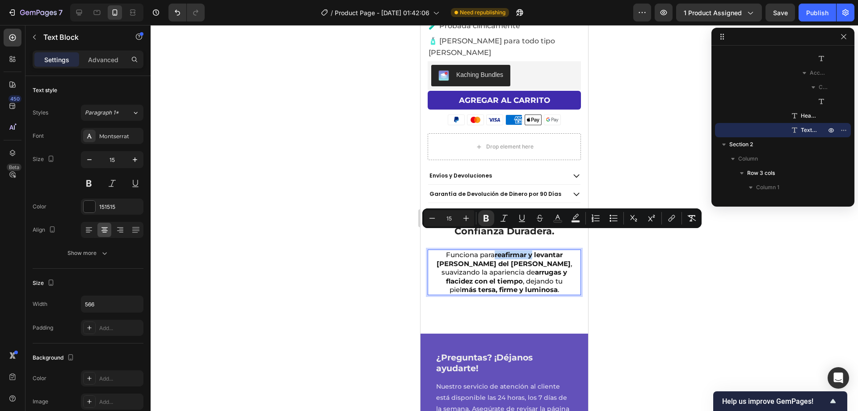
drag, startPoint x: 489, startPoint y: 237, endPoint x: 526, endPoint y: 238, distance: 36.7
click at [526, 250] on strong "reafirmar y levantar [PERSON_NAME] del [PERSON_NAME]" at bounding box center [504, 258] width 134 height 17
drag, startPoint x: 560, startPoint y: 220, endPoint x: 135, endPoint y: 216, distance: 425.0
click at [560, 220] on rect "Editor contextual toolbar" at bounding box center [558, 221] width 8 height 2
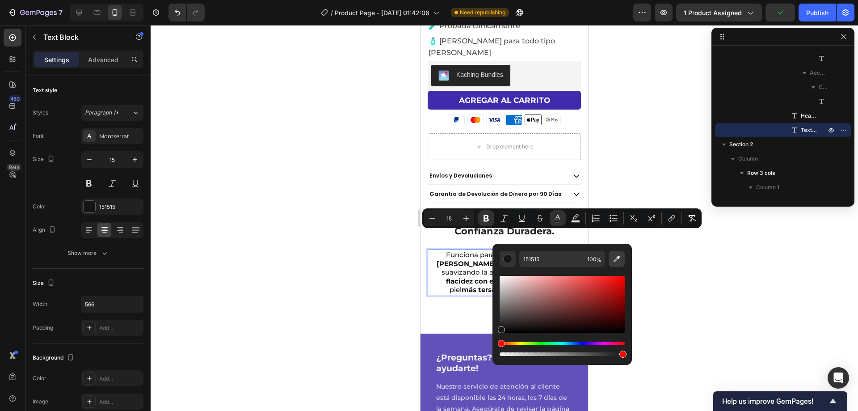
click at [612, 253] on button "Editor contextual toolbar" at bounding box center [617, 259] width 16 height 16
type input "6351BA"
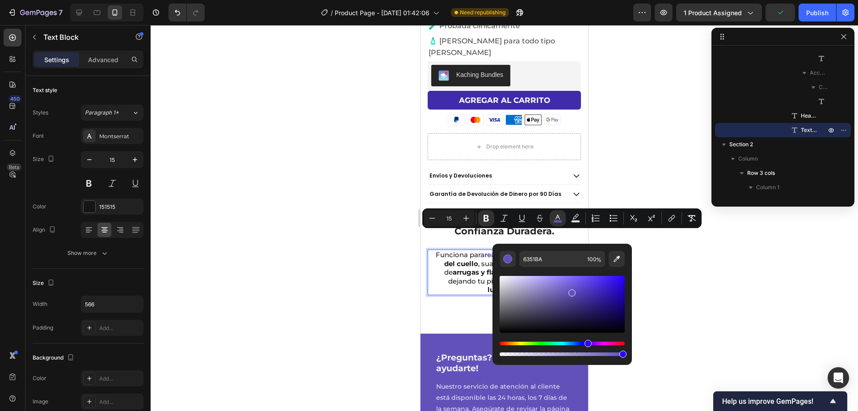
click at [467, 250] on p "Funciona para reafirmar y levantar [PERSON_NAME] del [PERSON_NAME] , suavizando…" at bounding box center [504, 272] width 141 height 44
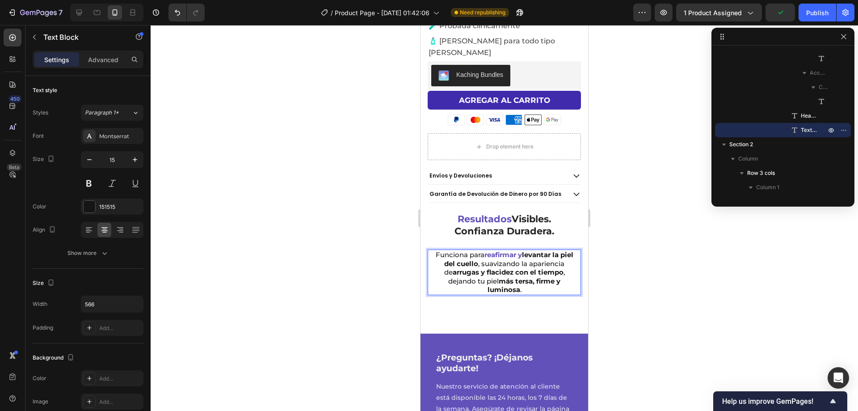
click at [498, 268] on strong "arrugas y flacidez con el tiempo" at bounding box center [508, 272] width 111 height 8
click at [493, 268] on strong "arrugas y flacidez con el tiempo" at bounding box center [508, 272] width 111 height 8
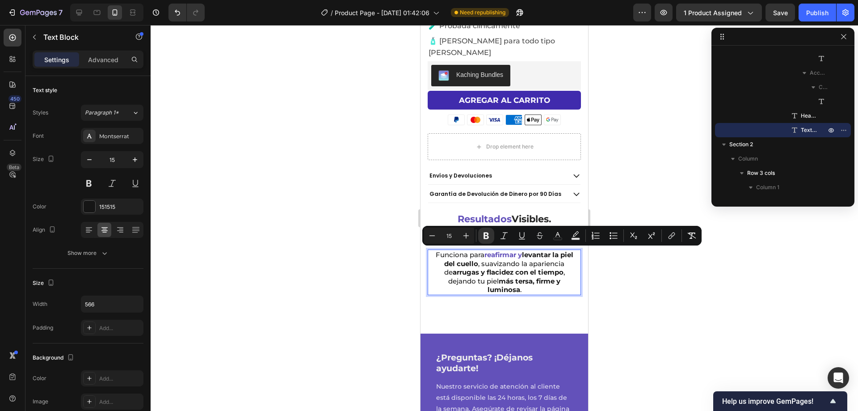
click at [520, 268] on strong "arrugas y flacidez con el tiempo" at bounding box center [508, 272] width 111 height 8
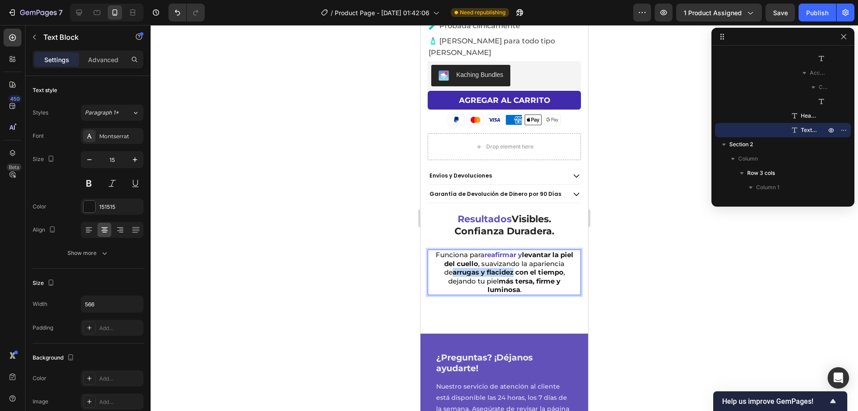
drag, startPoint x: 544, startPoint y: 254, endPoint x: 483, endPoint y: 253, distance: 60.8
click at [483, 268] on strong "arrugas y flacidez con el tiempo" at bounding box center [508, 272] width 111 height 8
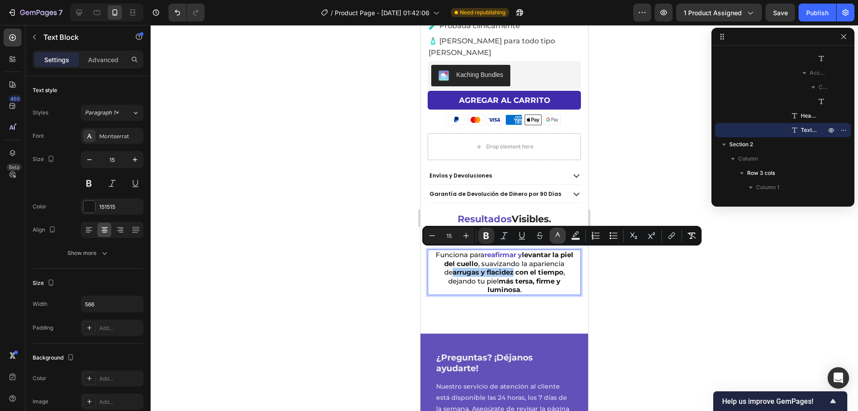
click at [561, 235] on icon "Editor contextual toolbar" at bounding box center [557, 235] width 9 height 9
type input "151515"
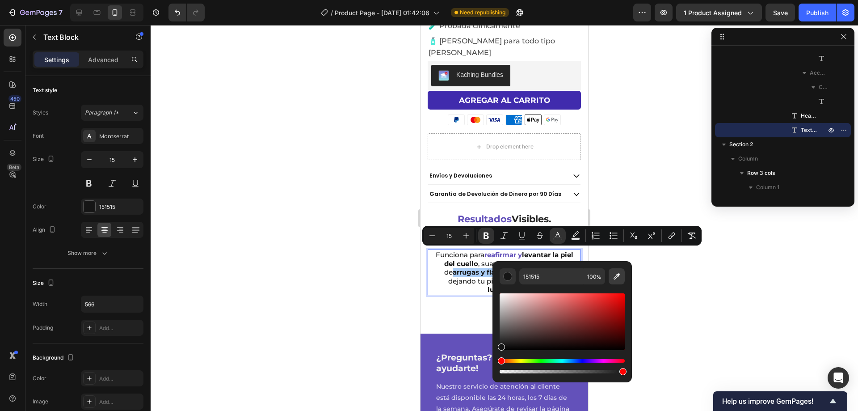
click at [611, 275] on button "Editor contextual toolbar" at bounding box center [617, 276] width 16 height 16
type input "6351BA"
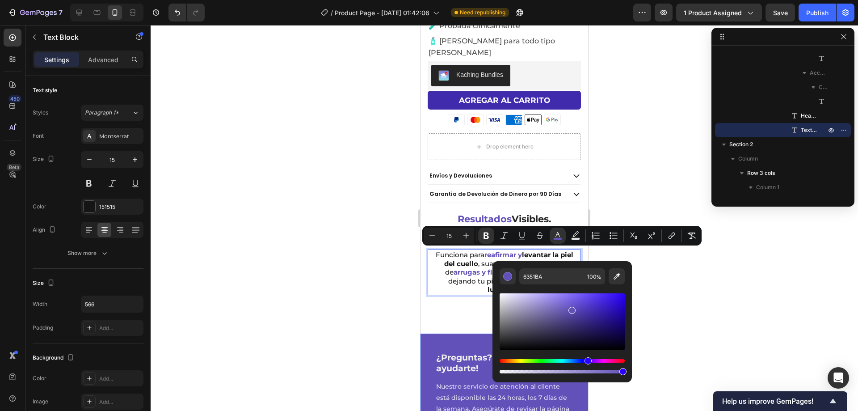
click at [460, 298] on div "Drop element here Envíos y Devoluciones Garantía de Devolución de Dinero por 90…" at bounding box center [504, 227] width 153 height 188
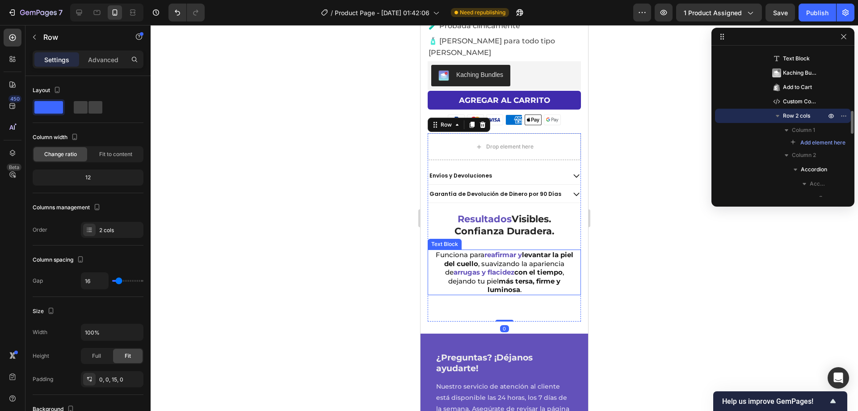
click at [501, 266] on p "Funciona para reafirmar y levantar [PERSON_NAME] del [PERSON_NAME] , suavizando…" at bounding box center [504, 272] width 141 height 44
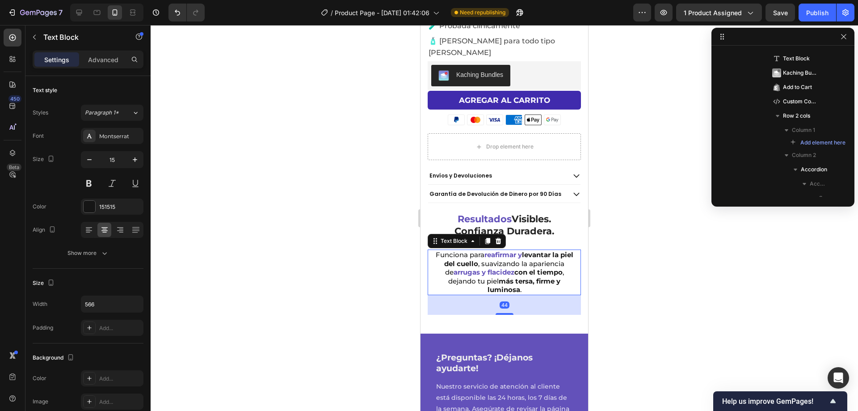
scroll to position [566, 0]
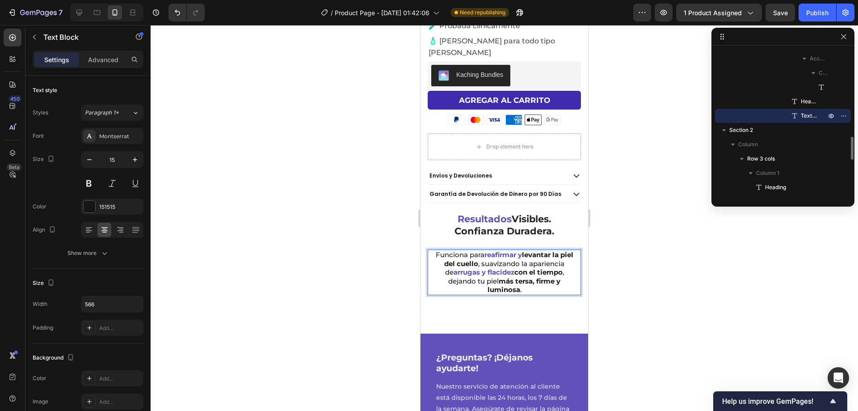
click at [621, 246] on div at bounding box center [504, 218] width 707 height 386
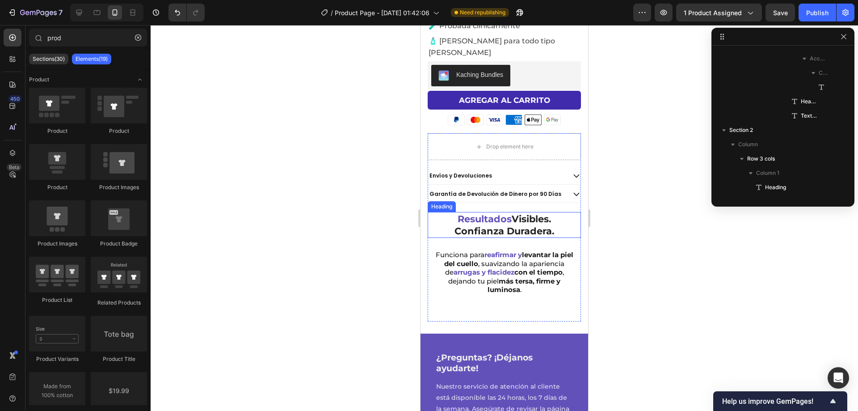
click at [552, 215] on p "⁠⁠⁠⁠⁠⁠⁠ Resultados Visibles. Confianza Duradera." at bounding box center [504, 225] width 103 height 25
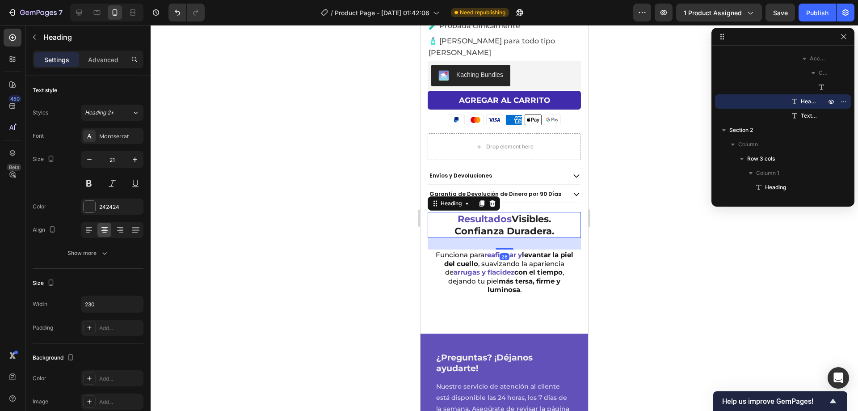
click at [659, 248] on div at bounding box center [504, 218] width 707 height 386
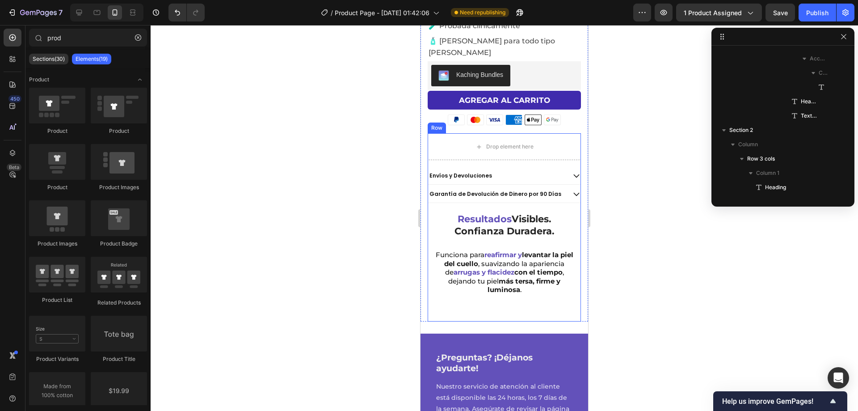
click at [488, 286] on div "Envíos y Devoluciones Garantía de Devolución de Dinero por 90 [PERSON_NAME] Acc…" at bounding box center [504, 240] width 153 height 147
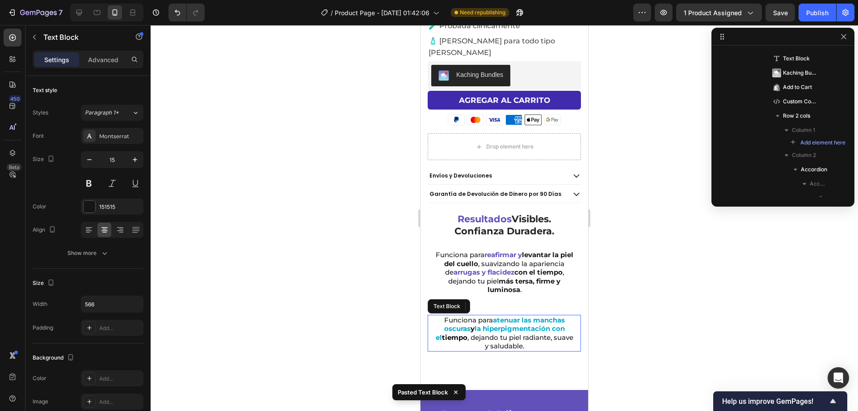
scroll to position [581, 0]
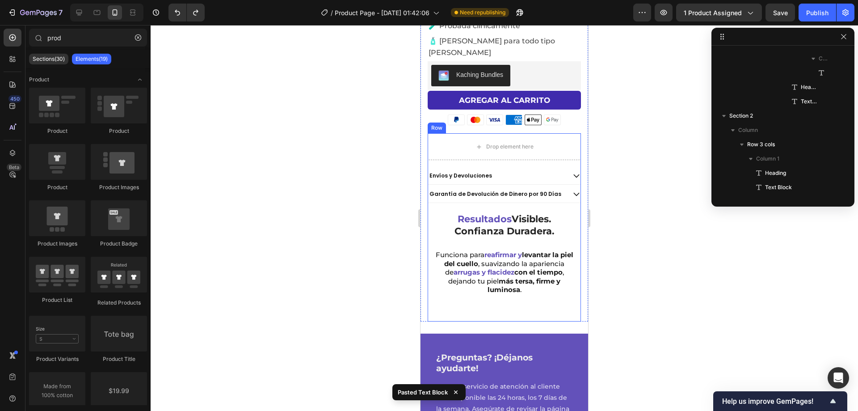
click at [500, 291] on div "Envíos y Devoluciones Garantía de Devolución de Dinero por 90 [PERSON_NAME] Acc…" at bounding box center [504, 240] width 153 height 147
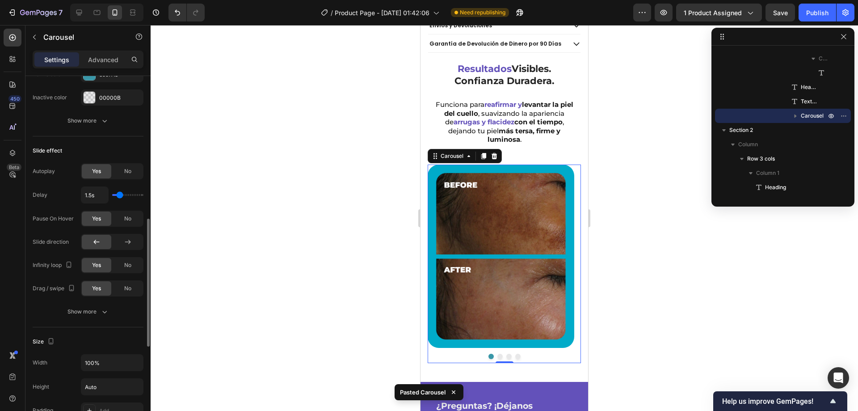
scroll to position [313, 0]
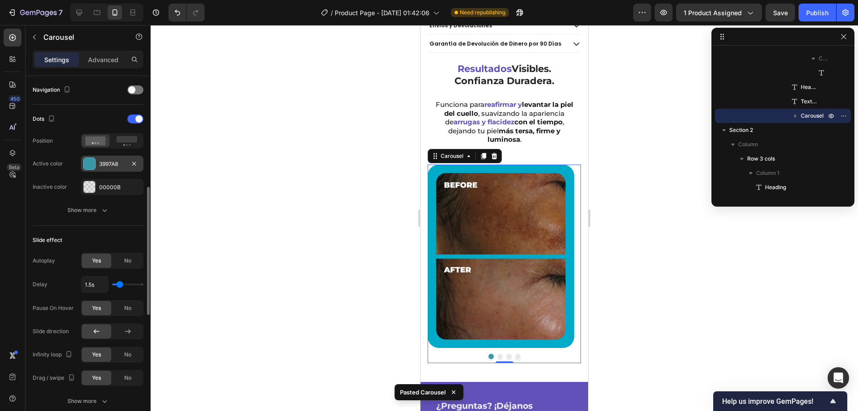
click at [88, 165] on div at bounding box center [90, 164] width 12 height 12
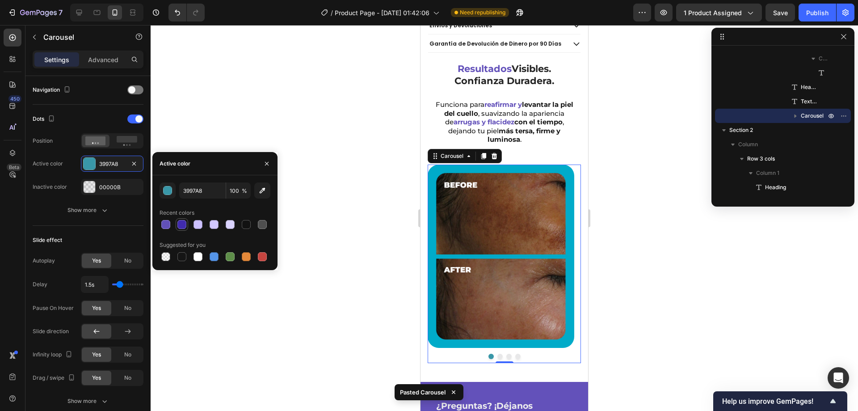
click at [179, 224] on div at bounding box center [181, 224] width 9 height 9
type input "402BAD"
click at [232, 128] on div at bounding box center [504, 218] width 707 height 386
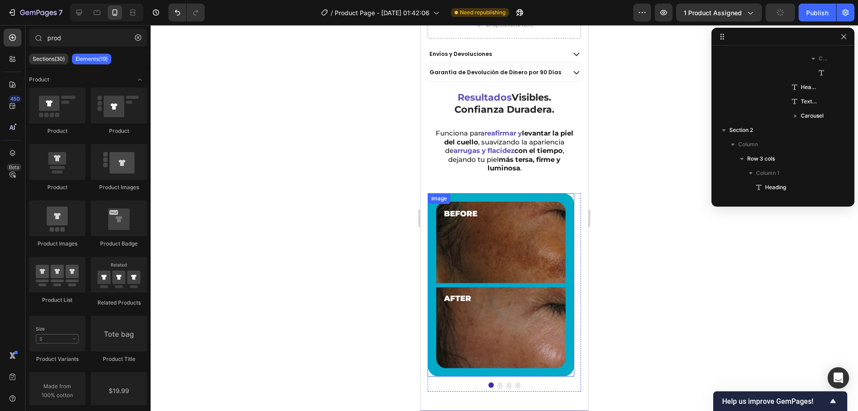
scroll to position [418, 0]
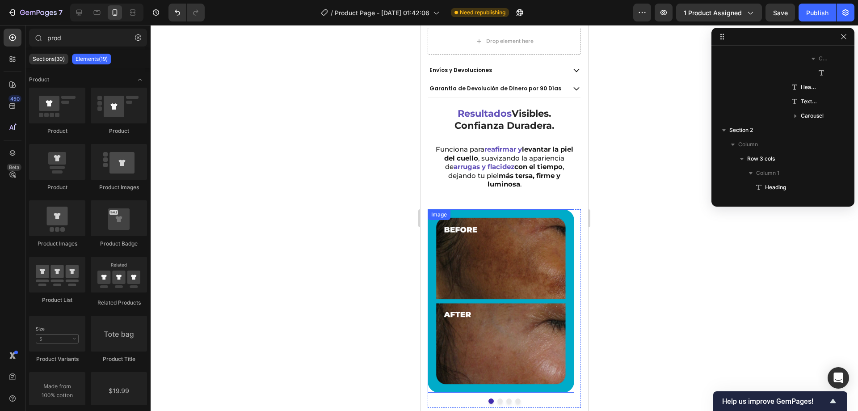
click at [469, 240] on img at bounding box center [501, 300] width 147 height 183
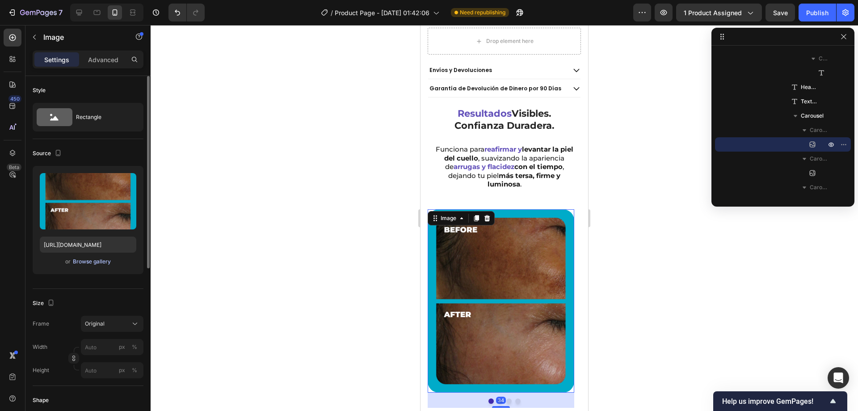
click at [95, 262] on div "Browse gallery" at bounding box center [92, 261] width 38 height 8
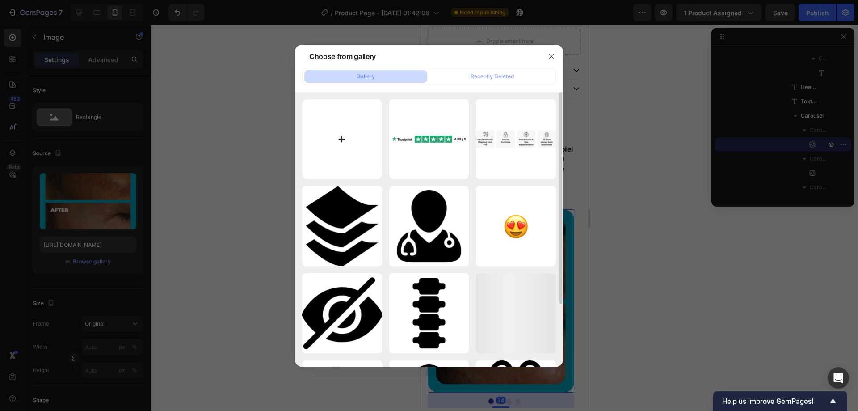
click at [375, 144] on input "file" at bounding box center [342, 139] width 80 height 80
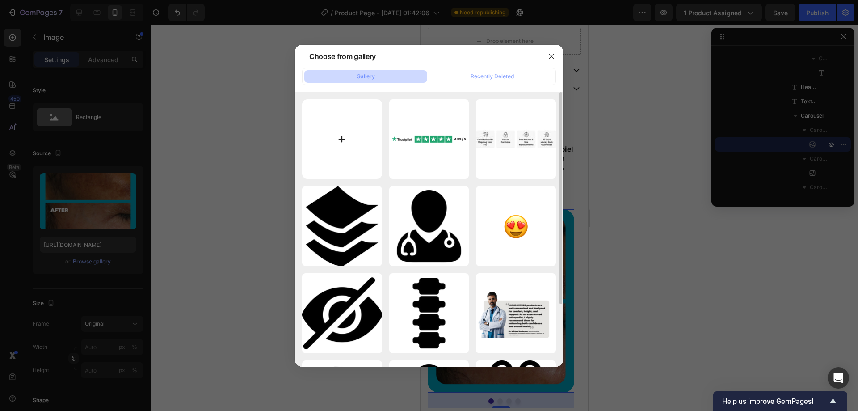
type input "C:\fakepath\Frame 36794.png"
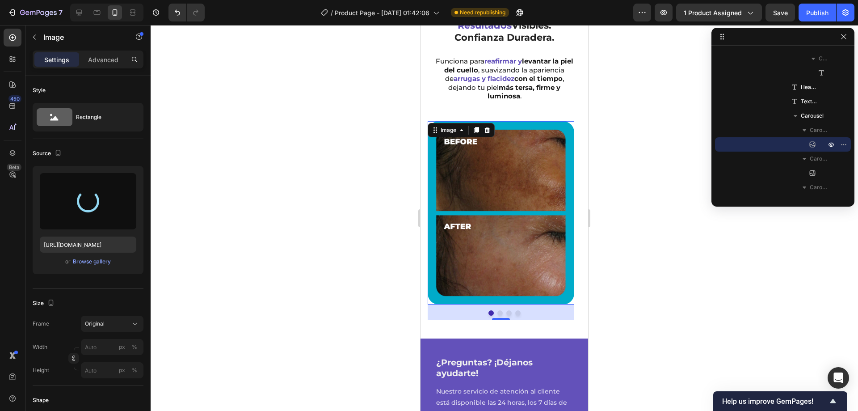
scroll to position [508, 0]
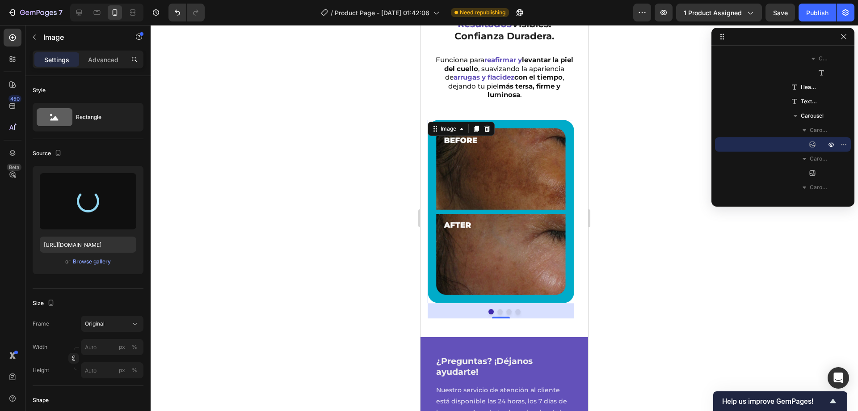
type input "[URL][DOMAIN_NAME]"
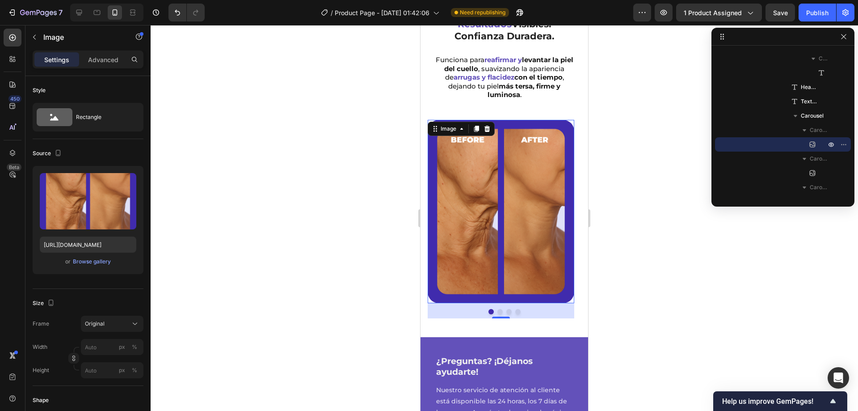
click at [495, 303] on div "34" at bounding box center [501, 310] width 147 height 15
click at [497, 309] on button "Dot" at bounding box center [499, 311] width 5 height 5
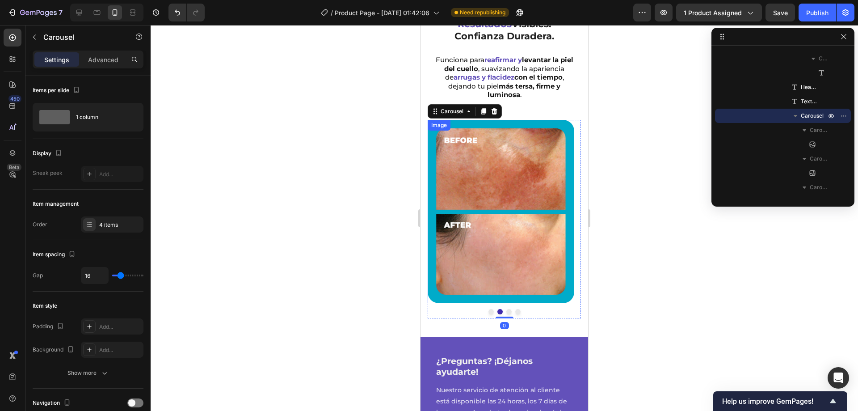
click at [504, 218] on img at bounding box center [501, 211] width 147 height 183
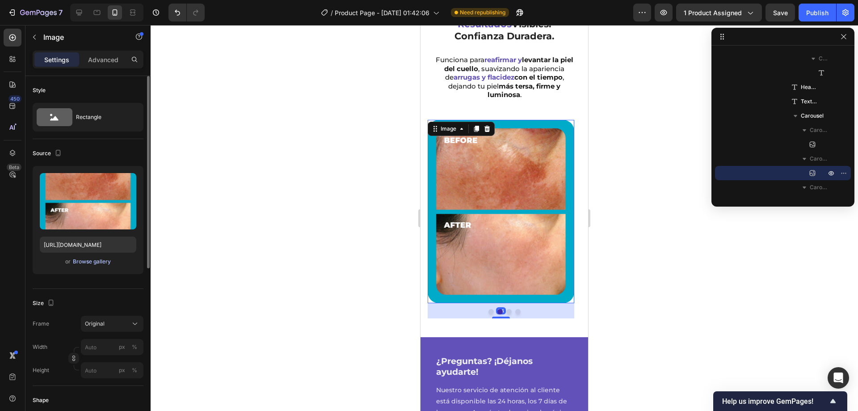
click at [92, 261] on div "Browse gallery" at bounding box center [92, 261] width 38 height 8
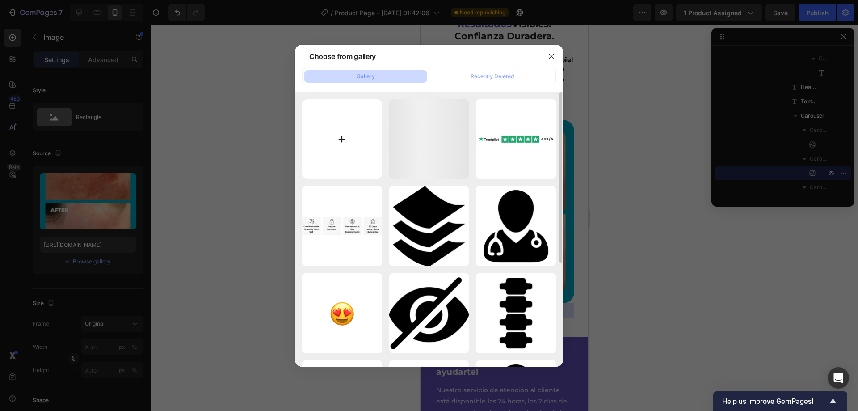
click at [334, 139] on input "file" at bounding box center [342, 139] width 80 height 80
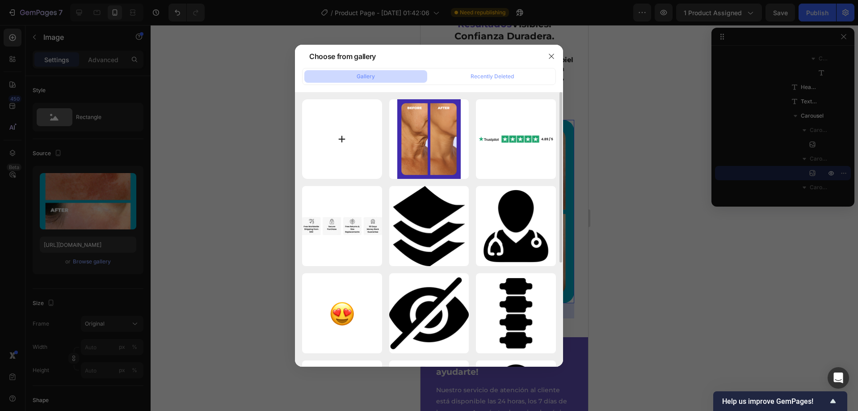
type input "C:\fakepath\Frame 36793.png"
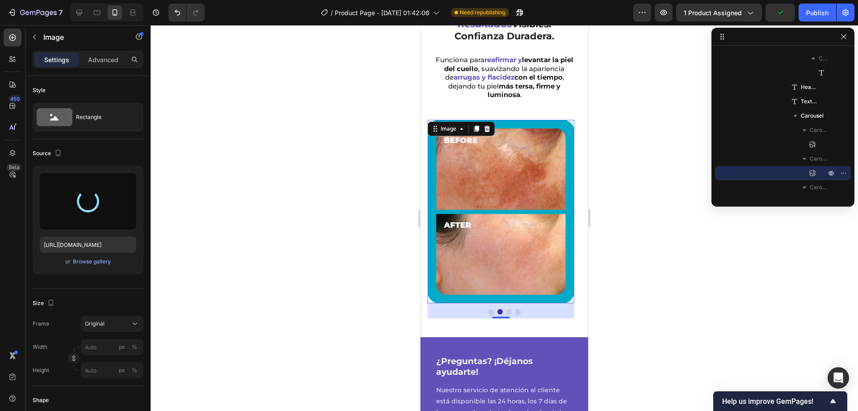
type input "[URL][DOMAIN_NAME]"
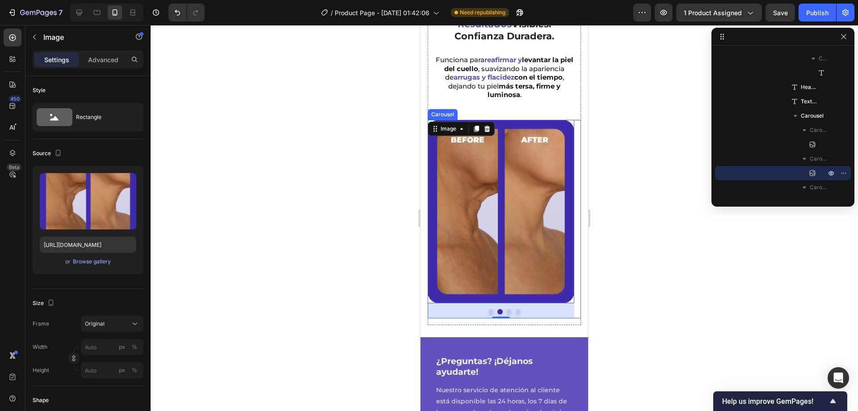
click at [507, 309] on button "Dot" at bounding box center [508, 311] width 5 height 5
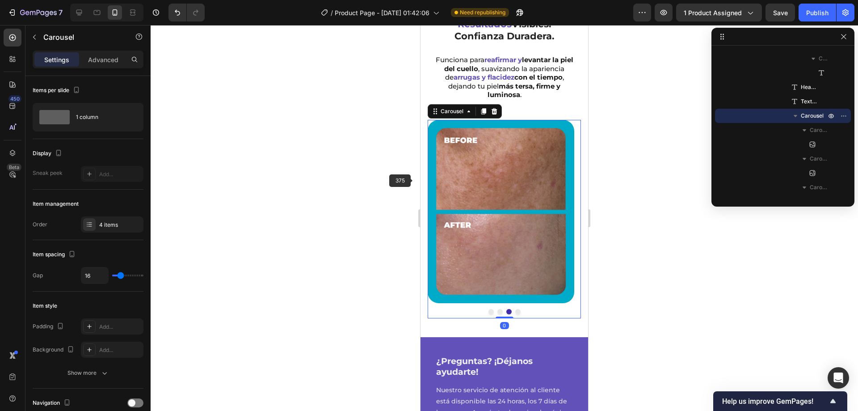
click at [488, 186] on img at bounding box center [501, 211] width 147 height 183
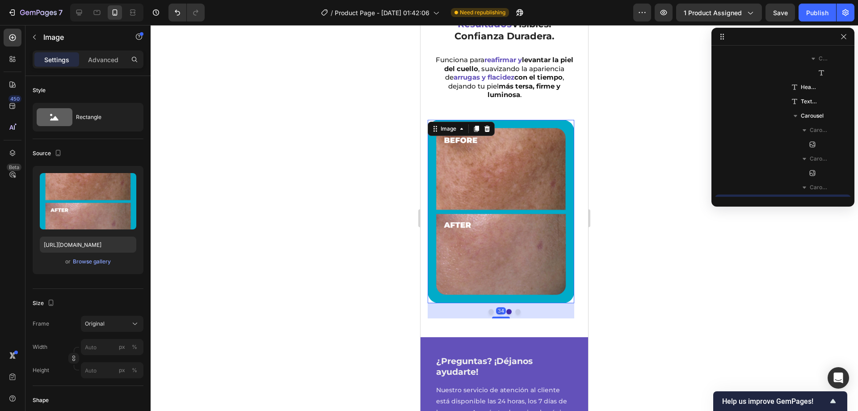
scroll to position [666, 0]
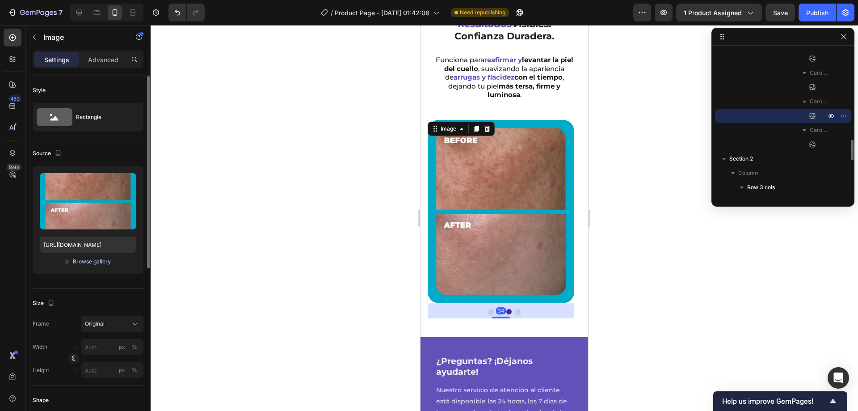
click at [99, 261] on div "Browse gallery" at bounding box center [92, 261] width 38 height 8
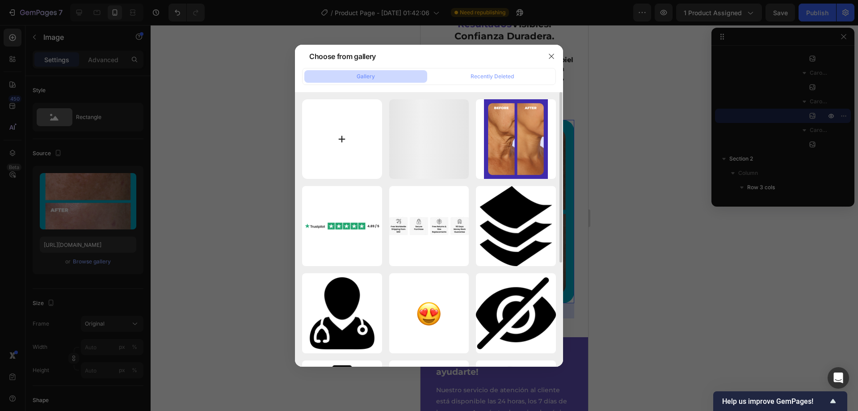
click at [332, 151] on input "file" at bounding box center [342, 139] width 80 height 80
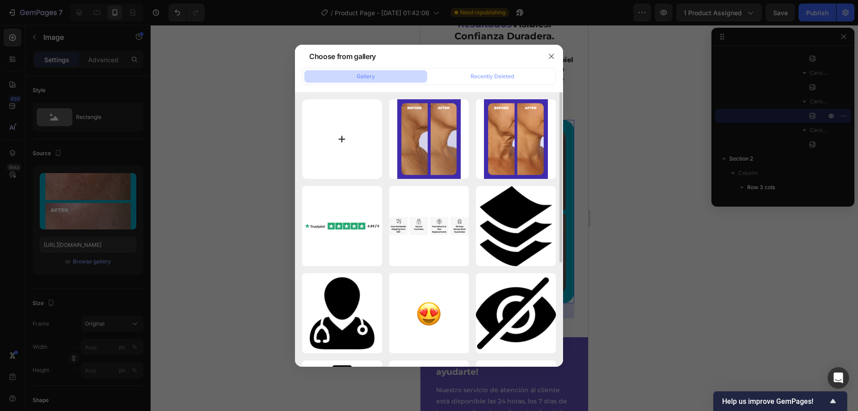
type input "C:\fakepath\Frame 36797.png"
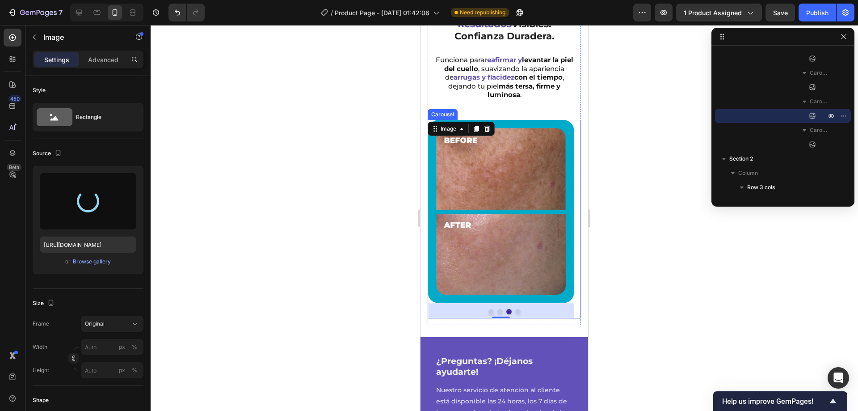
type input "[URL][DOMAIN_NAME]"
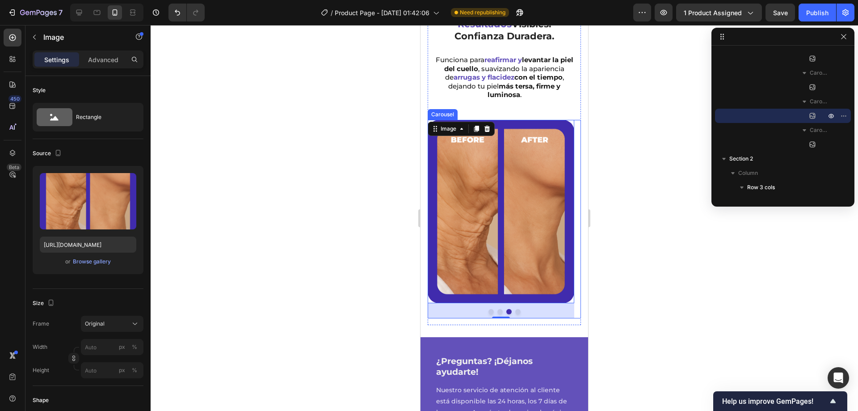
click at [497, 309] on button "Dot" at bounding box center [499, 311] width 5 height 5
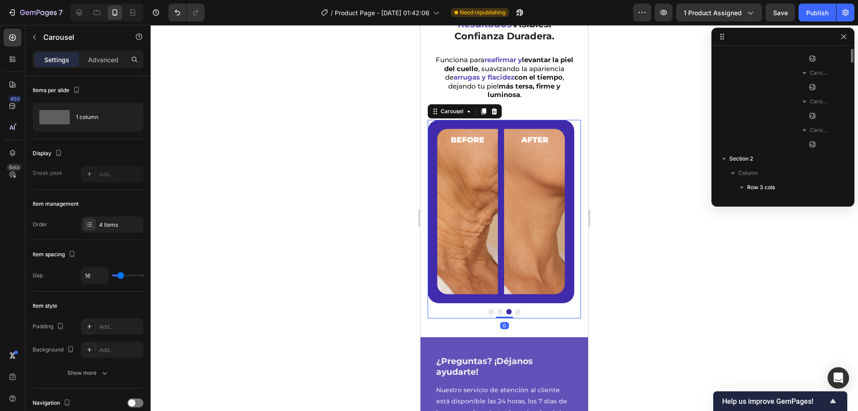
scroll to position [581, 0]
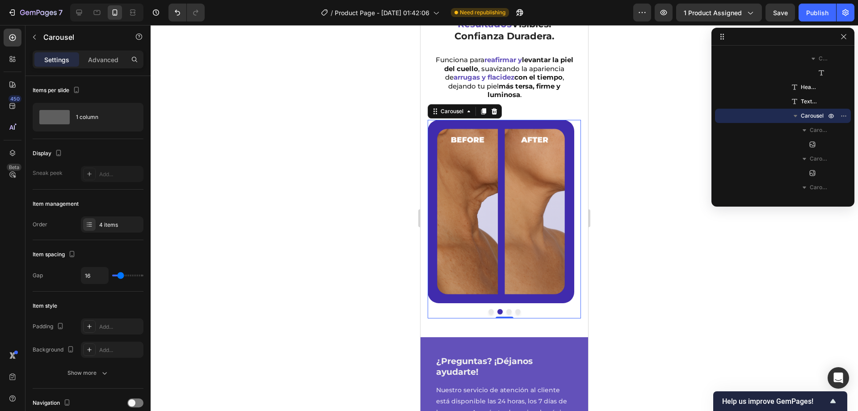
click at [515, 309] on button "Dot" at bounding box center [517, 311] width 5 height 5
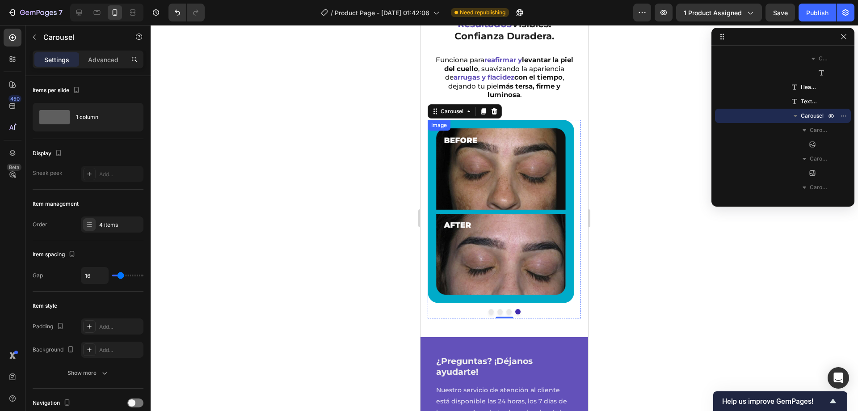
click at [522, 250] on img at bounding box center [501, 211] width 147 height 183
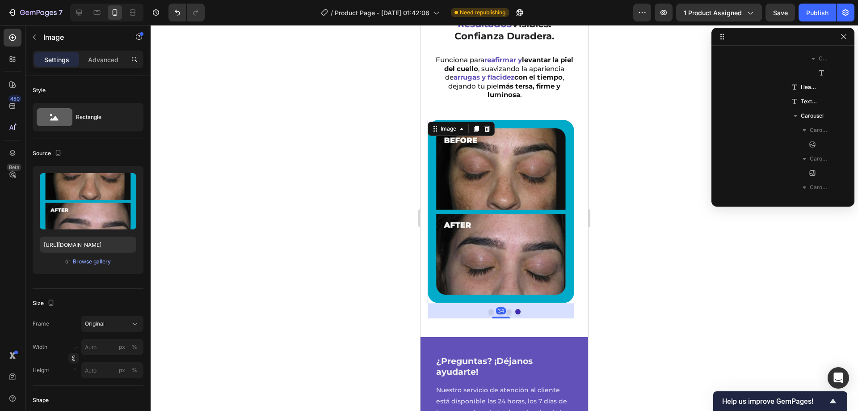
scroll to position [695, 0]
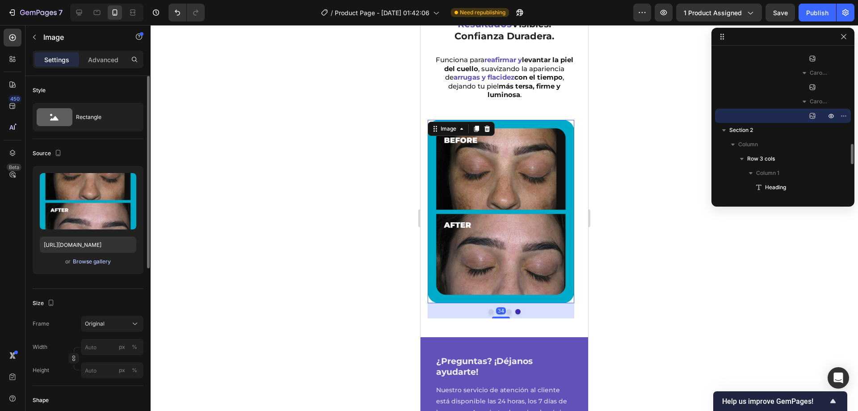
click at [84, 265] on div "Browse gallery" at bounding box center [92, 261] width 38 height 8
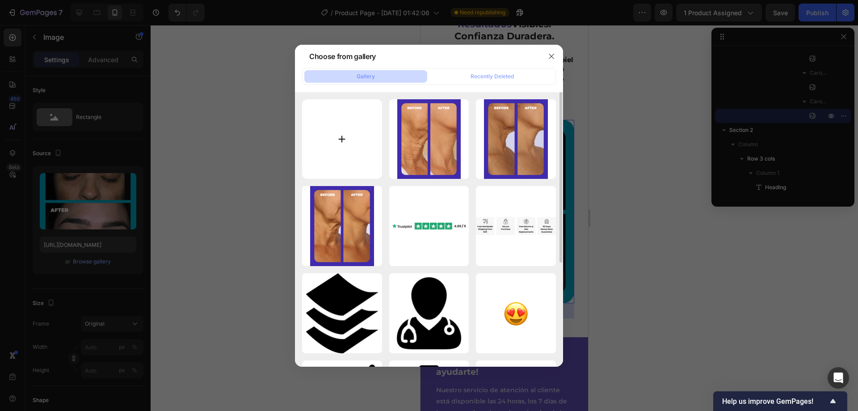
click at [346, 150] on input "file" at bounding box center [342, 139] width 80 height 80
type input "C:\fakepath\Frame 36796.png"
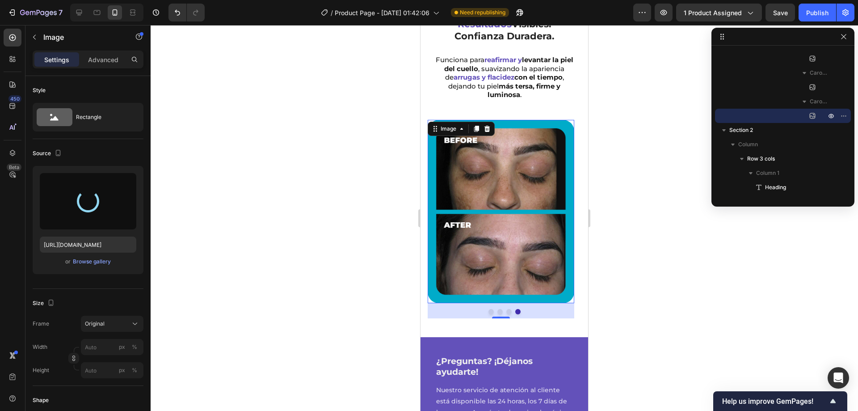
type input "[URL][DOMAIN_NAME]"
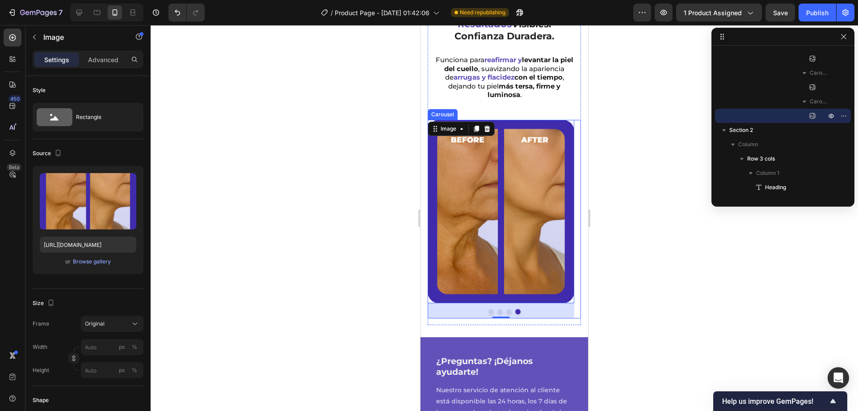
click at [506, 309] on button "Dot" at bounding box center [508, 311] width 5 height 5
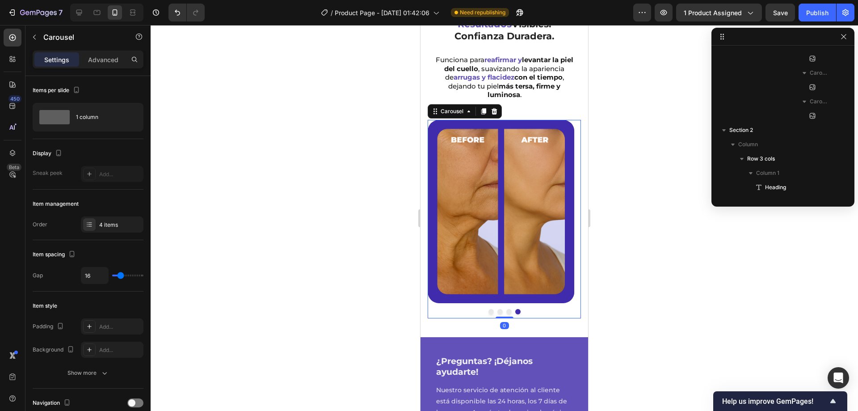
scroll to position [581, 0]
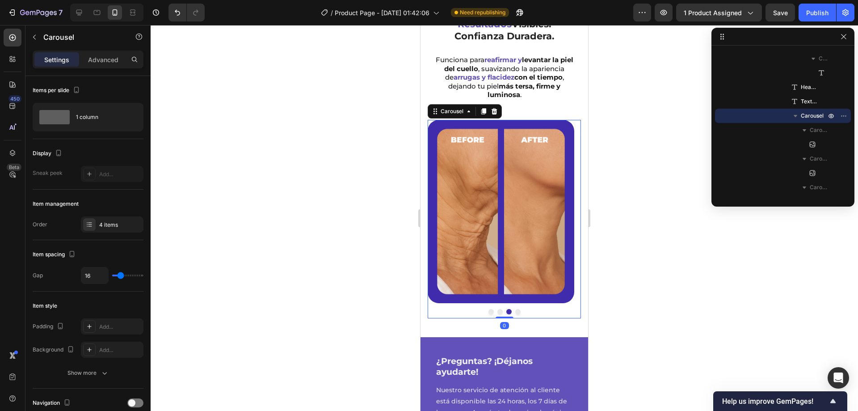
click at [497, 309] on button "Dot" at bounding box center [499, 311] width 5 height 5
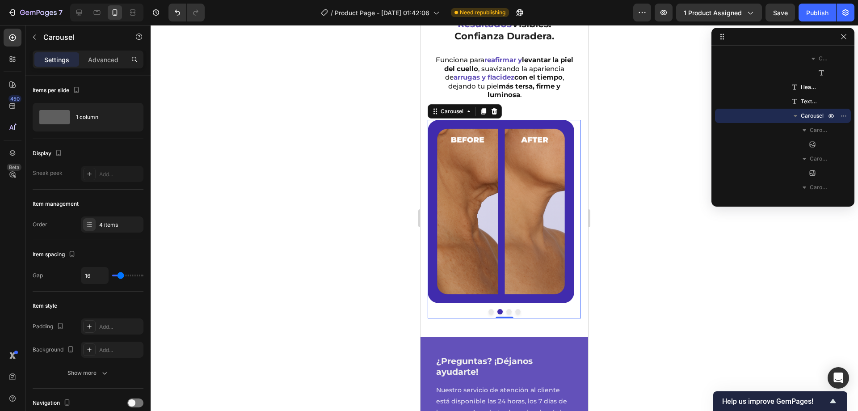
click at [491, 309] on div at bounding box center [504, 311] width 153 height 5
click at [490, 309] on div at bounding box center [504, 311] width 153 height 5
click at [489, 309] on button "Dot" at bounding box center [490, 311] width 5 height 5
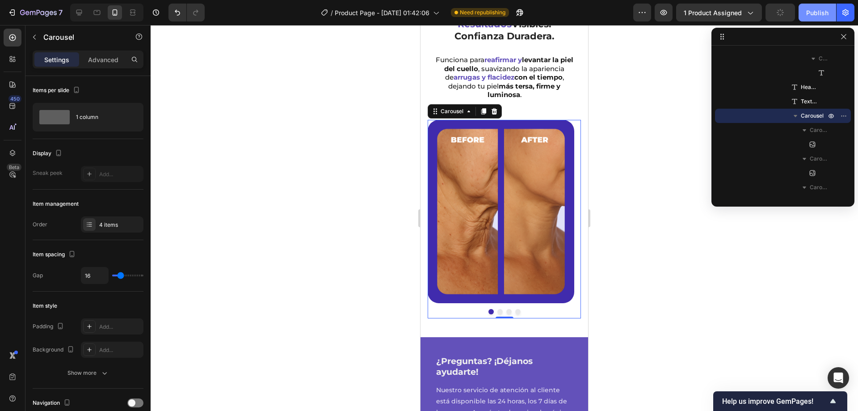
click at [825, 9] on div "Publish" at bounding box center [817, 12] width 22 height 9
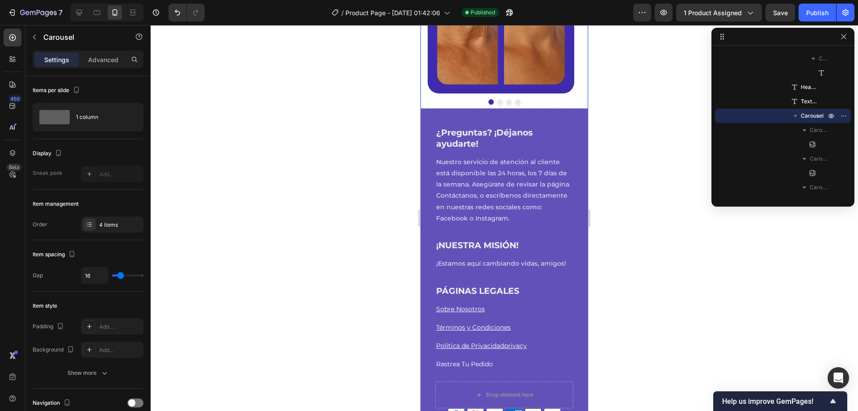
scroll to position [597, 0]
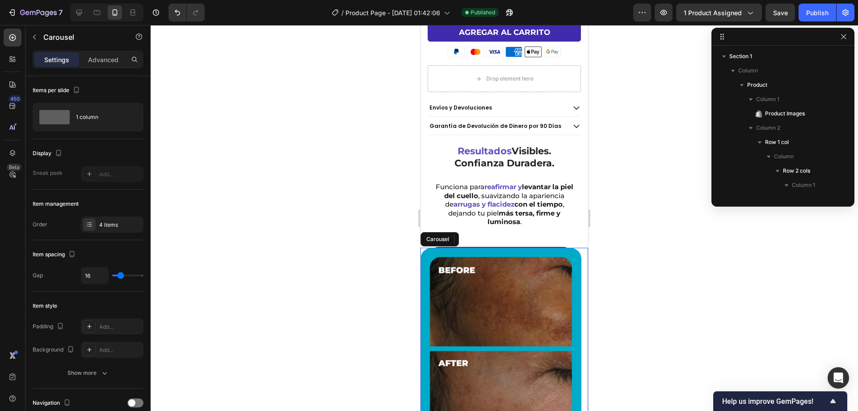
scroll to position [709, 0]
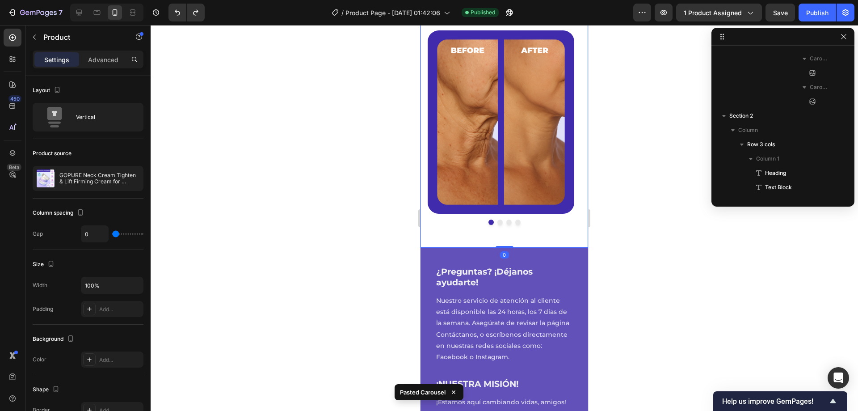
scroll to position [0, 0]
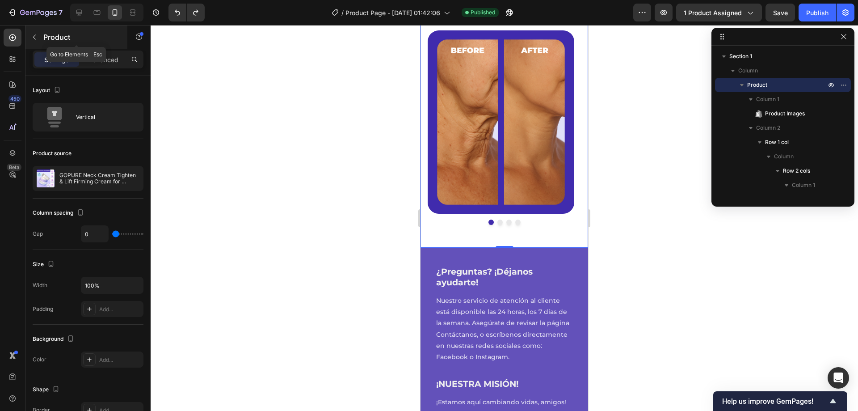
click at [33, 41] on button "button" at bounding box center [34, 37] width 14 height 14
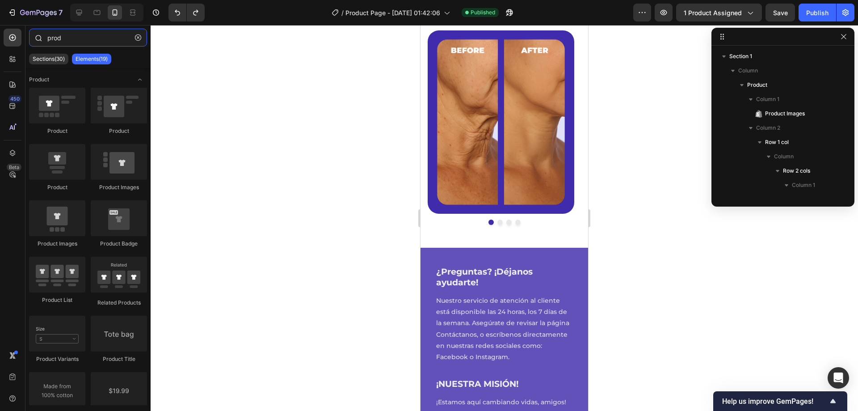
click at [68, 38] on input "prod" at bounding box center [88, 38] width 118 height 18
click at [69, 38] on input "prod" at bounding box center [88, 38] width 118 height 18
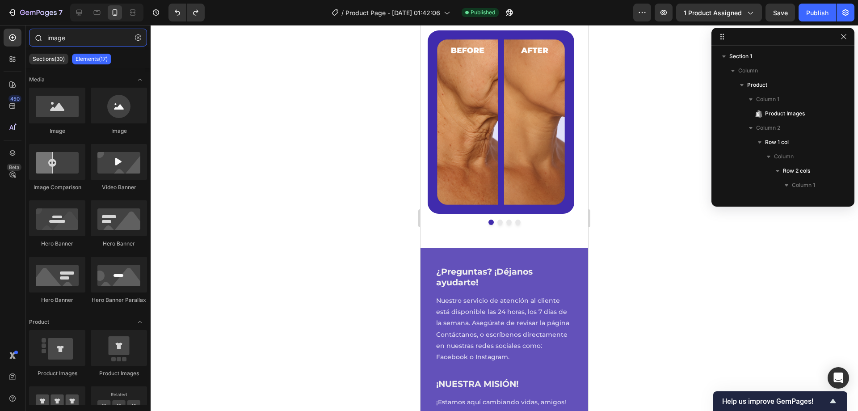
type input "image"
drag, startPoint x: 526, startPoint y: 147, endPoint x: 481, endPoint y: 245, distance: 108.6
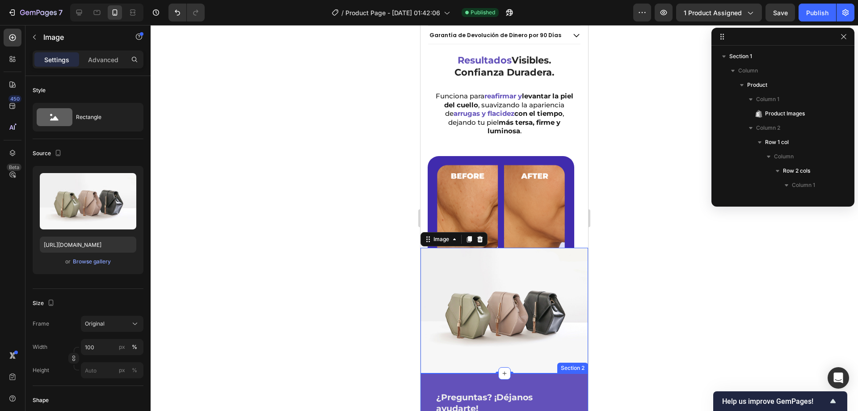
scroll to position [709, 0]
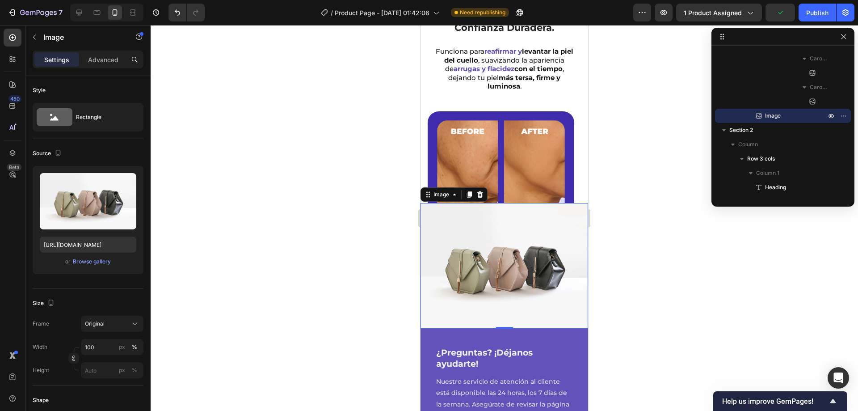
click at [477, 172] on img at bounding box center [501, 202] width 147 height 183
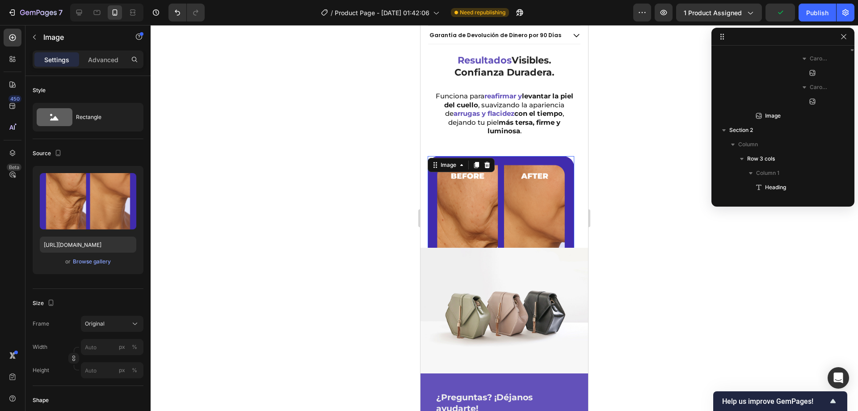
scroll to position [252, 0]
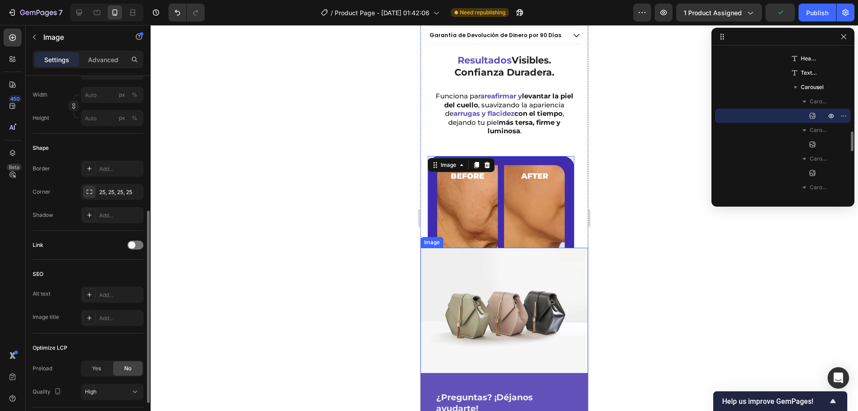
drag, startPoint x: 500, startPoint y: 255, endPoint x: 499, endPoint y: 245, distance: 9.8
click at [500, 256] on img at bounding box center [505, 311] width 168 height 126
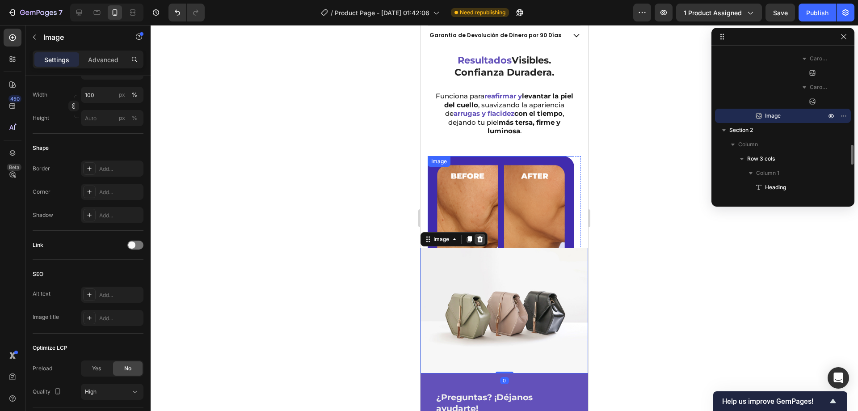
click at [482, 236] on icon at bounding box center [479, 239] width 7 height 7
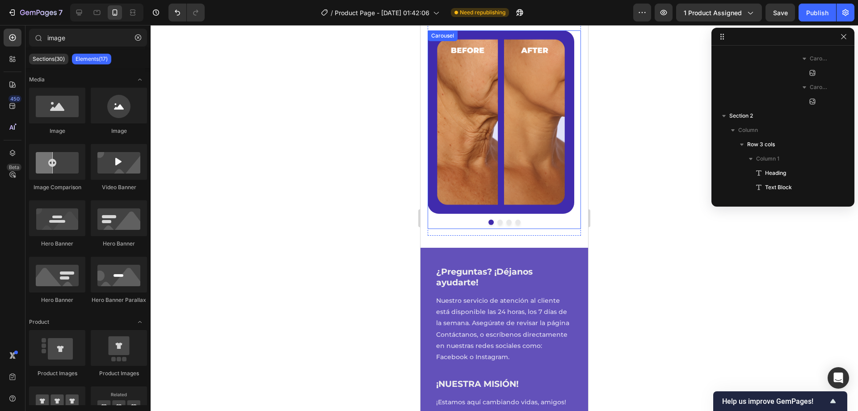
click at [448, 207] on div "Image" at bounding box center [501, 129] width 147 height 198
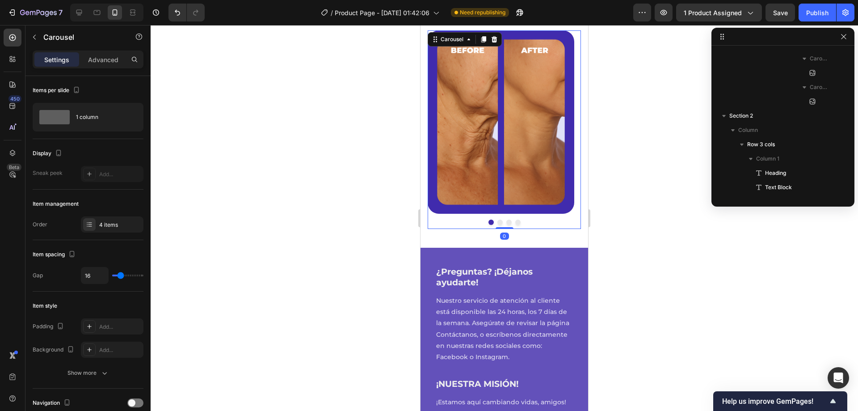
scroll to position [581, 0]
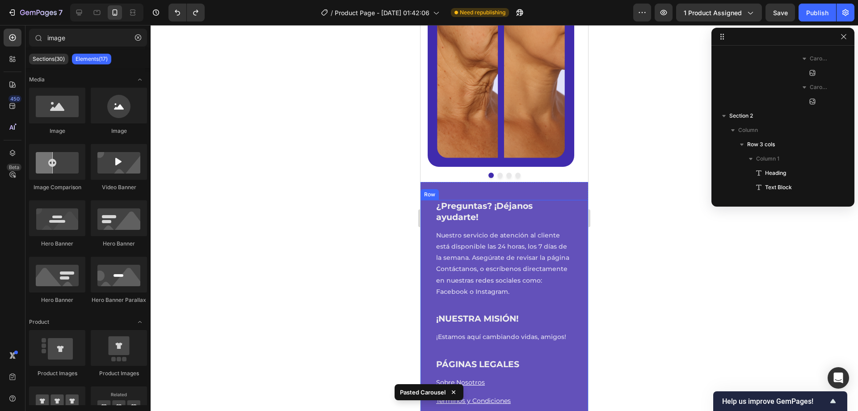
scroll to position [486, 0]
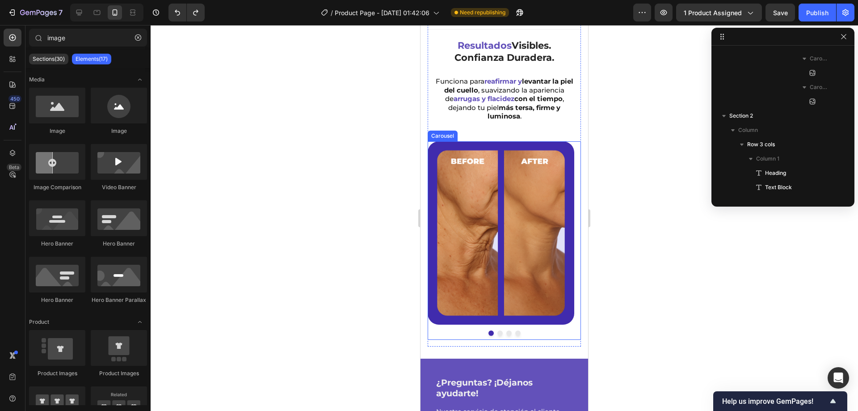
click at [534, 321] on div "Drop element here Envíos y Devoluciones Garantía de Devolución de Dinero por 90…" at bounding box center [504, 153] width 153 height 386
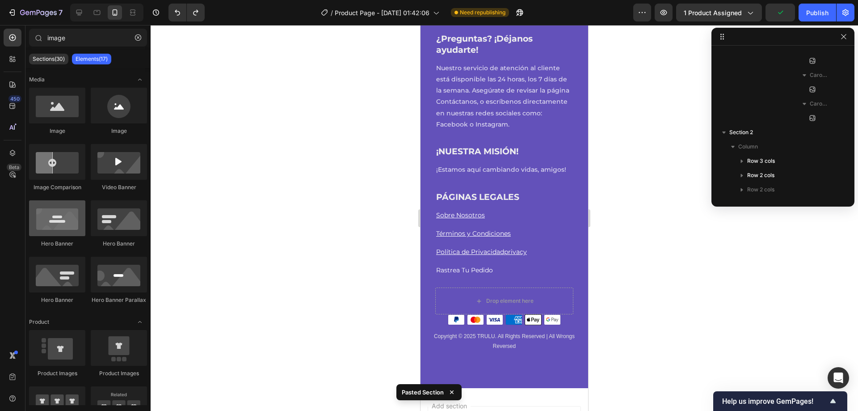
scroll to position [680, 0]
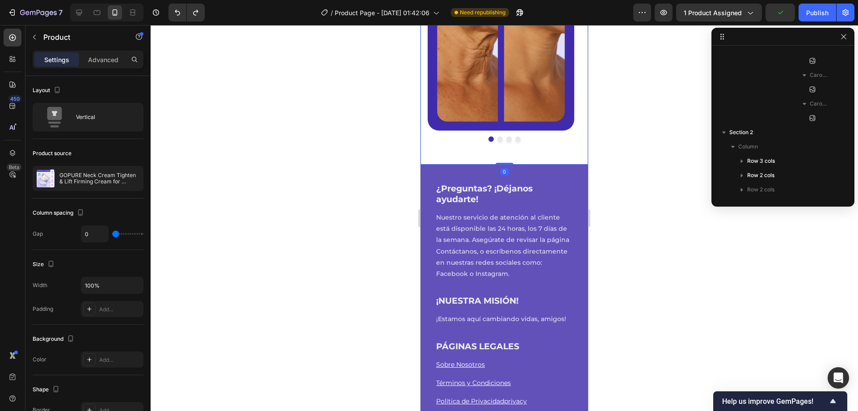
scroll to position [0, 0]
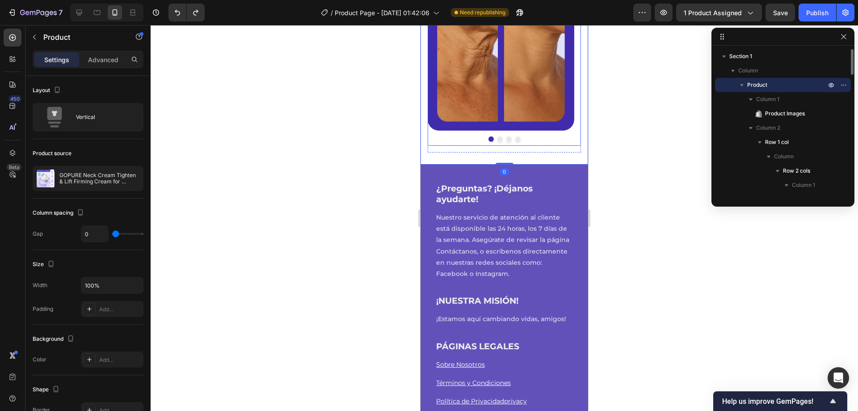
click at [526, 136] on div at bounding box center [504, 138] width 153 height 5
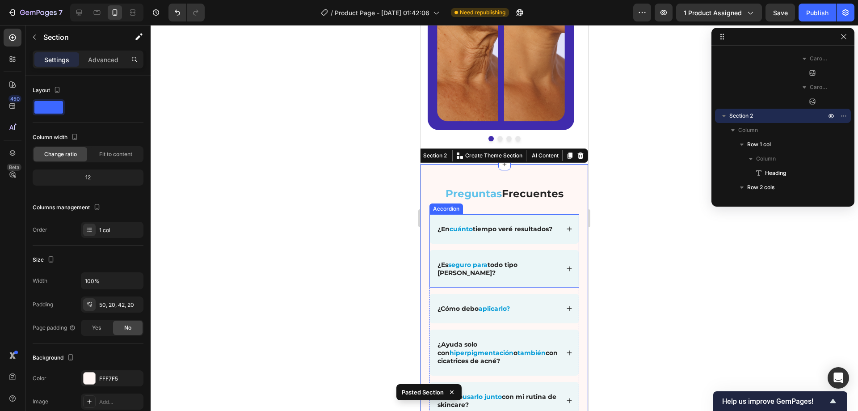
scroll to position [680, 0]
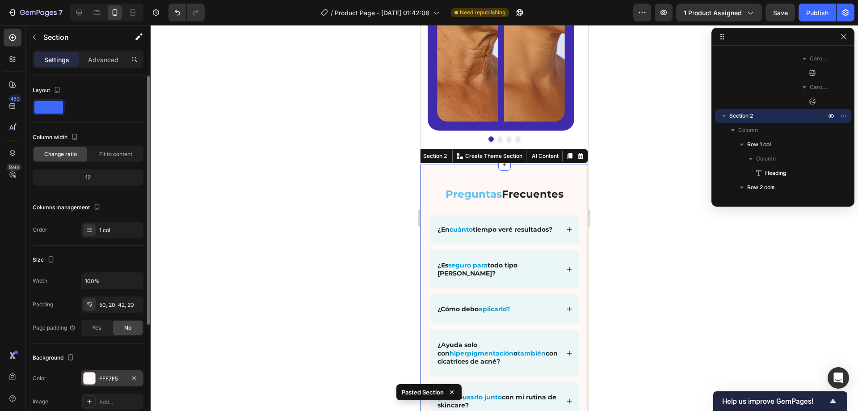
click at [89, 381] on div at bounding box center [90, 378] width 12 height 12
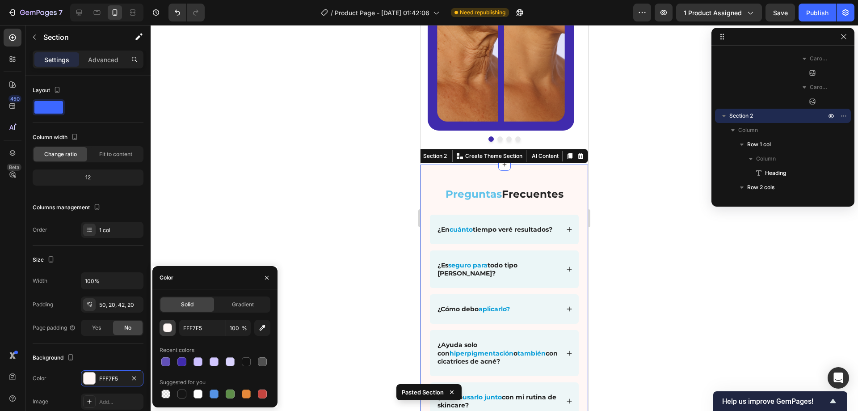
click at [170, 328] on div "button" at bounding box center [168, 328] width 9 height 9
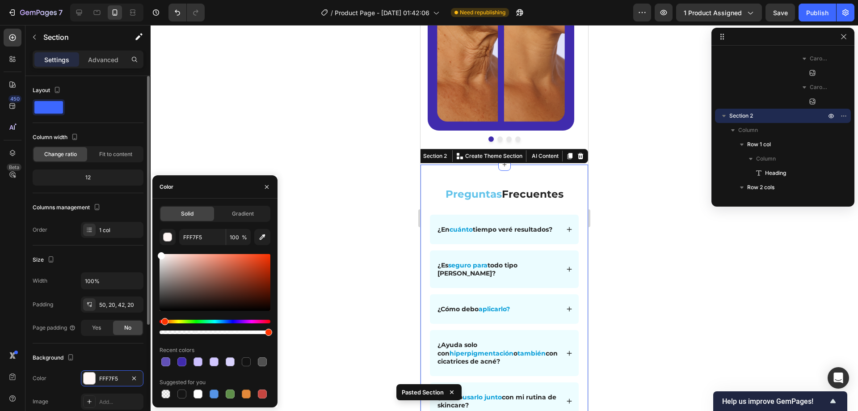
drag, startPoint x: 174, startPoint y: 279, endPoint x: 129, endPoint y: 219, distance: 75.6
click at [129, 219] on div "450 Beta image Sections(30) Elements(17) Media Image Image Image Comparison Vid…" at bounding box center [75, 218] width 151 height 386
click at [227, 110] on div at bounding box center [504, 218] width 707 height 386
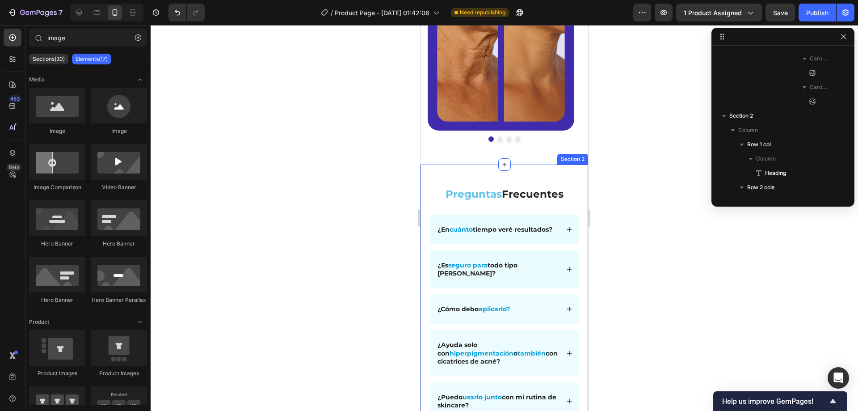
click at [468, 188] on strong "Preguntas" at bounding box center [474, 194] width 56 height 13
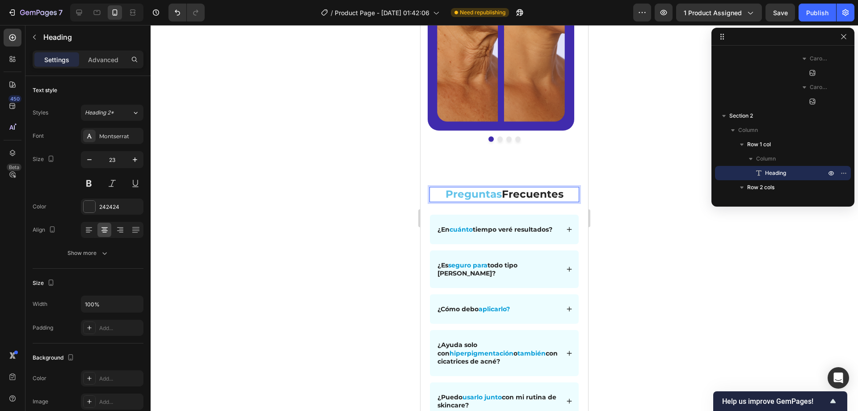
click at [464, 188] on strong "Preguntas" at bounding box center [474, 194] width 56 height 13
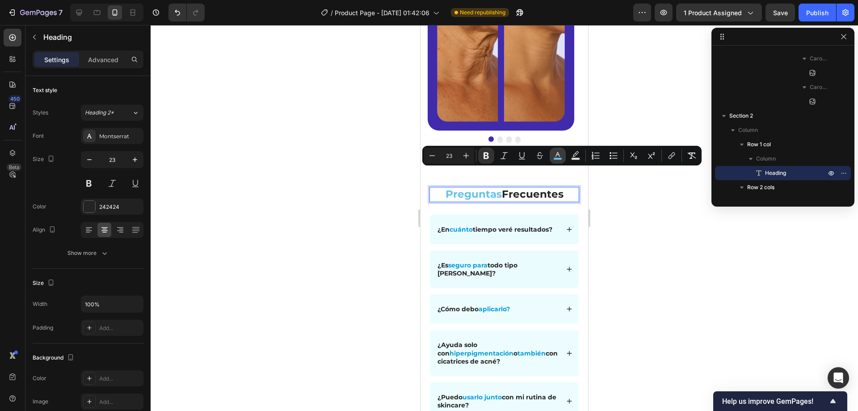
click at [557, 156] on icon "Editor contextual toolbar" at bounding box center [557, 155] width 9 height 9
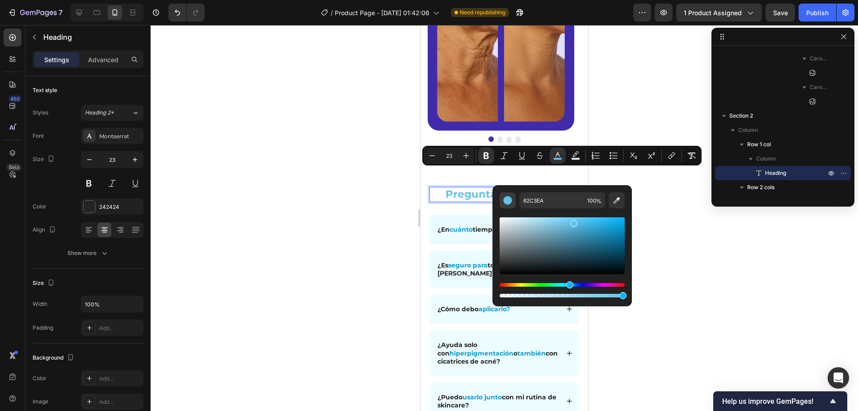
click at [510, 198] on div "Editor contextual toolbar" at bounding box center [507, 200] width 9 height 9
click at [614, 206] on button "Editor contextual toolbar" at bounding box center [617, 200] width 16 height 16
type input "402BAD"
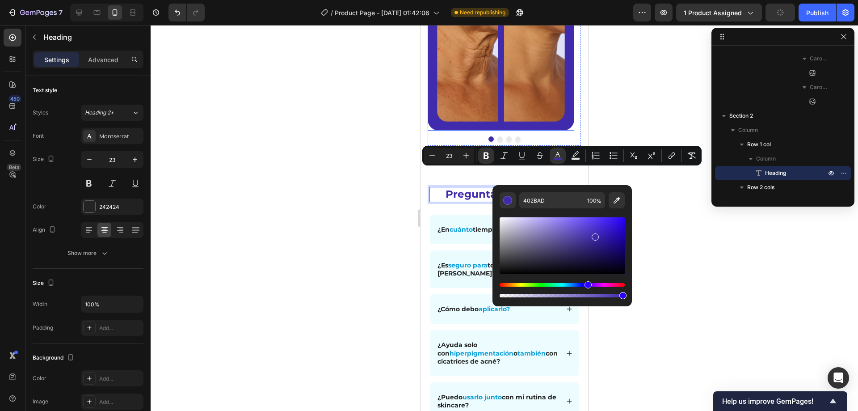
click at [633, 97] on div at bounding box center [504, 218] width 707 height 386
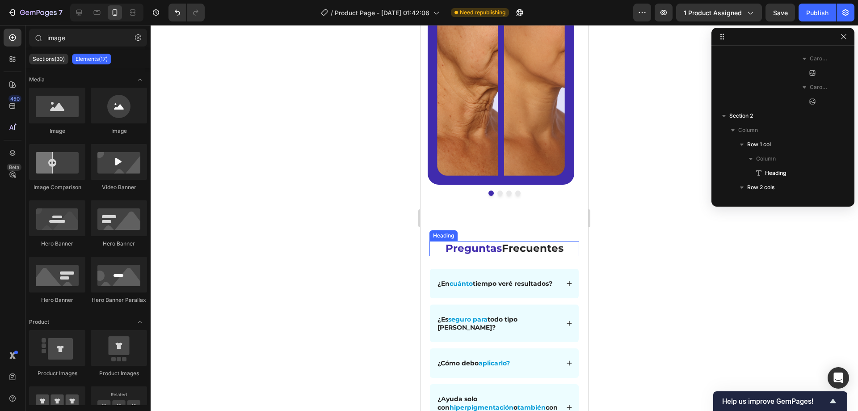
scroll to position [546, 0]
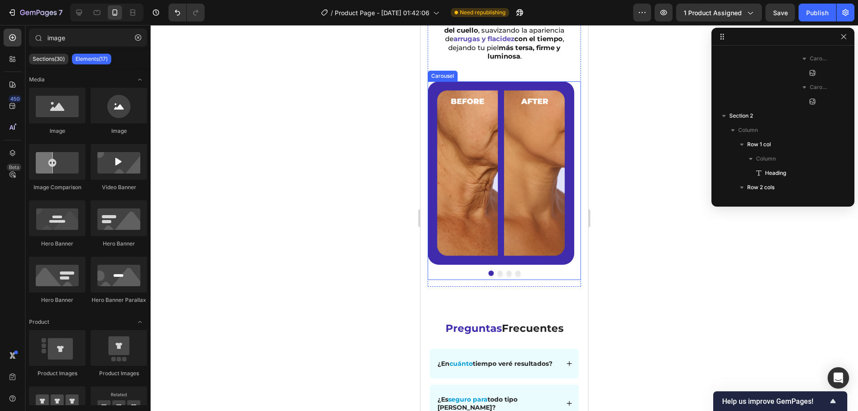
click at [550, 259] on div "Image" at bounding box center [501, 180] width 147 height 198
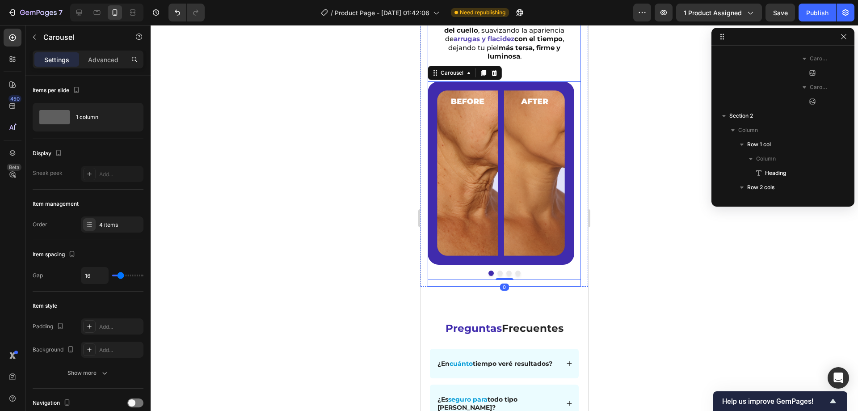
scroll to position [581, 0]
